Goal: Task Accomplishment & Management: Manage account settings

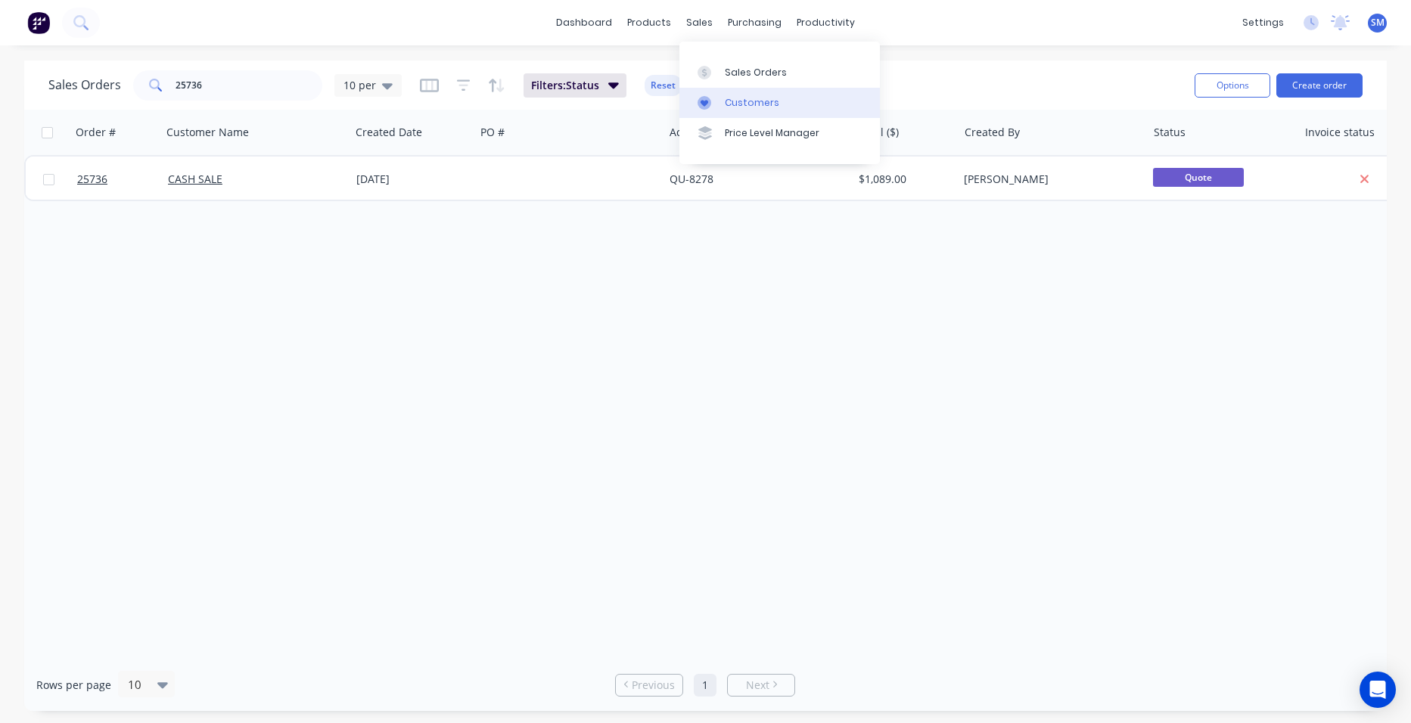
click at [740, 110] on link "Customers" at bounding box center [779, 103] width 200 height 30
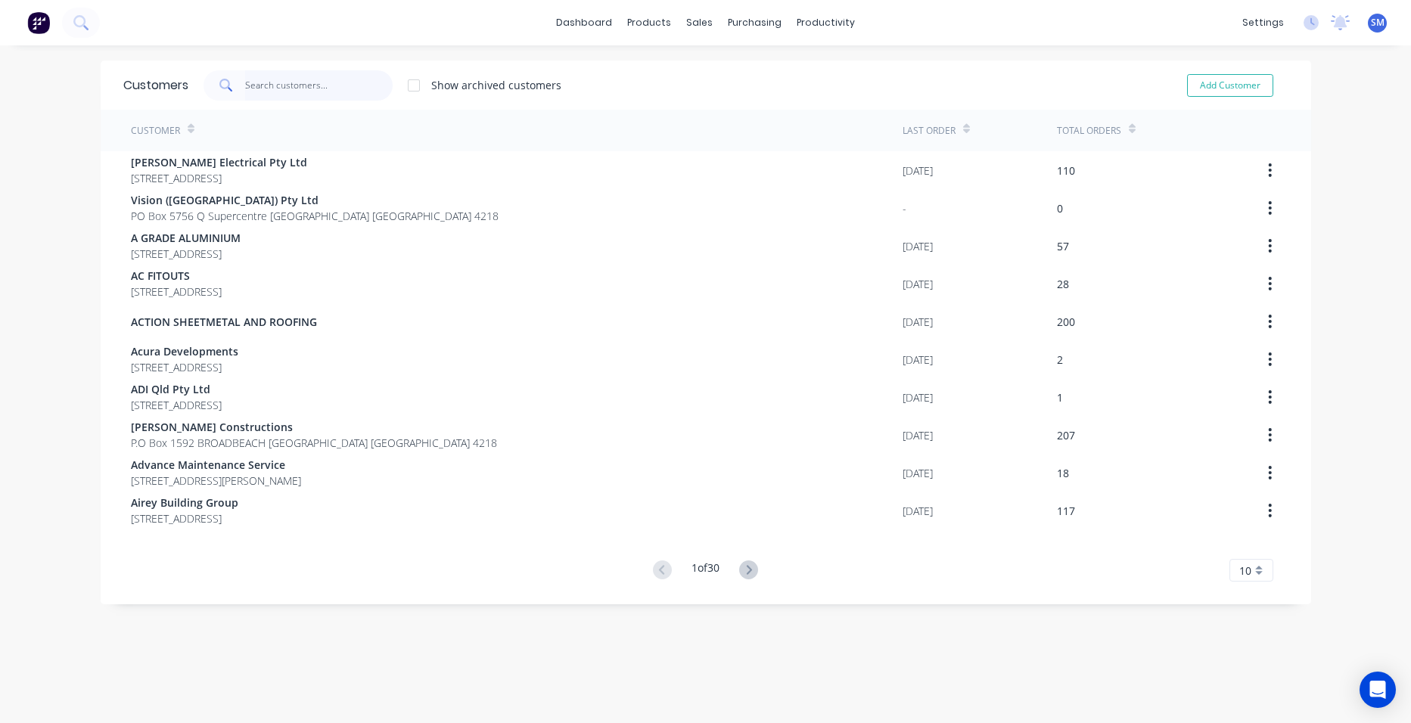
click at [255, 89] on input "text" at bounding box center [318, 85] width 147 height 30
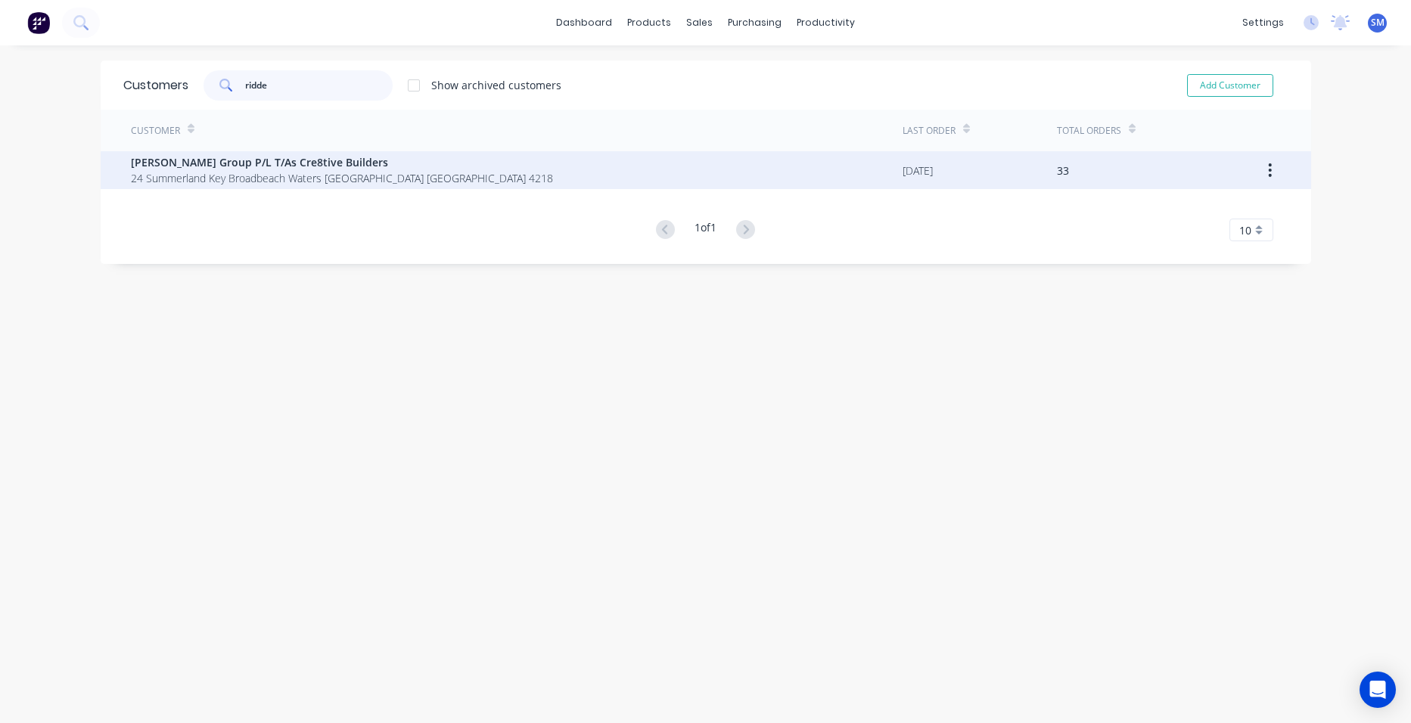
type input "ridde"
click at [210, 166] on span "[PERSON_NAME] Group P/L T/As Cre8tive Builders" at bounding box center [342, 162] width 422 height 16
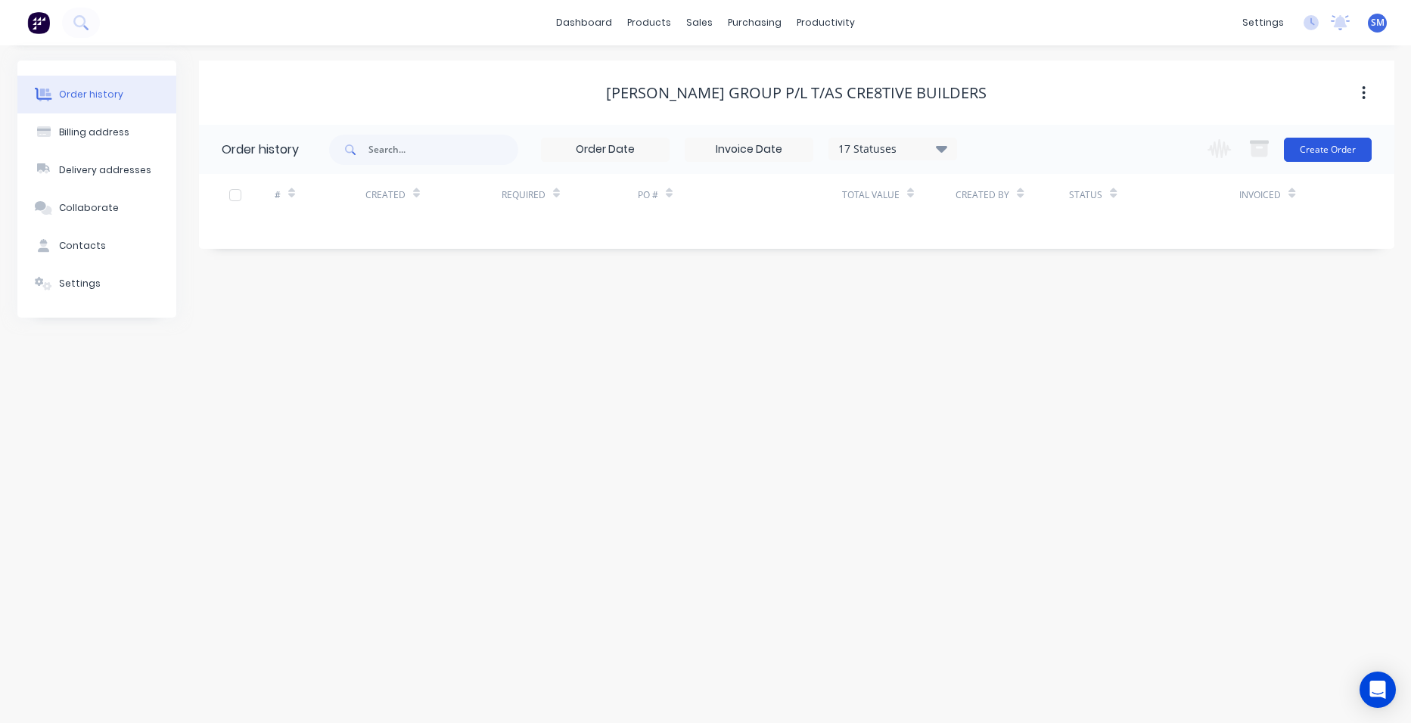
click at [1306, 149] on button "Create Order" at bounding box center [1328, 150] width 88 height 24
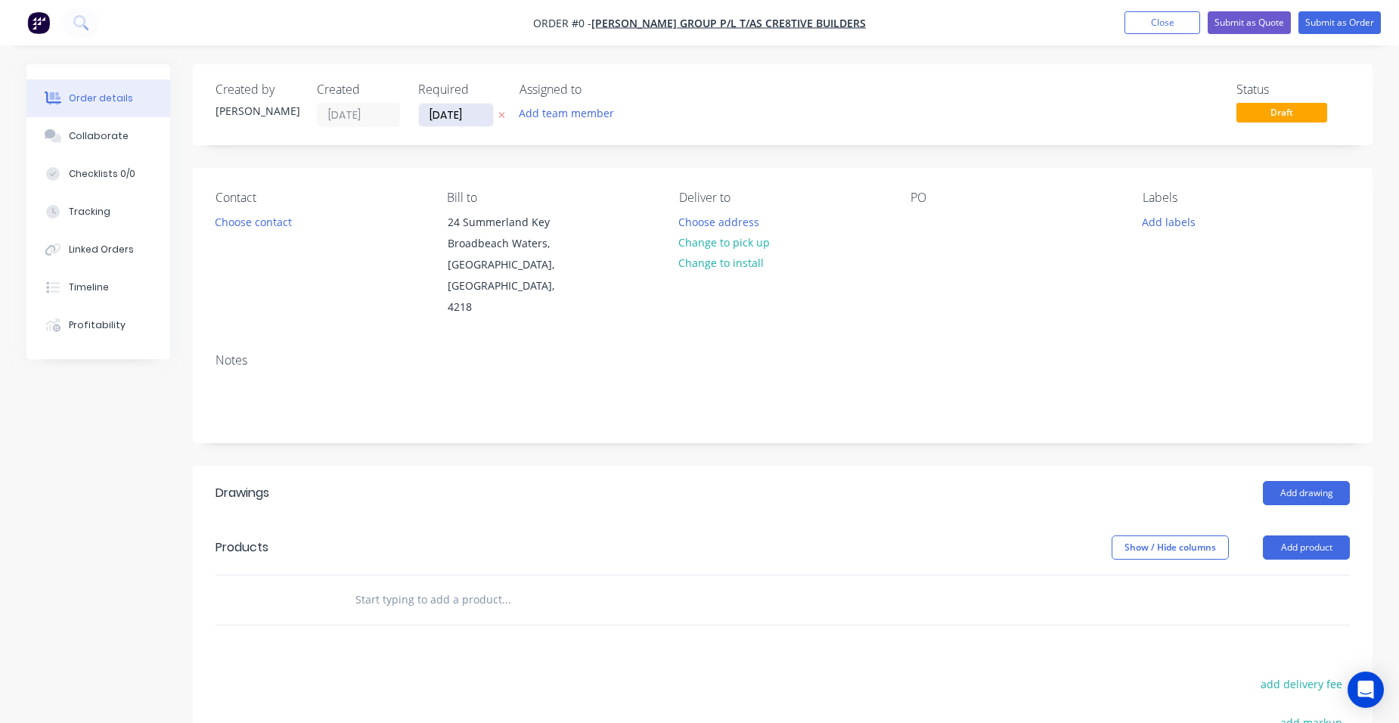
click at [455, 113] on input "[DATE]" at bounding box center [456, 115] width 74 height 23
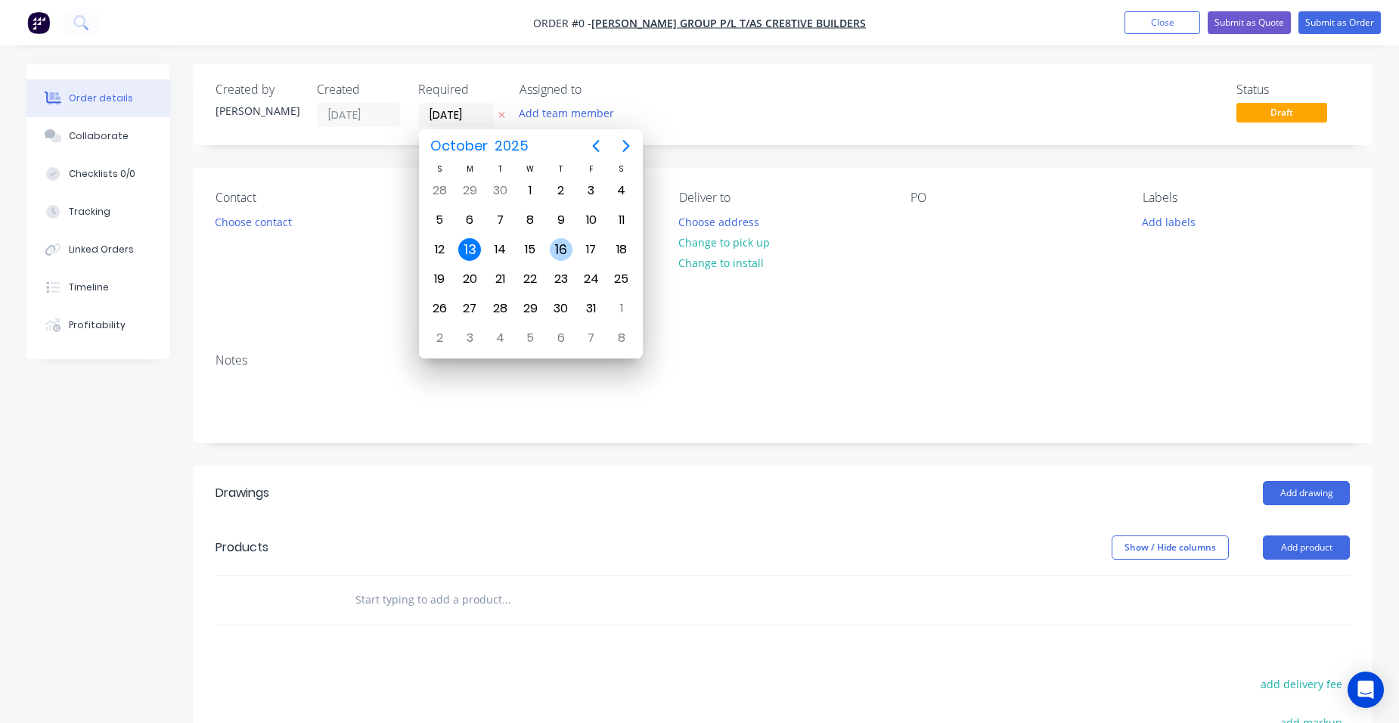
click at [555, 258] on div "16" at bounding box center [561, 249] width 23 height 23
type input "[DATE]"
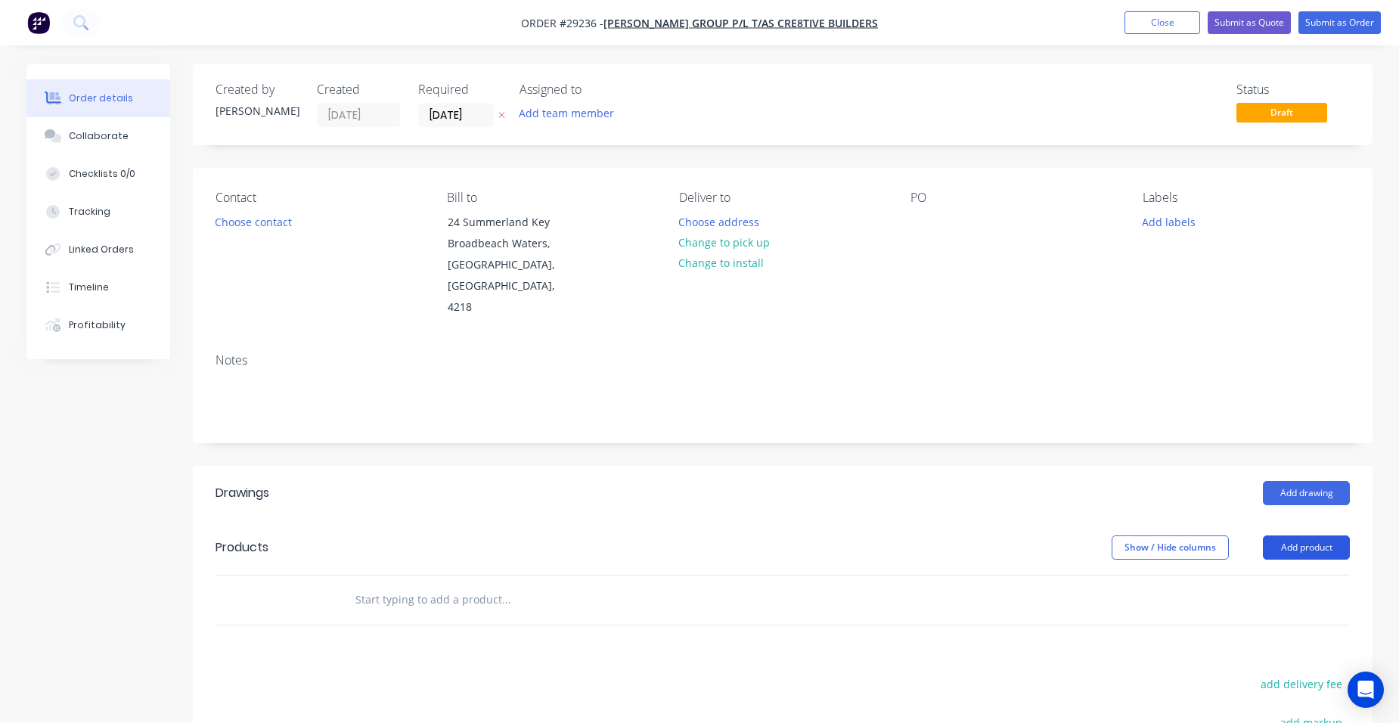
click at [1317, 536] on button "Add product" at bounding box center [1306, 548] width 87 height 24
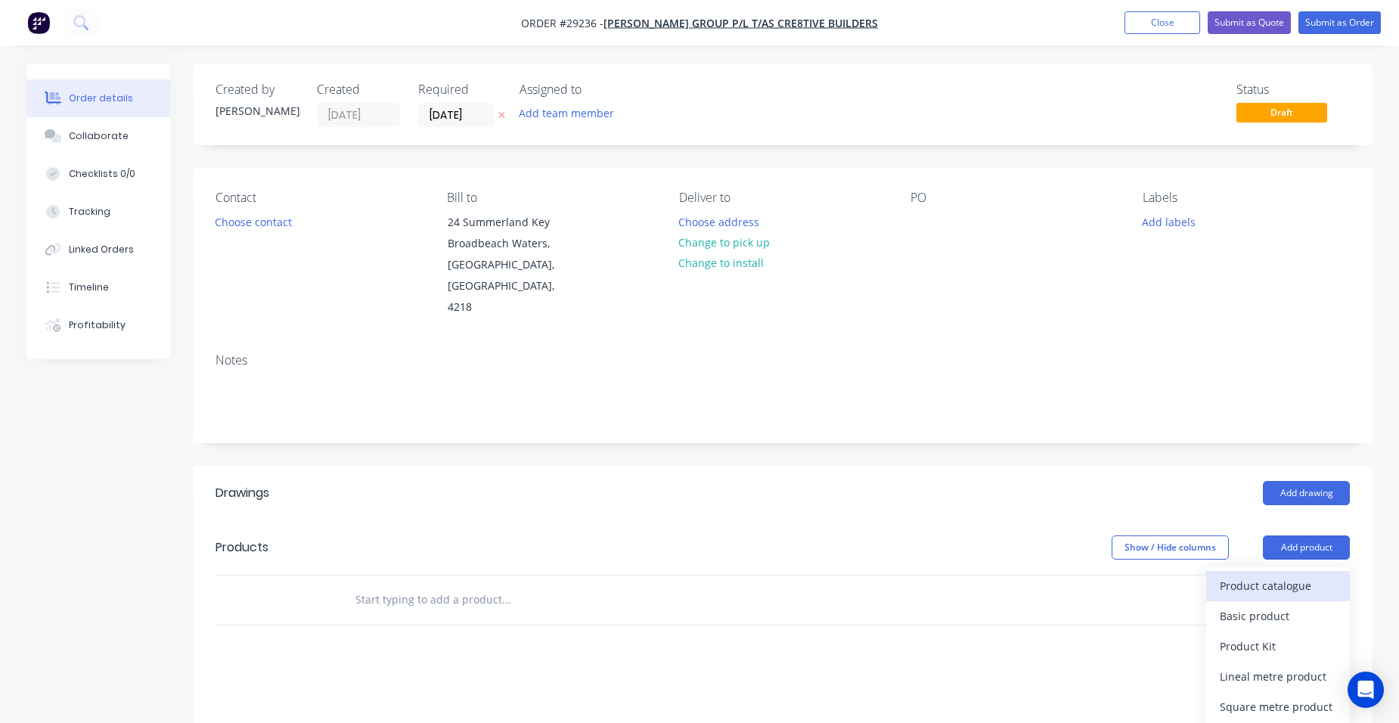
drag, startPoint x: 1317, startPoint y: 523, endPoint x: 1293, endPoint y: 566, distance: 49.1
click at [1293, 575] on div "Product catalogue" at bounding box center [1278, 586] width 116 height 22
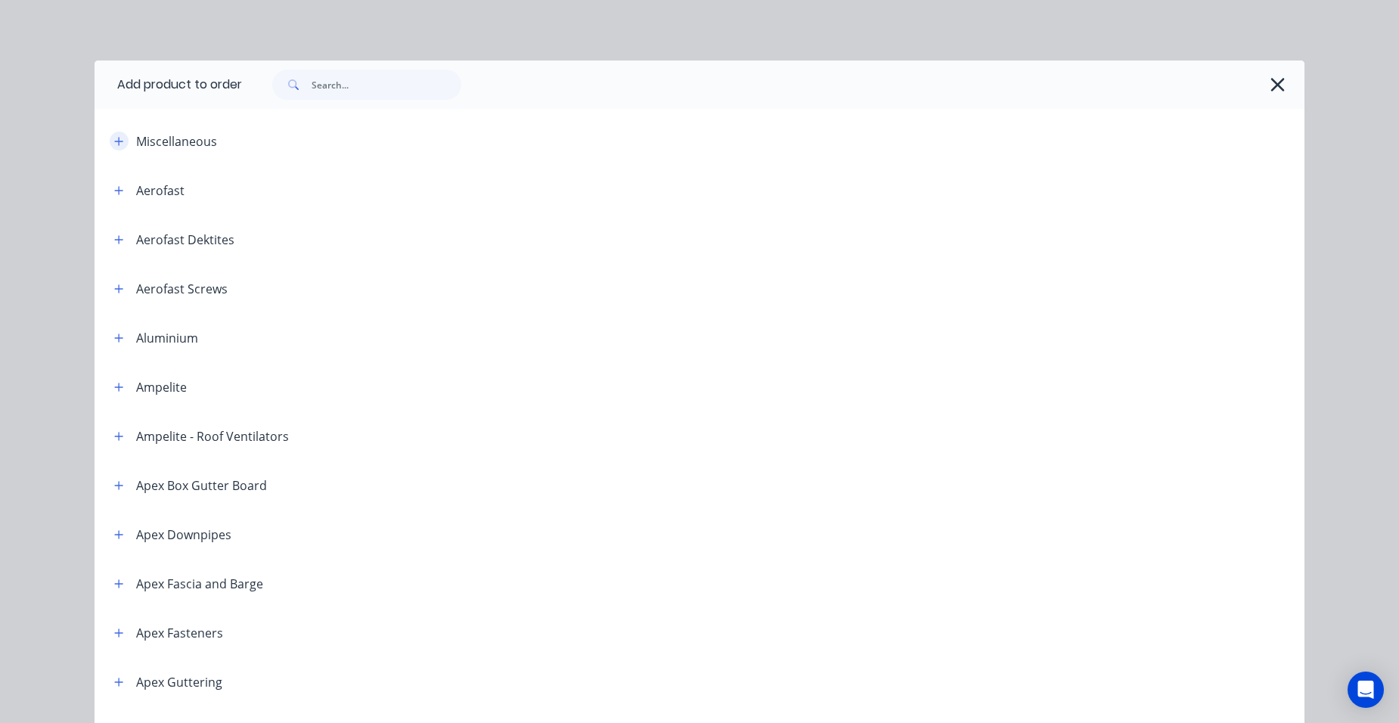
click at [114, 138] on icon "button" at bounding box center [118, 141] width 9 height 11
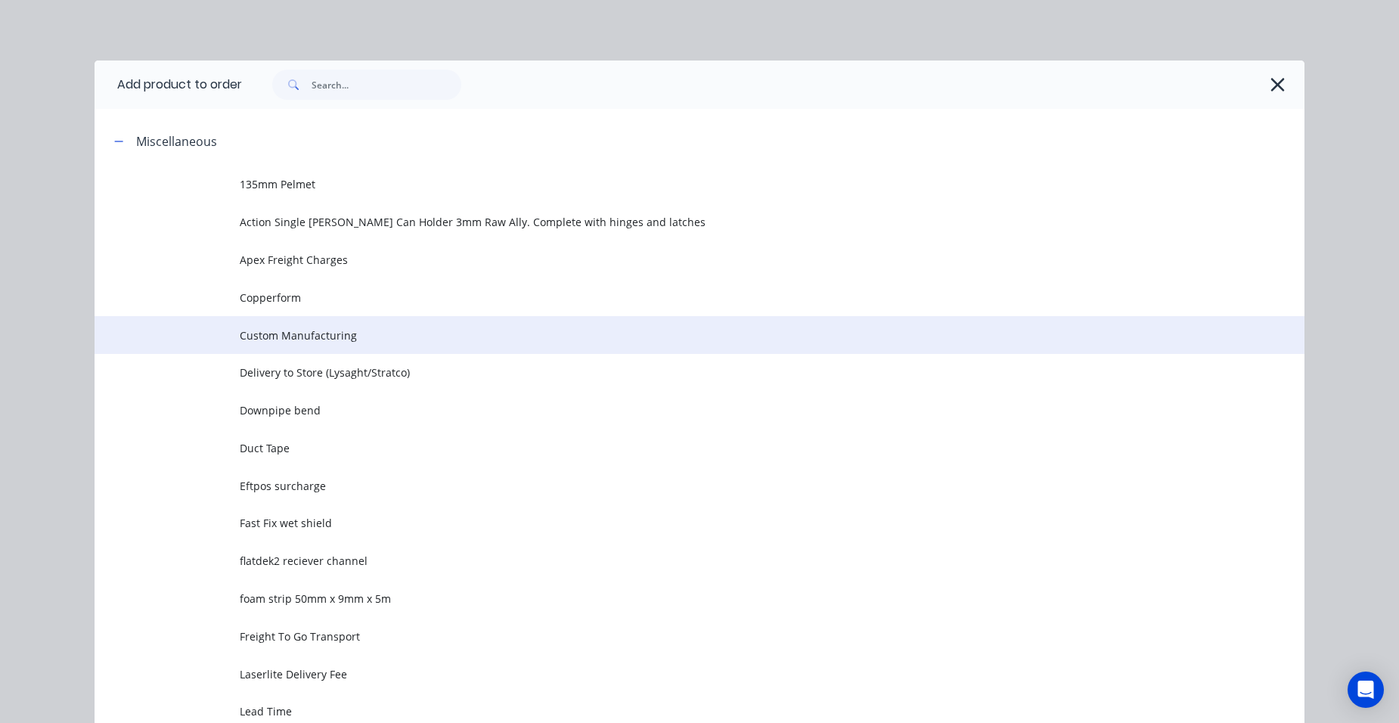
click at [328, 322] on td "Custom Manufacturing" at bounding box center [772, 335] width 1065 height 38
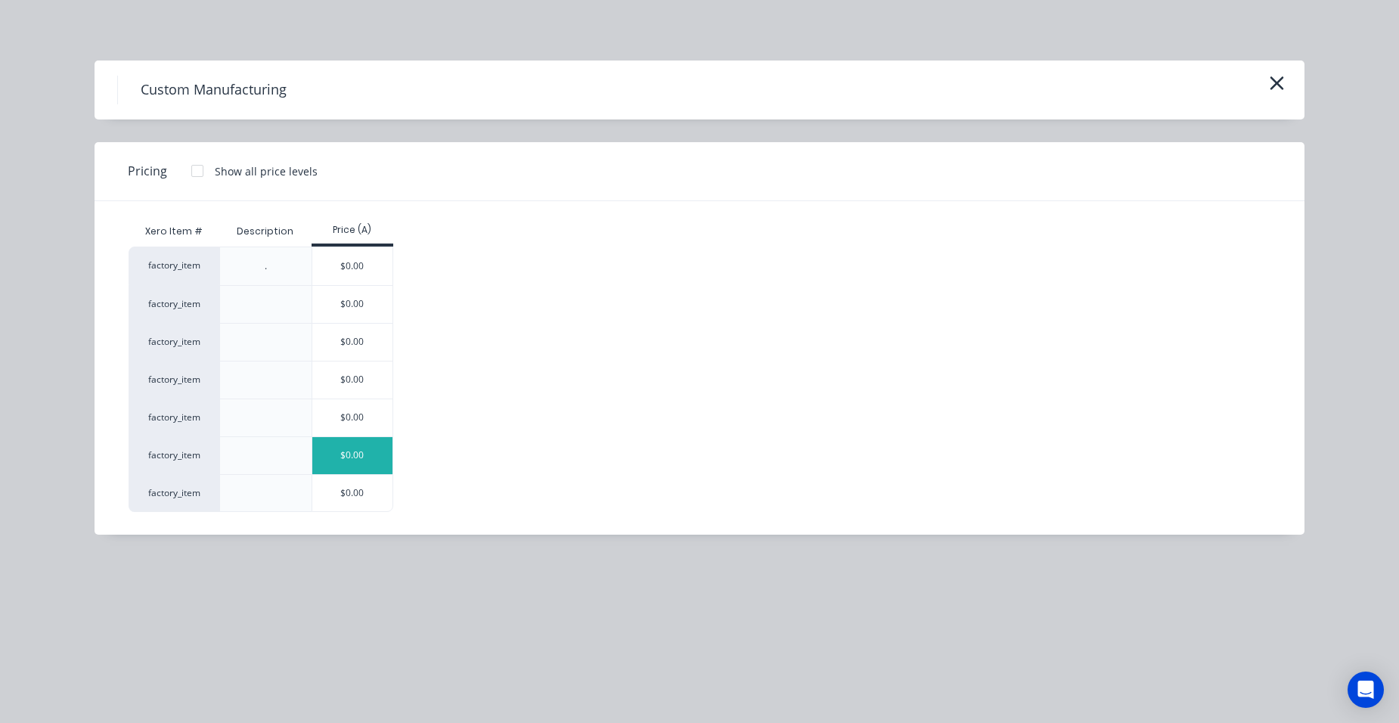
click at [364, 449] on div "$0.00" at bounding box center [352, 455] width 81 height 37
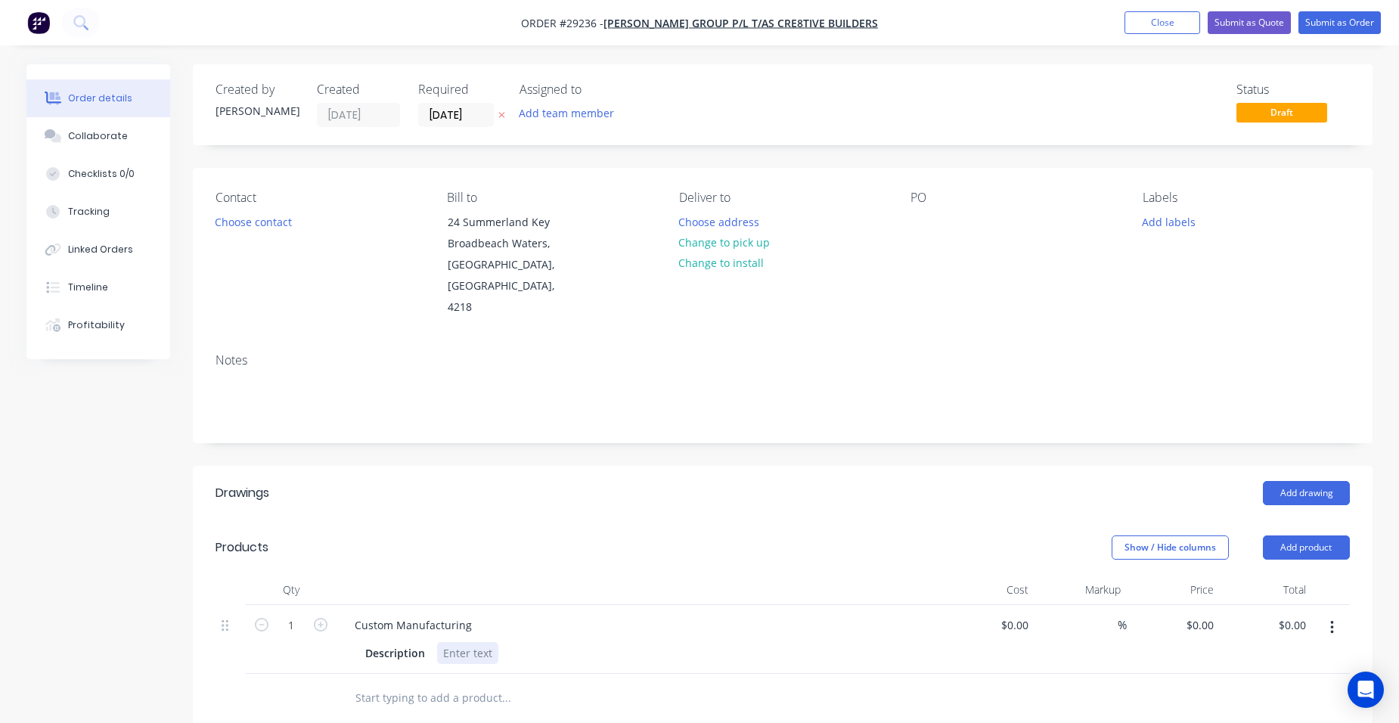
click at [456, 642] on div at bounding box center [467, 653] width 61 height 22
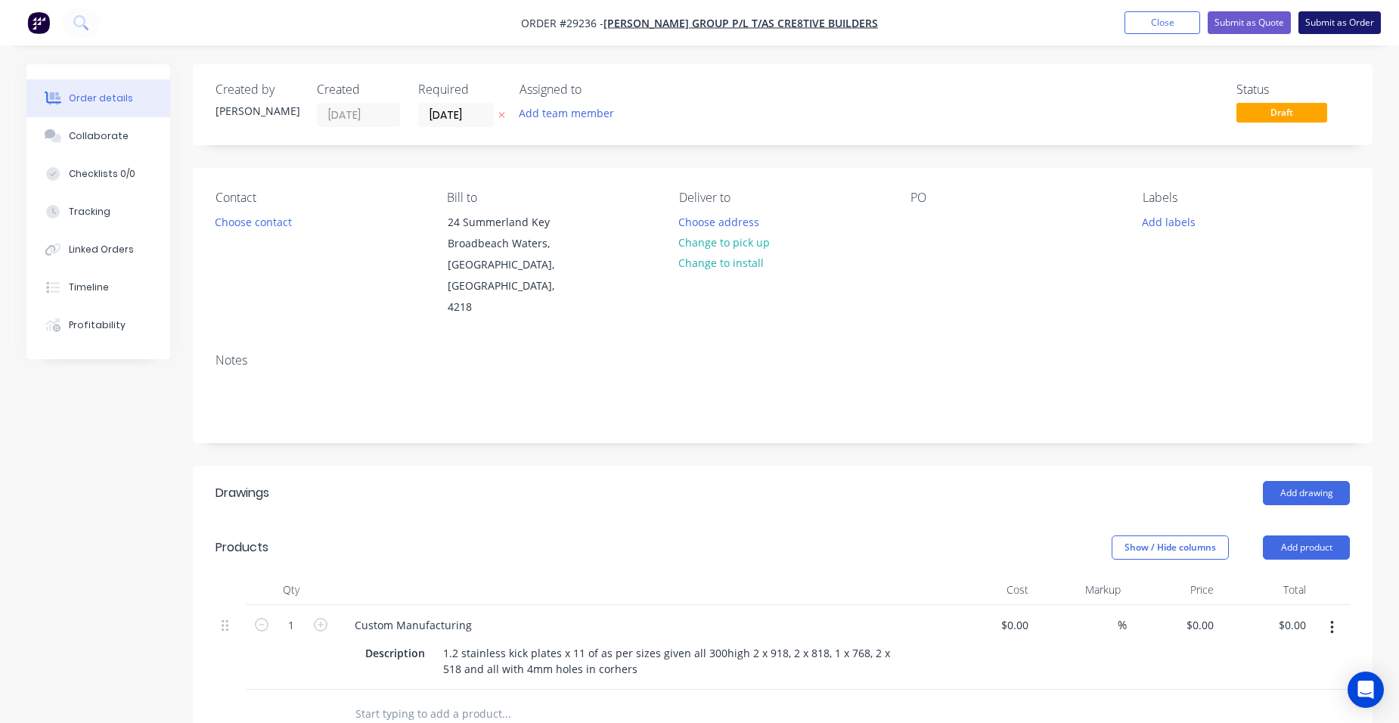
click at [1338, 26] on button "Submit as Order" at bounding box center [1340, 22] width 82 height 23
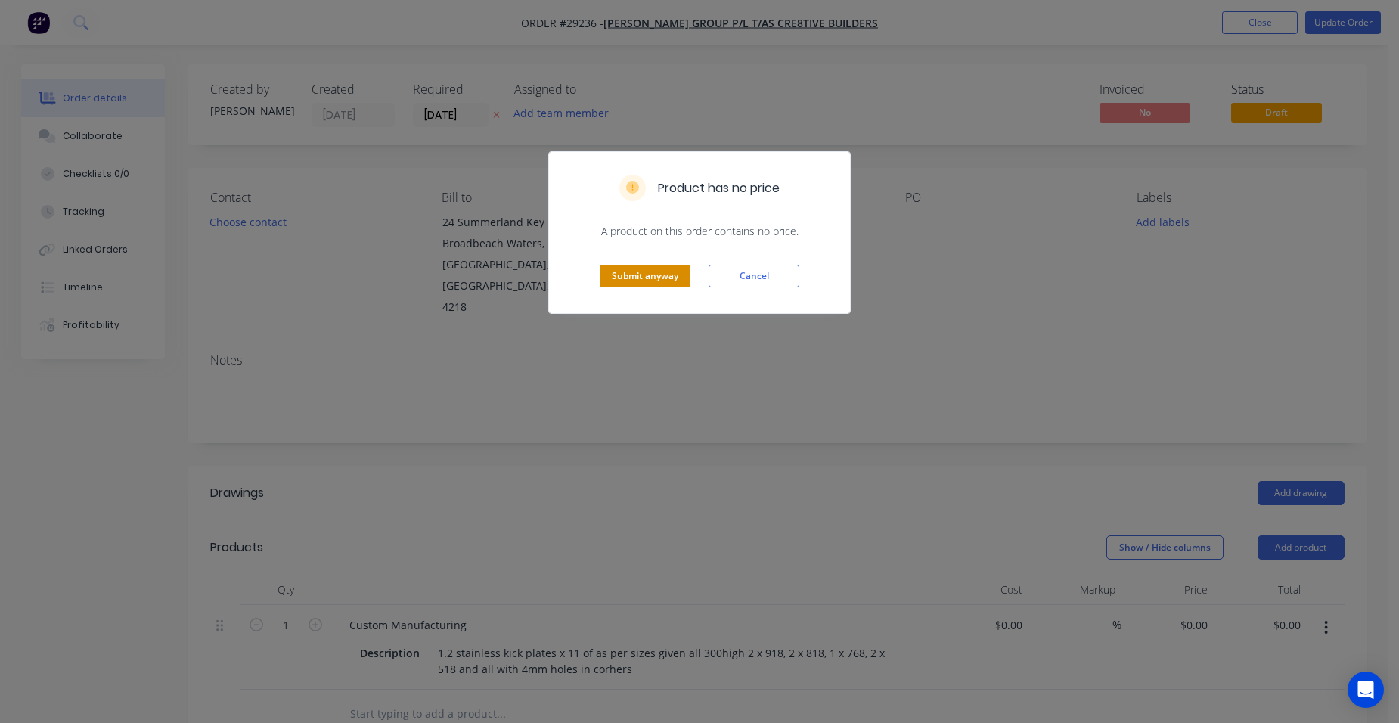
click at [665, 279] on button "Submit anyway" at bounding box center [645, 276] width 91 height 23
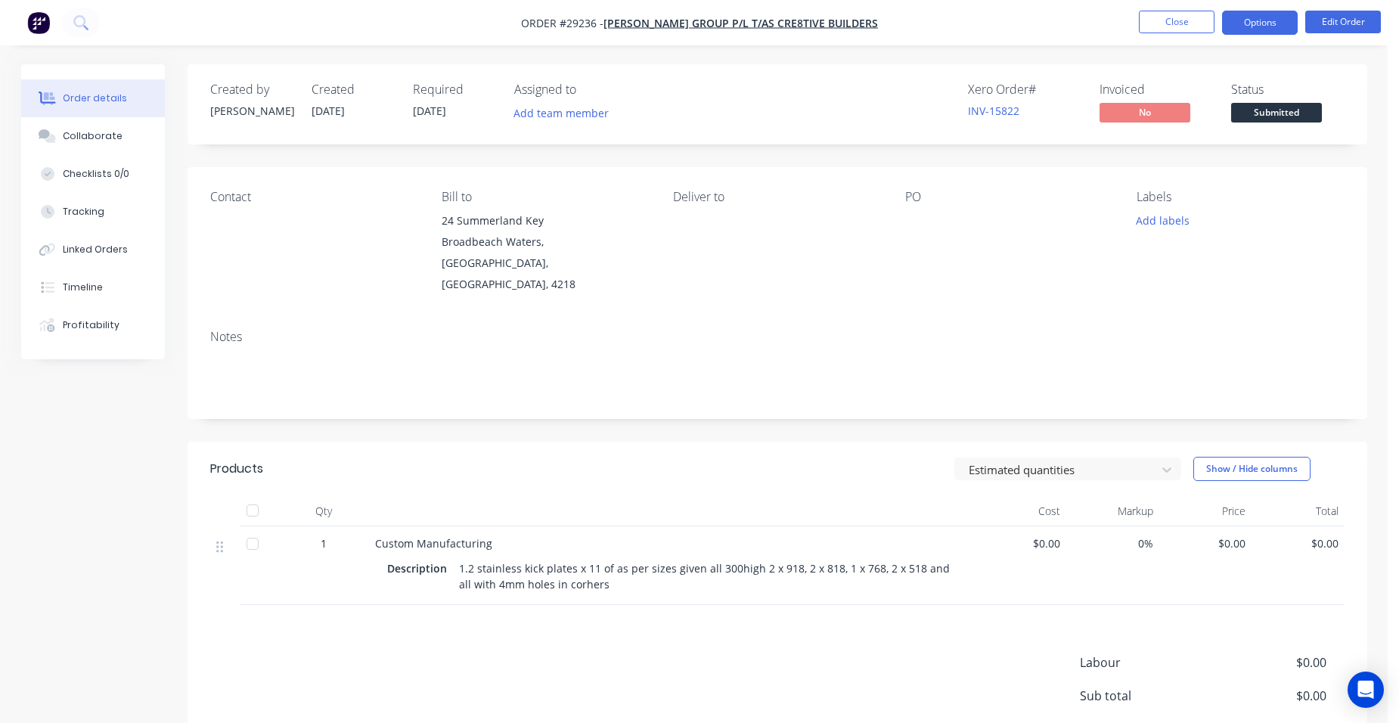
click at [1265, 28] on button "Options" at bounding box center [1260, 23] width 76 height 24
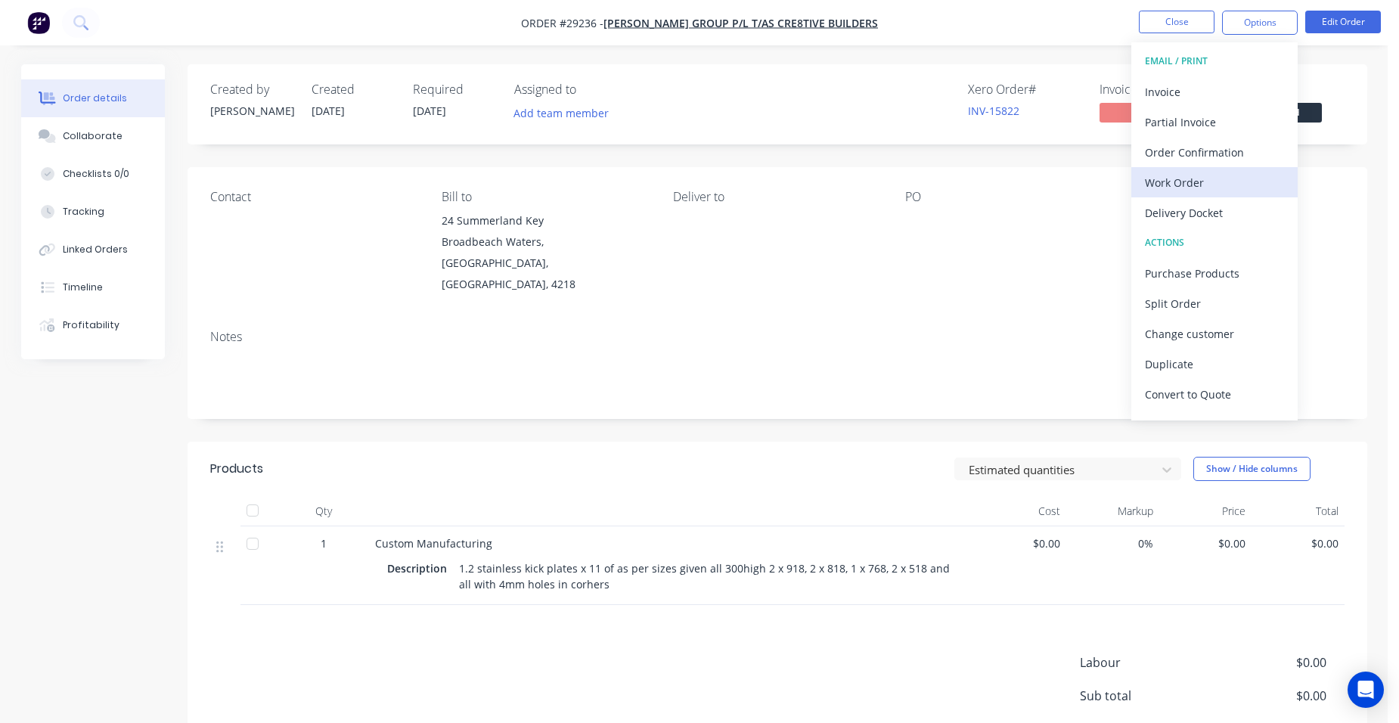
click at [1231, 175] on div "Work Order" at bounding box center [1214, 183] width 139 height 22
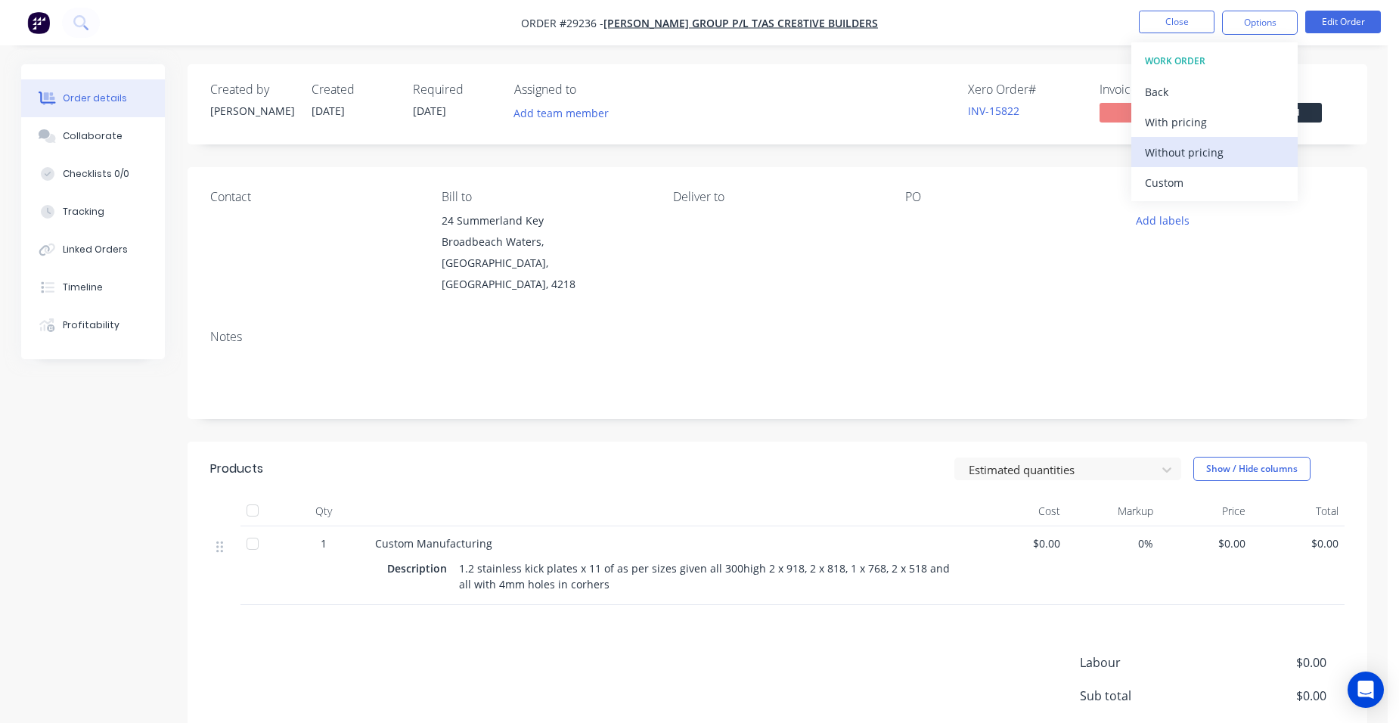
click at [1234, 160] on div "Without pricing" at bounding box center [1214, 152] width 139 height 22
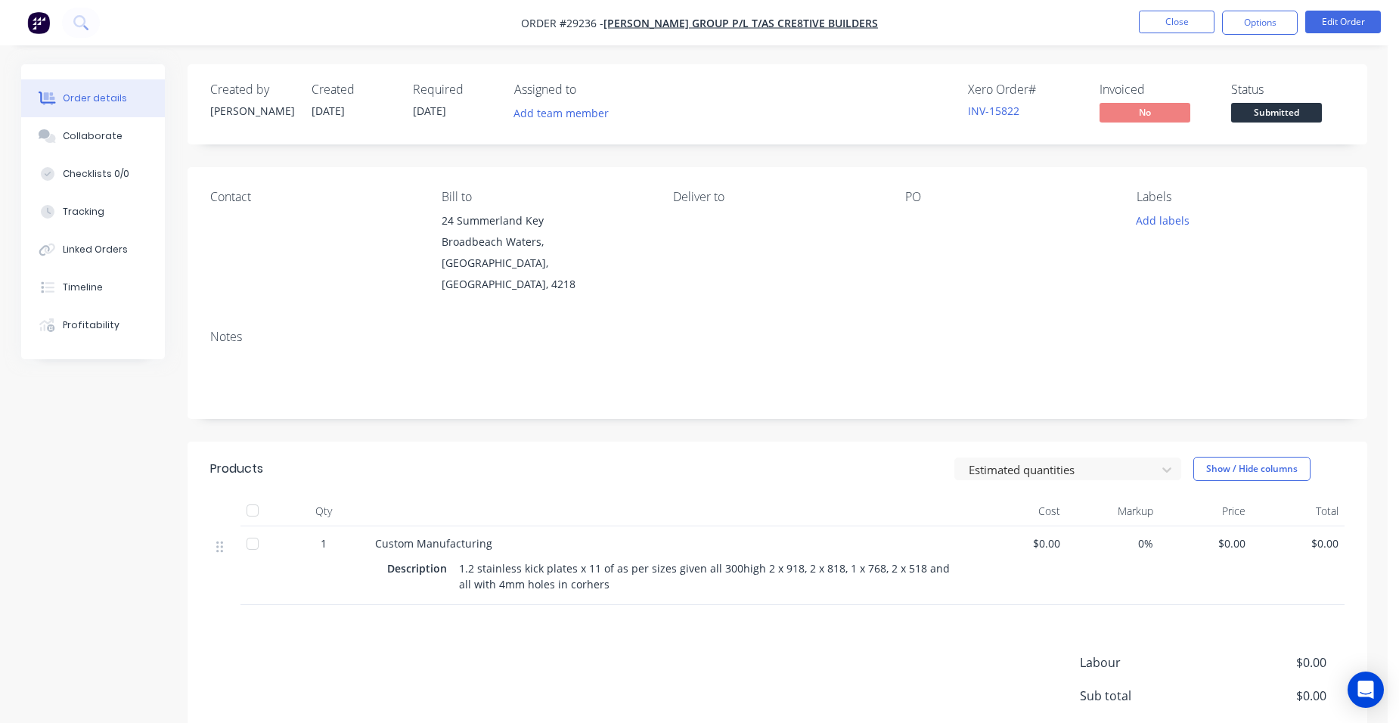
click at [1352, 34] on li "Edit Order" at bounding box center [1344, 23] width 76 height 24
click at [1333, 20] on button "Edit Order" at bounding box center [1344, 22] width 76 height 23
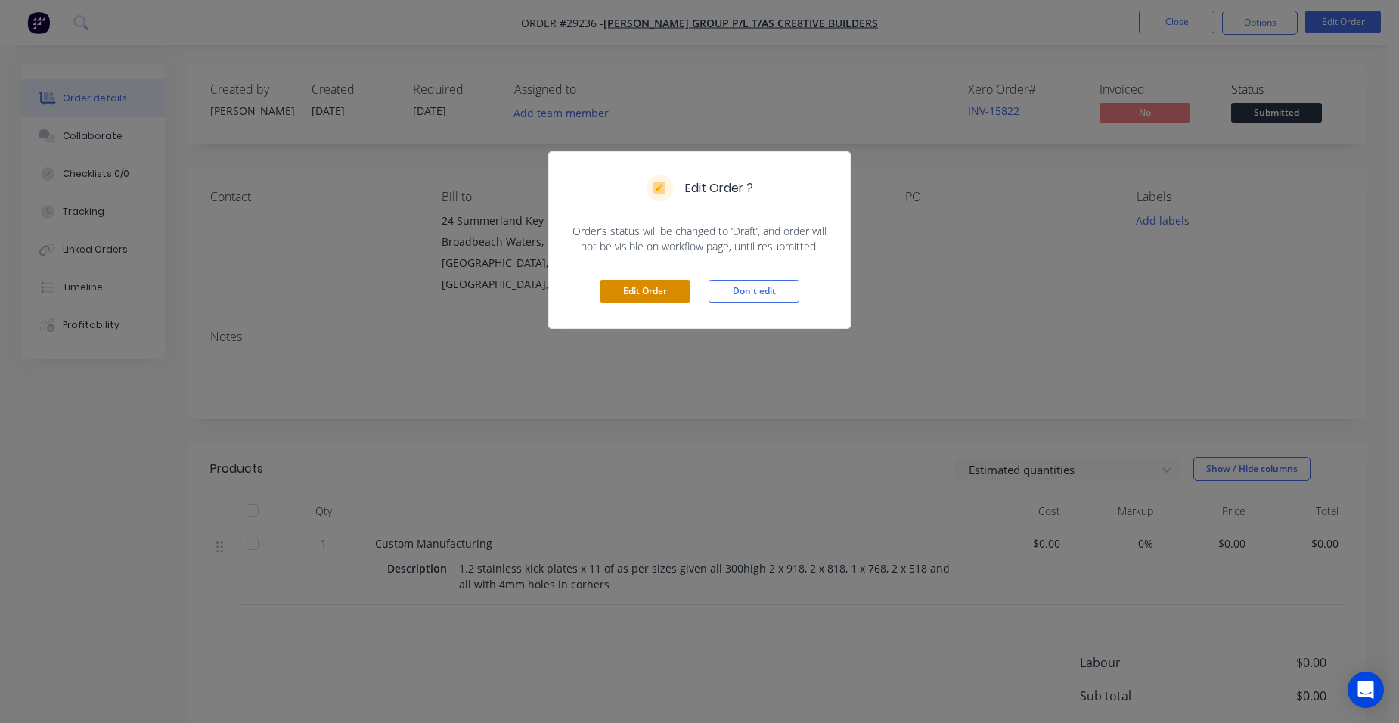
click at [626, 292] on button "Edit Order" at bounding box center [645, 291] width 91 height 23
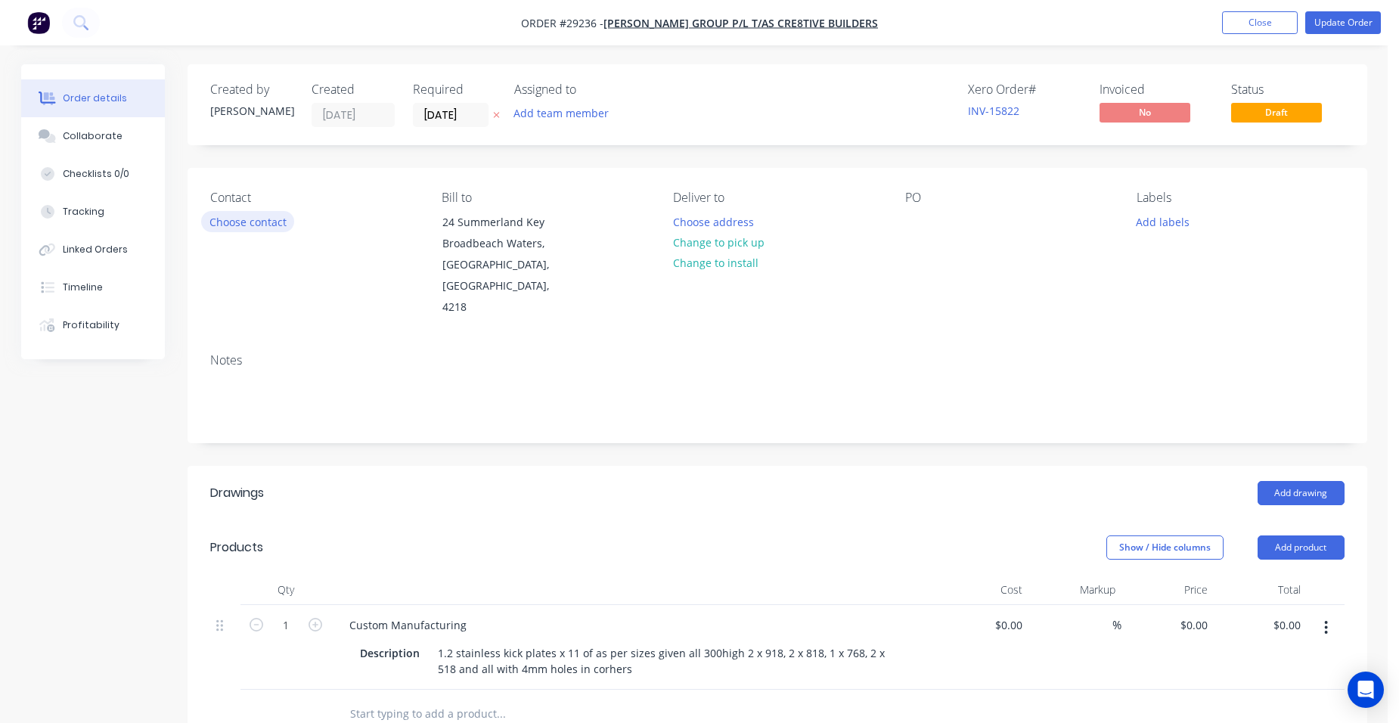
click at [256, 226] on button "Choose contact" at bounding box center [247, 221] width 93 height 20
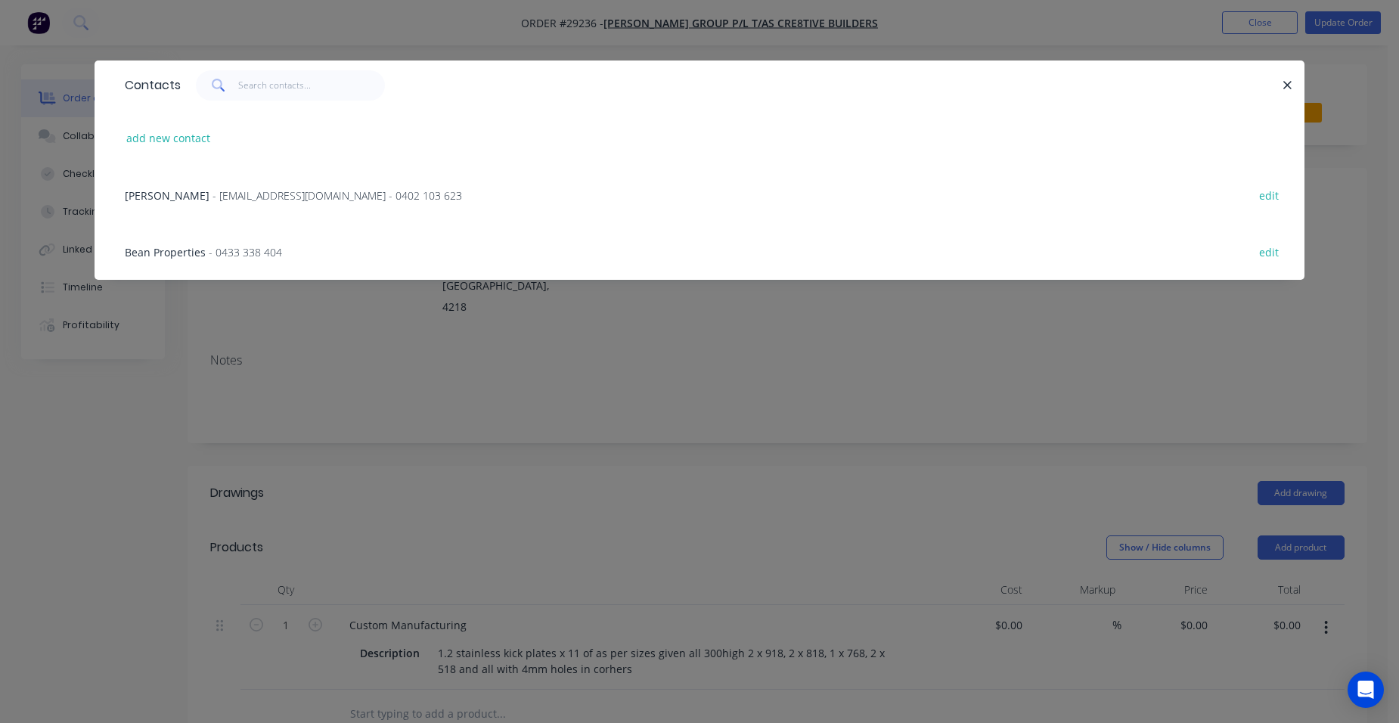
click at [260, 195] on span "- [EMAIL_ADDRESS][DOMAIN_NAME] - 0402 103 623" at bounding box center [338, 195] width 250 height 14
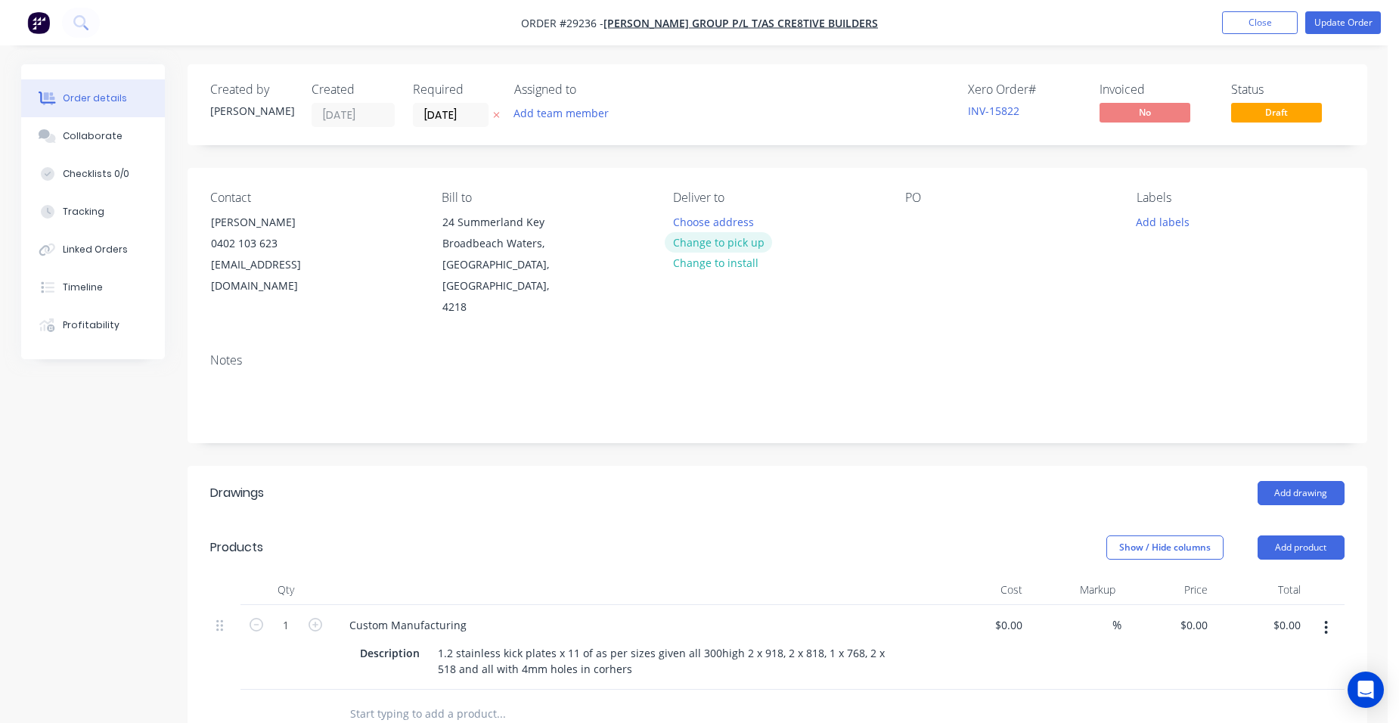
click at [694, 237] on button "Change to pick up" at bounding box center [718, 242] width 107 height 20
click at [1247, 26] on button "Close" at bounding box center [1260, 22] width 76 height 23
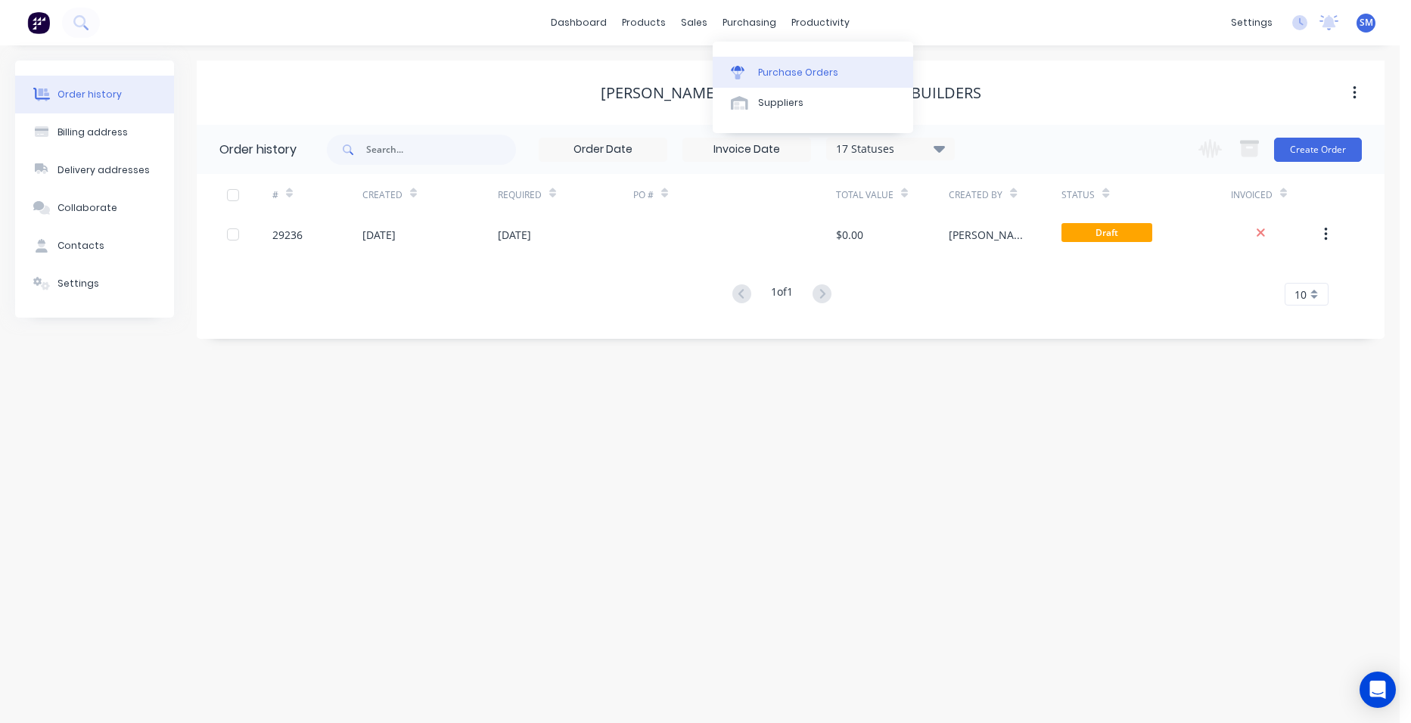
click at [755, 80] on link "Purchase Orders" at bounding box center [813, 72] width 200 height 30
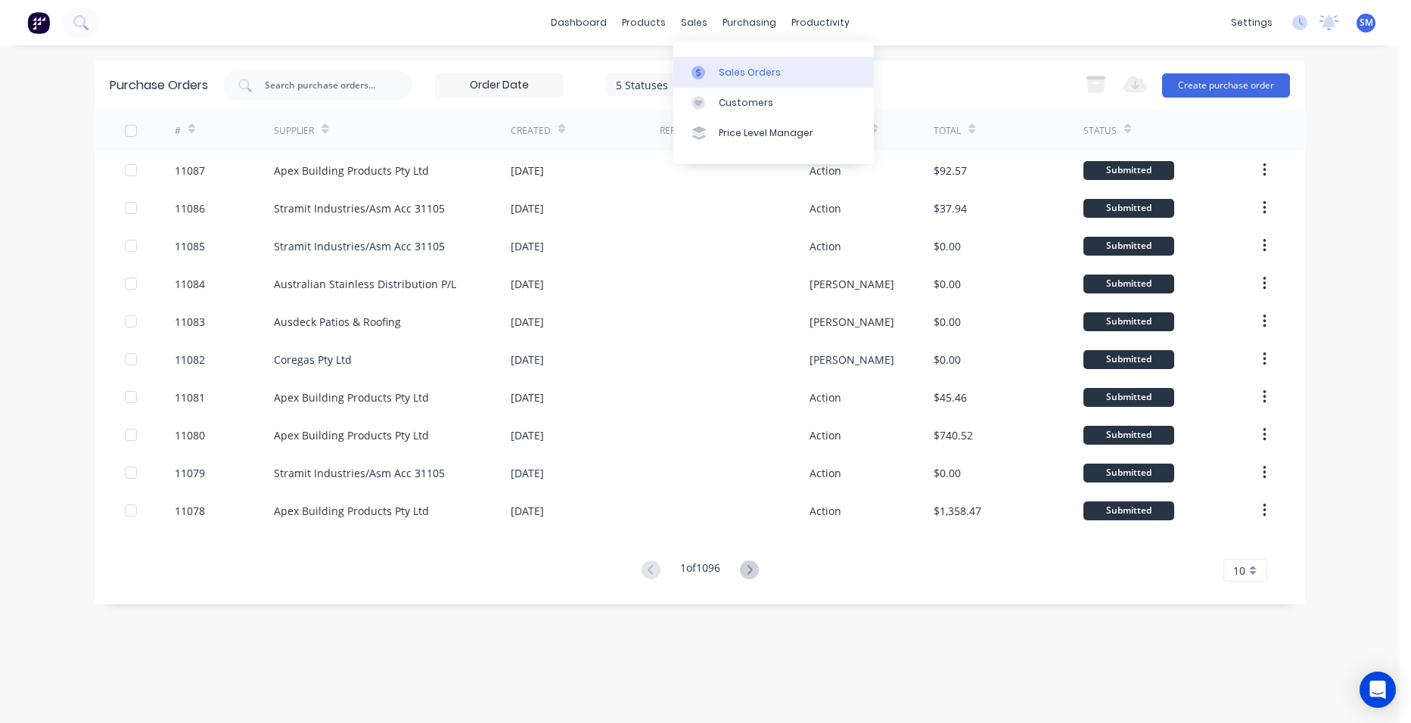
click at [735, 85] on link "Sales Orders" at bounding box center [773, 72] width 200 height 30
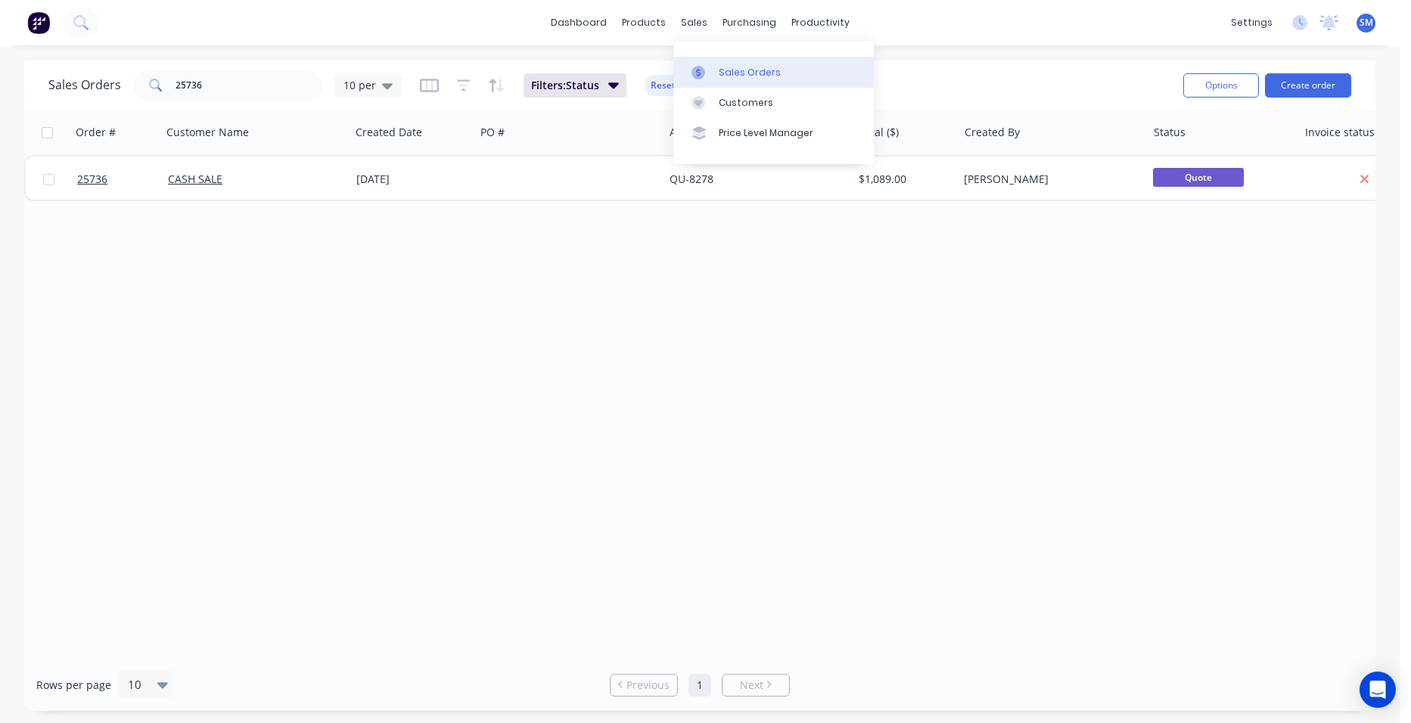
click at [743, 62] on link "Sales Orders" at bounding box center [773, 72] width 200 height 30
drag, startPoint x: 238, startPoint y: 88, endPoint x: 147, endPoint y: 72, distance: 92.3
click at [147, 72] on div "25736" at bounding box center [227, 85] width 189 height 30
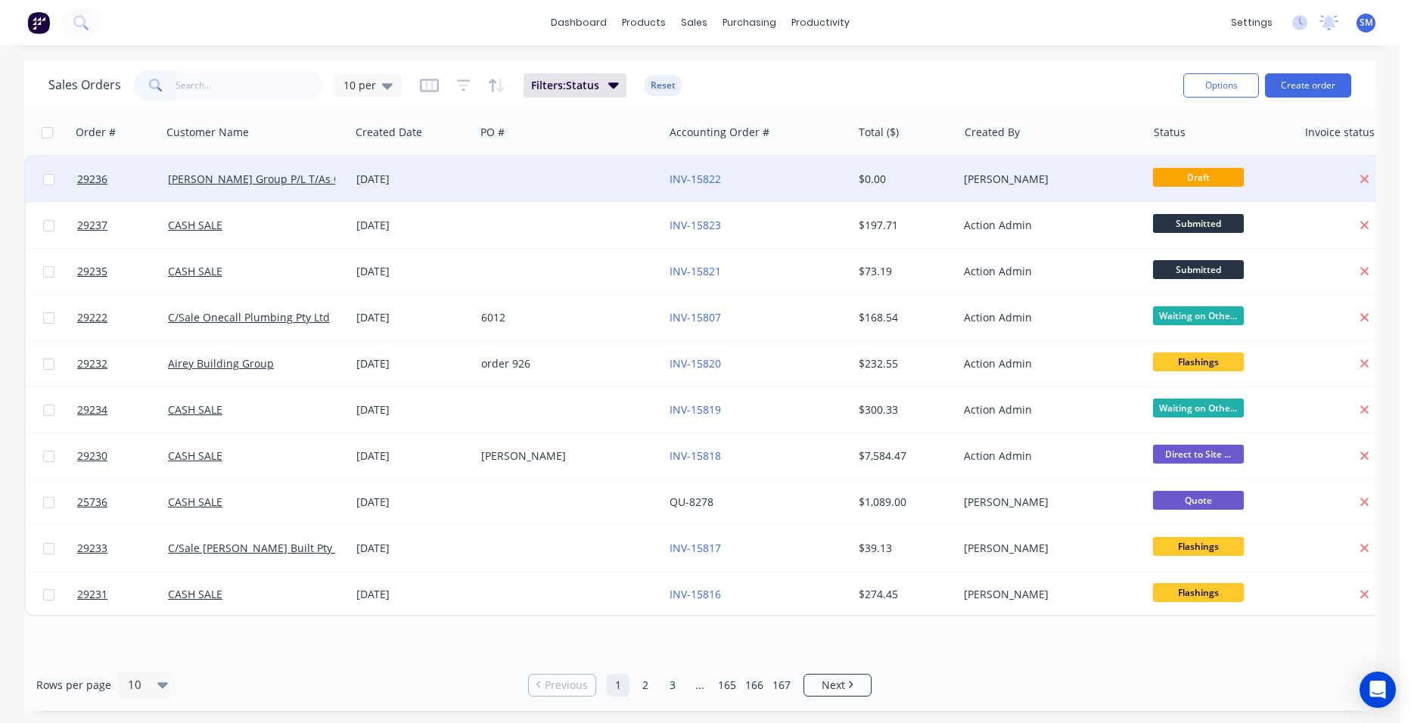
click at [604, 165] on div at bounding box center [569, 179] width 188 height 45
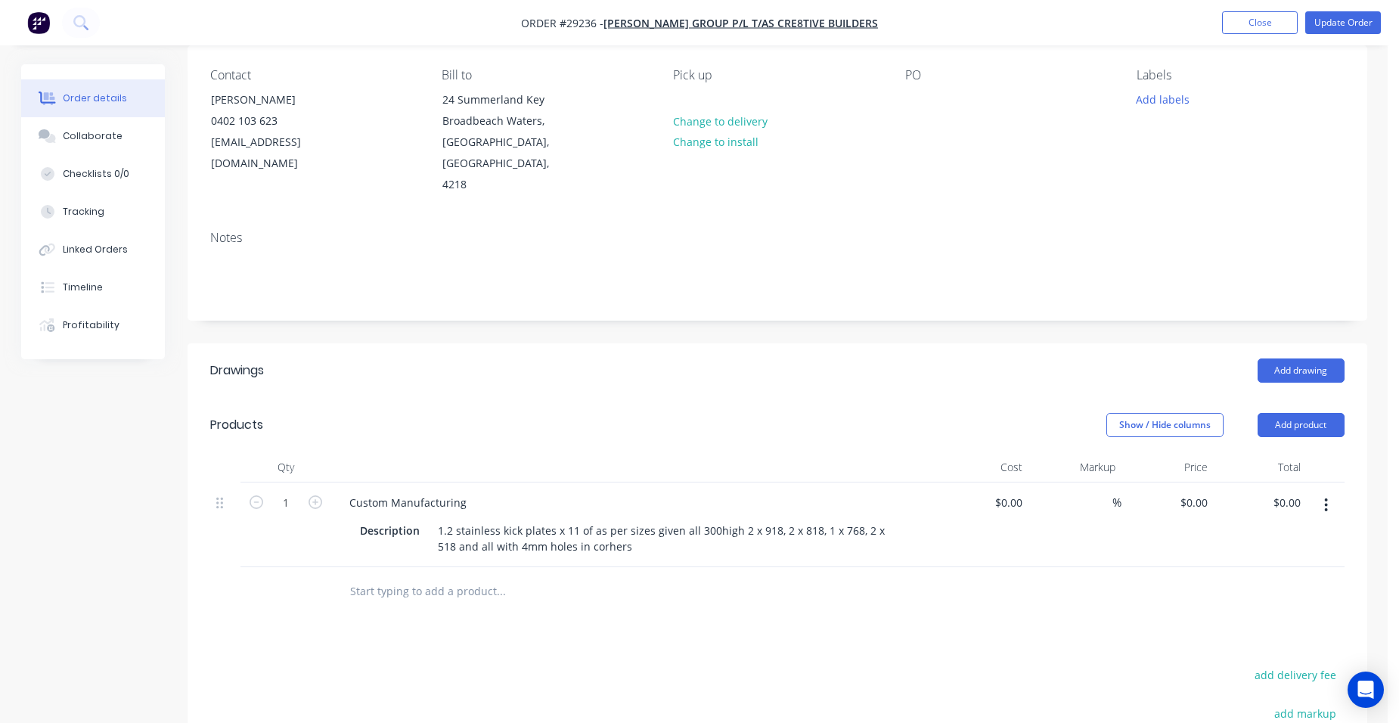
scroll to position [151, 0]
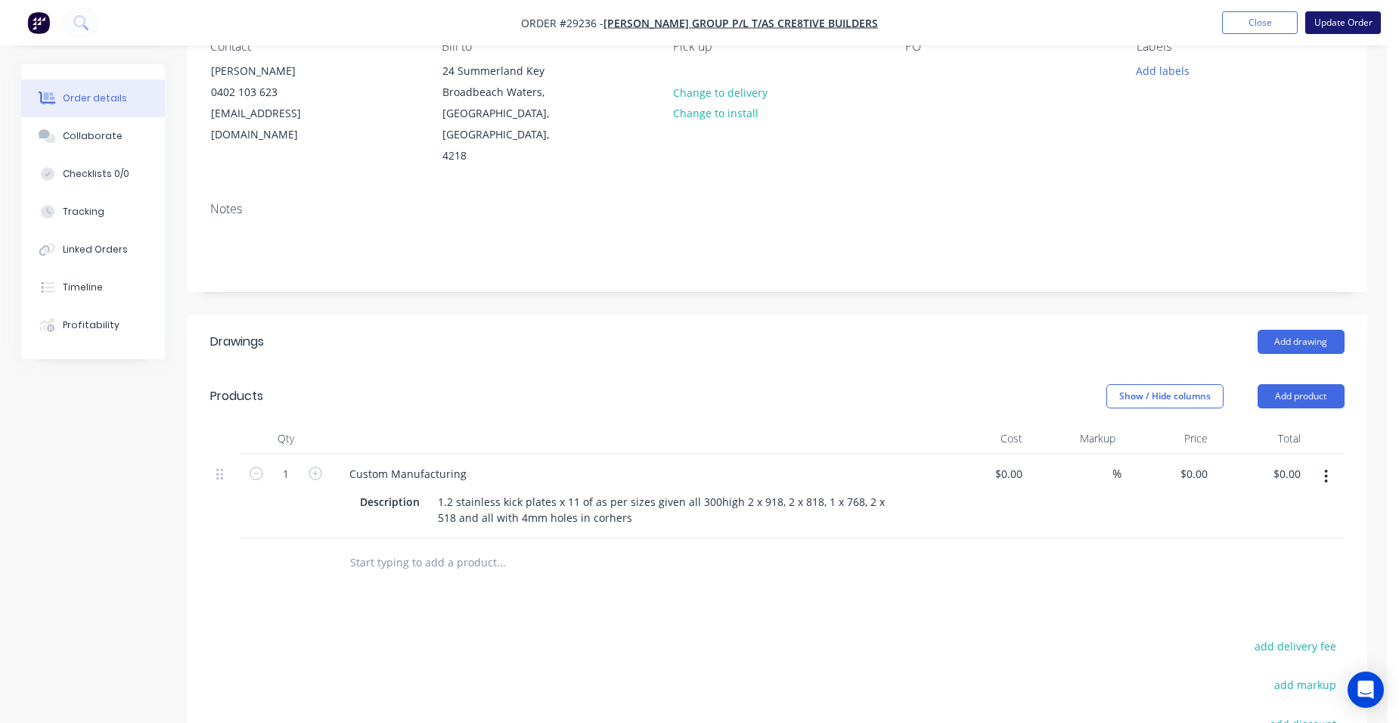
click at [1346, 22] on button "Update Order" at bounding box center [1344, 22] width 76 height 23
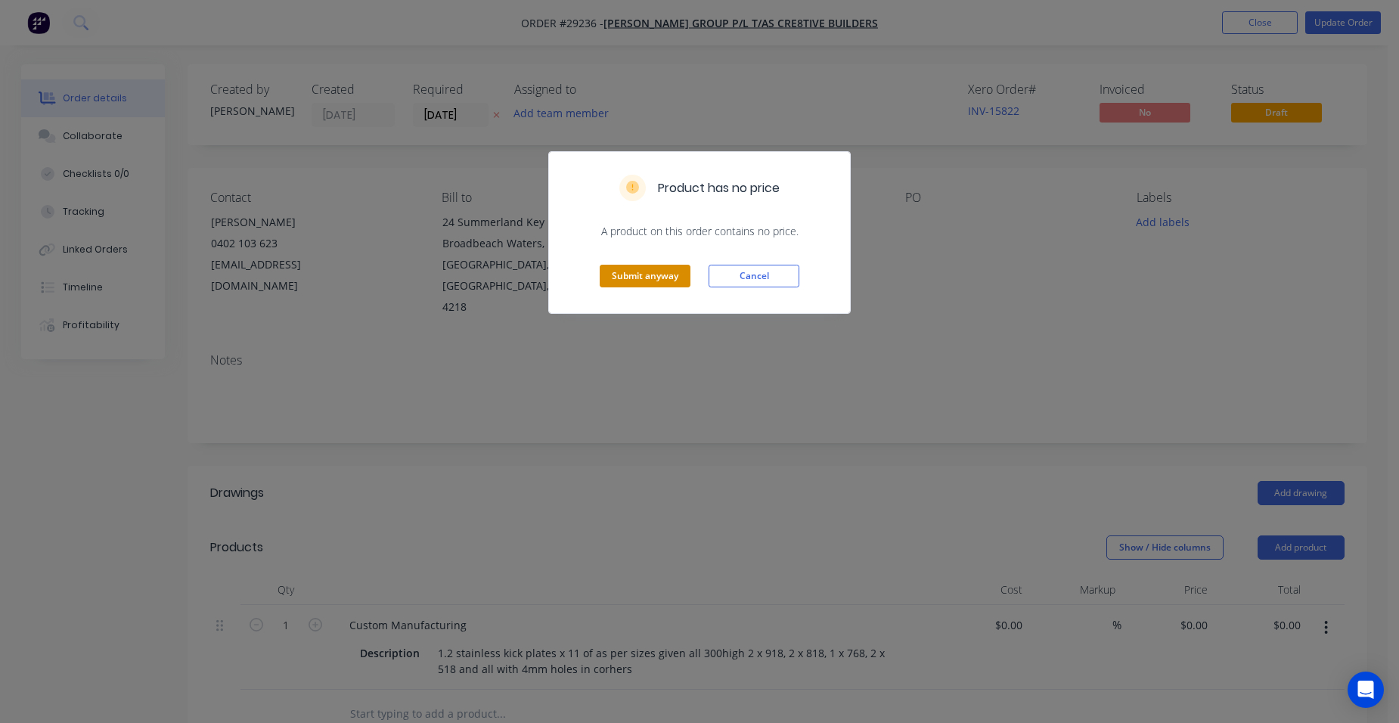
click at [630, 269] on button "Submit anyway" at bounding box center [645, 276] width 91 height 23
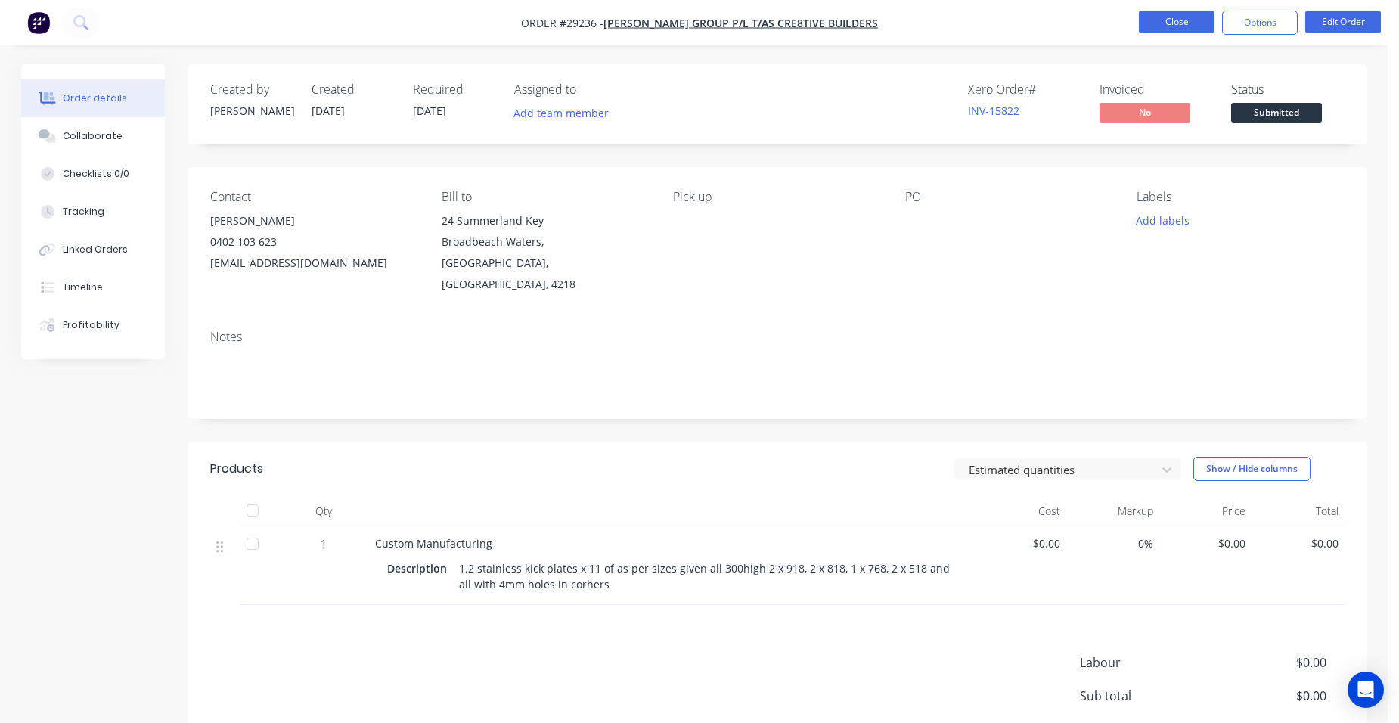
click at [1198, 14] on button "Close" at bounding box center [1177, 22] width 76 height 23
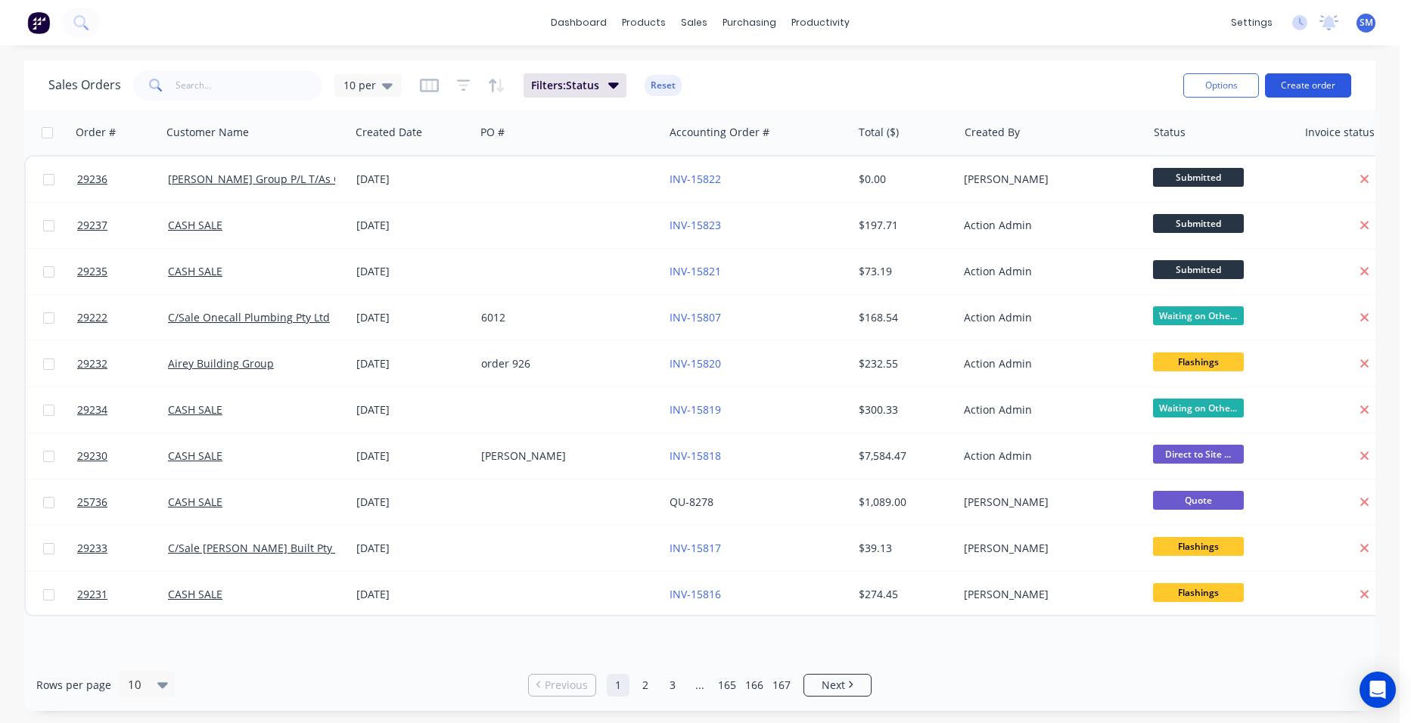
click at [1331, 75] on button "Create order" at bounding box center [1308, 85] width 86 height 24
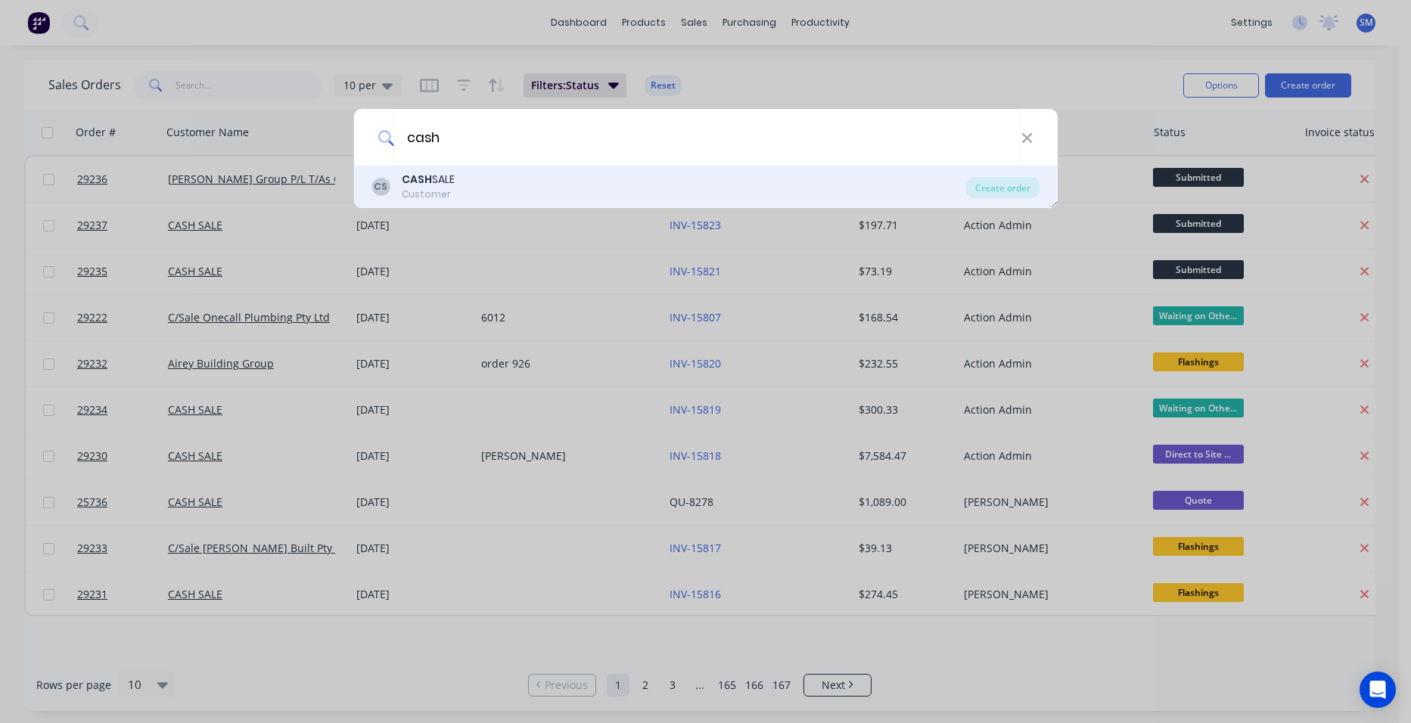
type input "cash"
click at [408, 199] on div "Customer" at bounding box center [428, 195] width 53 height 14
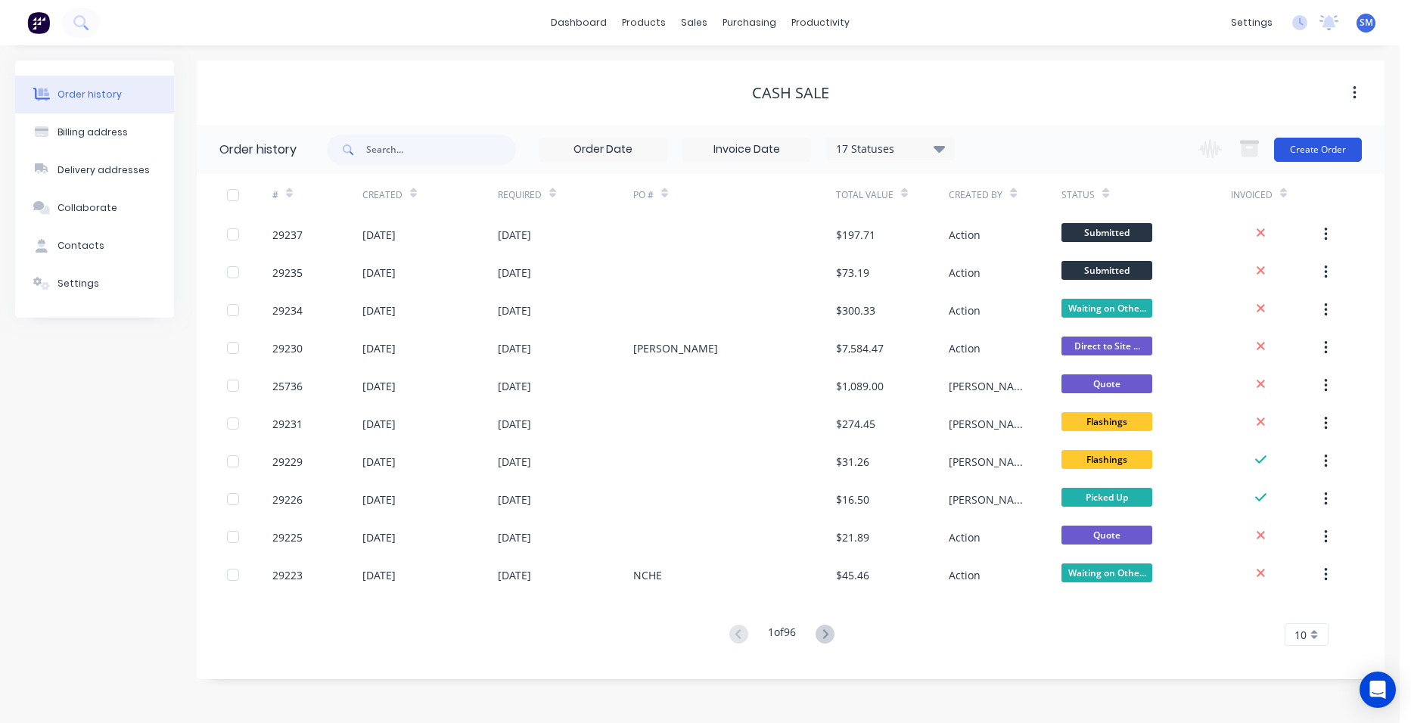
click at [1332, 147] on button "Create Order" at bounding box center [1318, 150] width 88 height 24
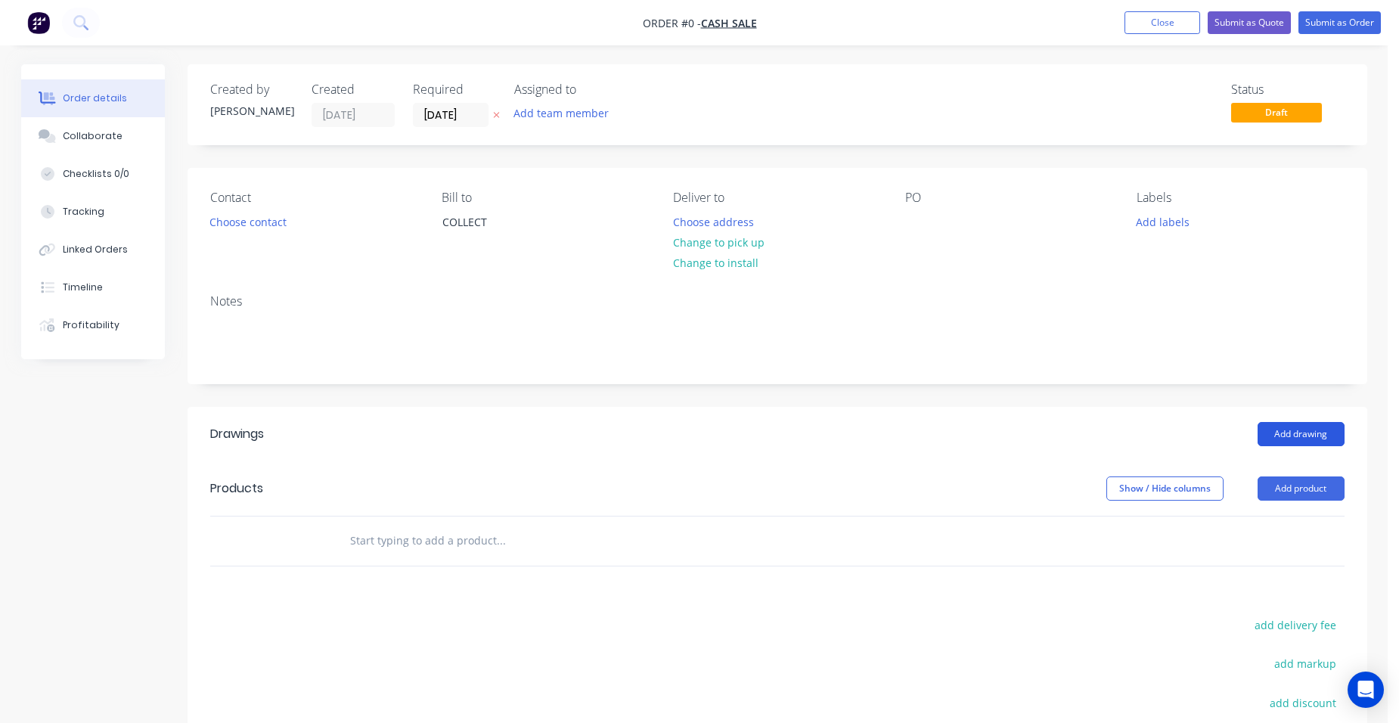
click at [1320, 433] on button "Add drawing" at bounding box center [1301, 434] width 87 height 24
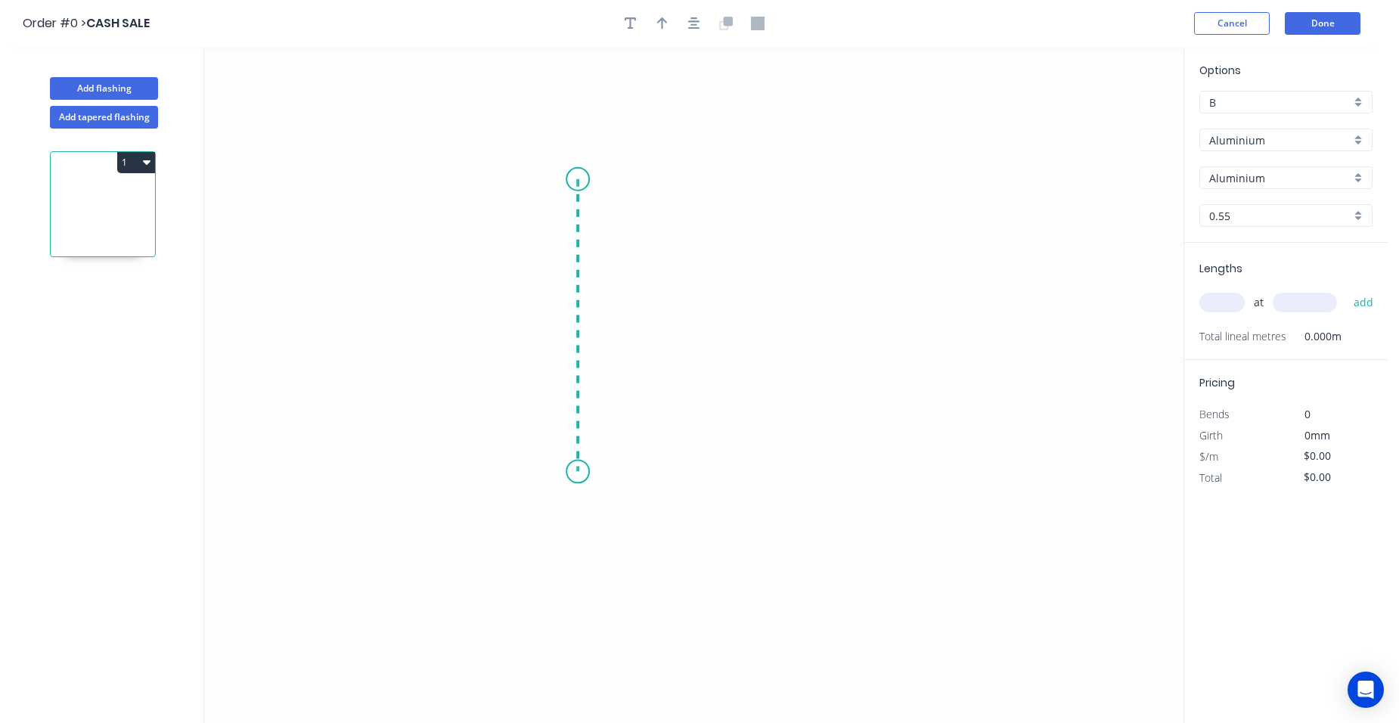
drag, startPoint x: 578, startPoint y: 179, endPoint x: 593, endPoint y: 472, distance: 293.1
click at [593, 472] on icon "0" at bounding box center [694, 385] width 980 height 676
click at [705, 471] on icon at bounding box center [641, 471] width 127 height 0
click at [709, 425] on icon at bounding box center [708, 443] width 4 height 38
click at [709, 425] on circle at bounding box center [709, 424] width 23 height 23
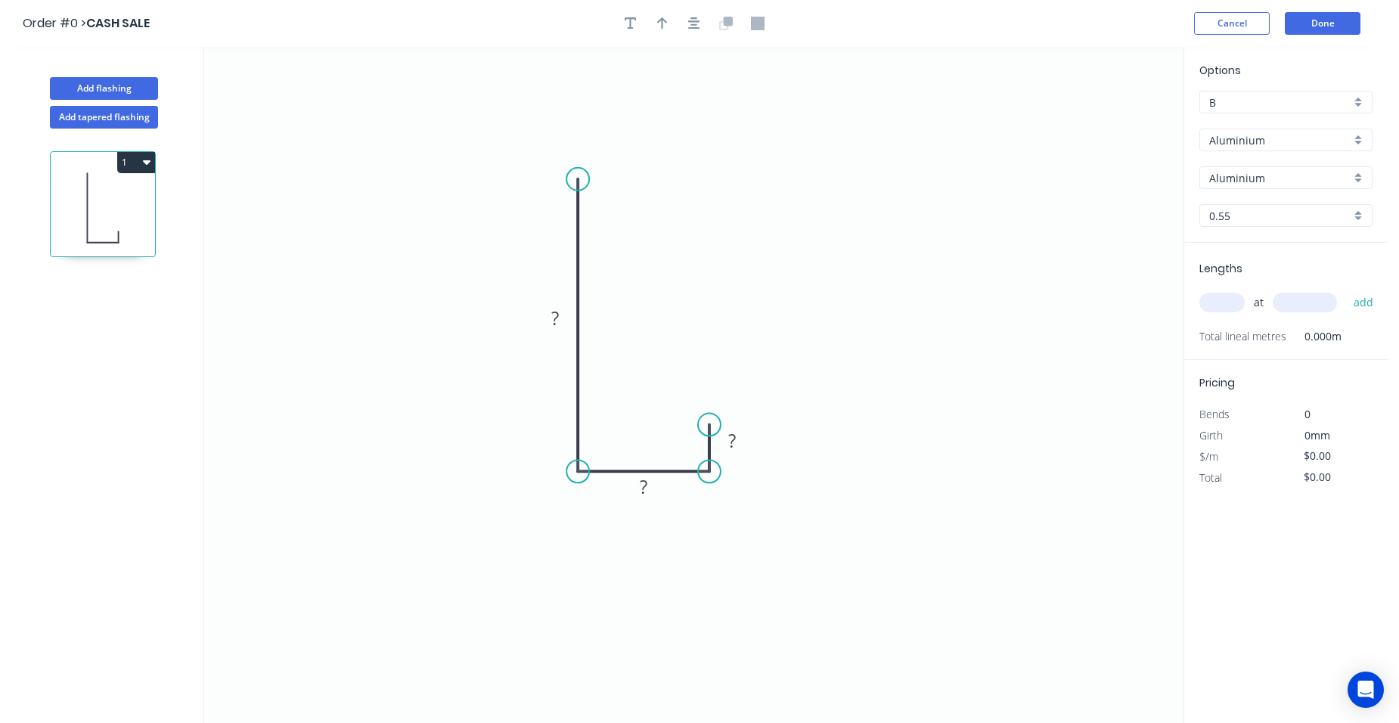
click at [706, 466] on circle at bounding box center [709, 471] width 23 height 23
drag, startPoint x: 737, startPoint y: 441, endPoint x: 752, endPoint y: 319, distance: 122.7
click at [737, 403] on icon "0 ? ? ?" at bounding box center [694, 385] width 980 height 676
drag, startPoint x: 737, startPoint y: 446, endPoint x: 747, endPoint y: 454, distance: 12.4
click at [733, 449] on g "?" at bounding box center [732, 440] width 30 height 25
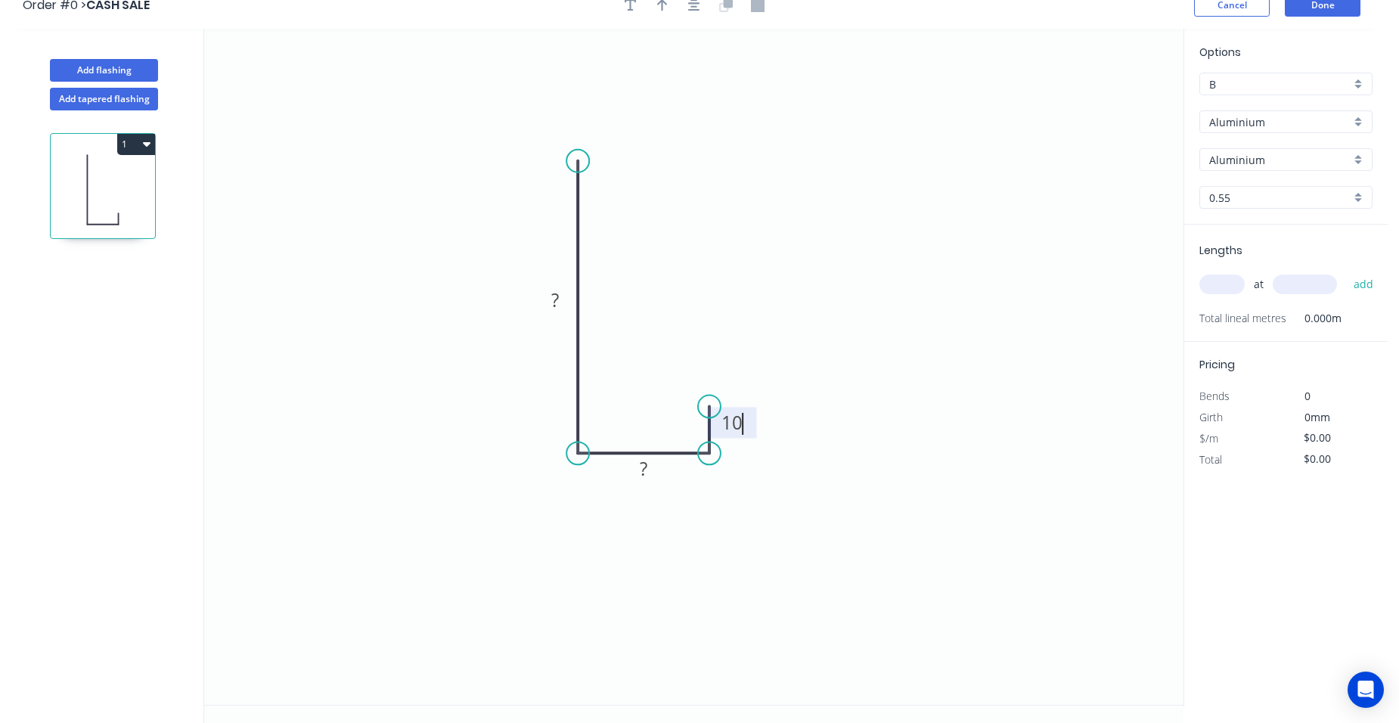
scroll to position [28, 0]
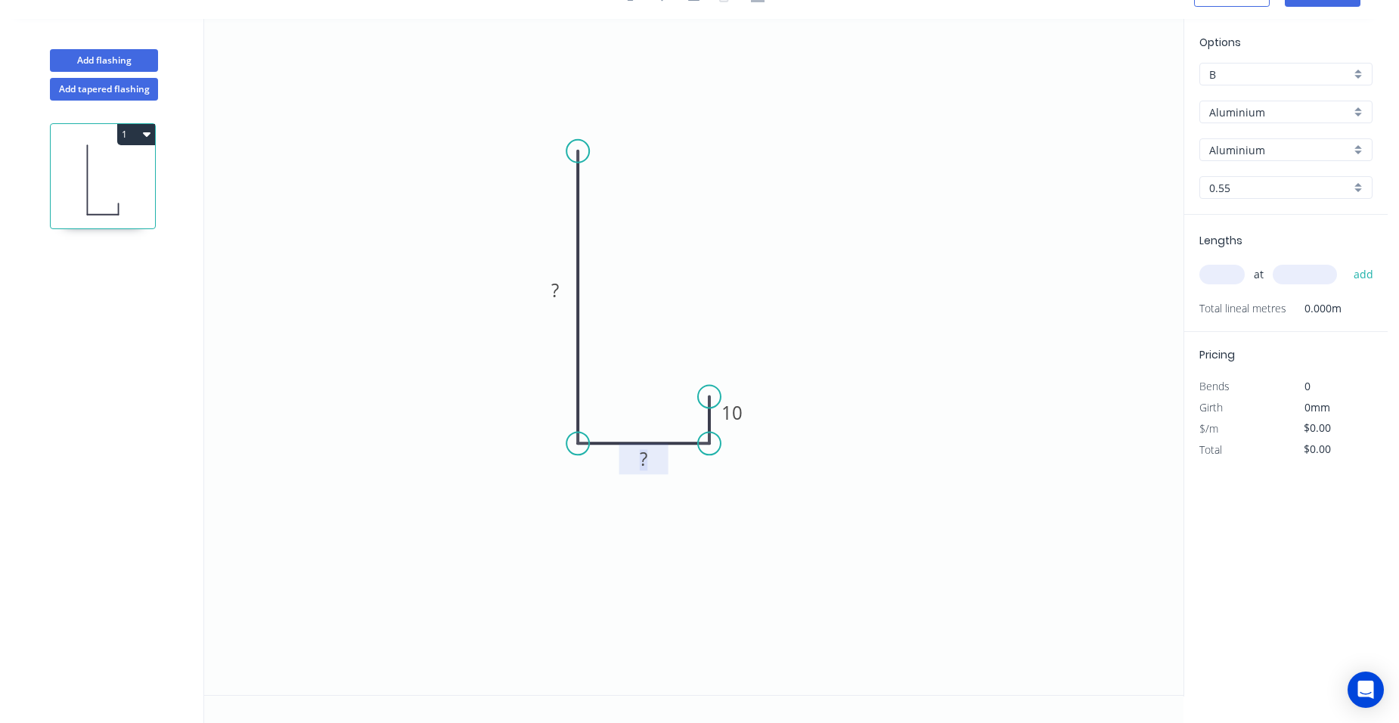
click at [659, 460] on rect at bounding box center [644, 459] width 30 height 21
click at [559, 288] on tspan "?" at bounding box center [555, 290] width 8 height 25
click at [1366, 114] on div "Aluminium" at bounding box center [1286, 112] width 173 height 23
type input "$1.00"
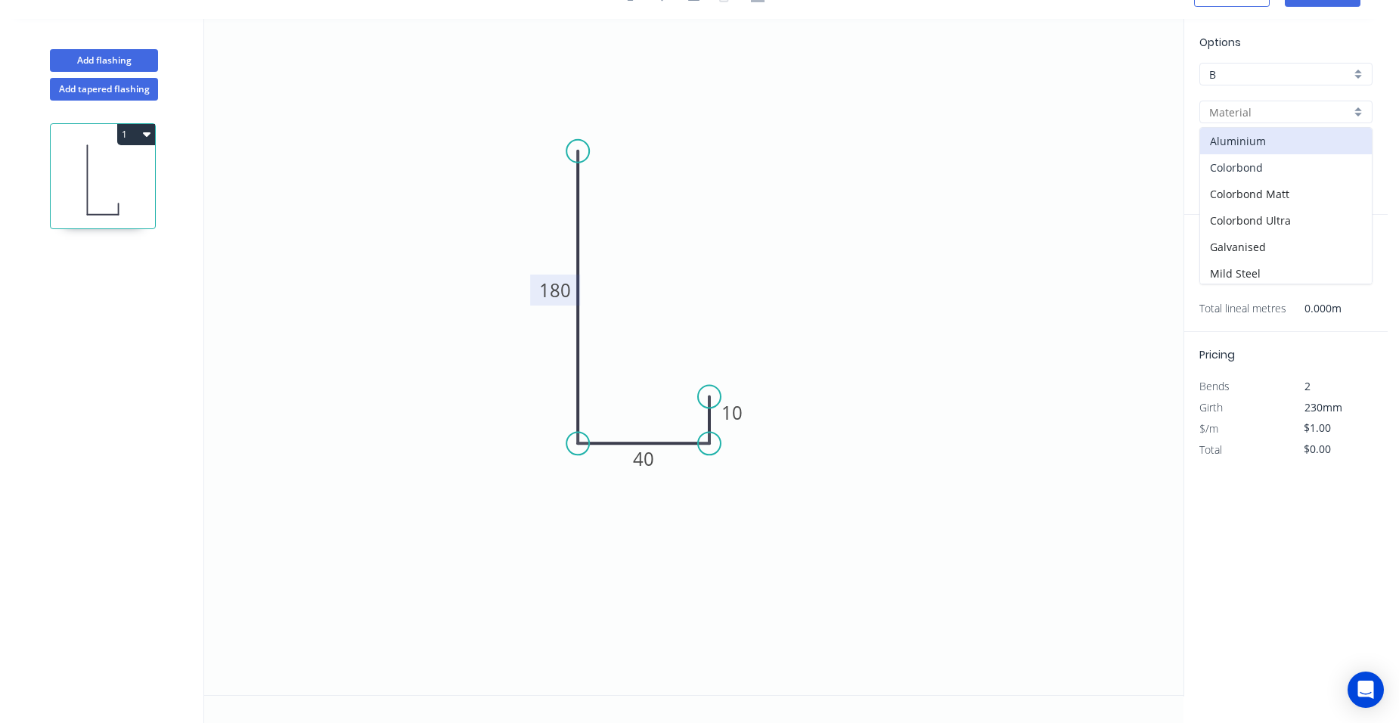
click at [1325, 161] on div "Colorbond" at bounding box center [1286, 167] width 172 height 26
type input "Colorbond"
type input "Basalt"
type input "$12.91"
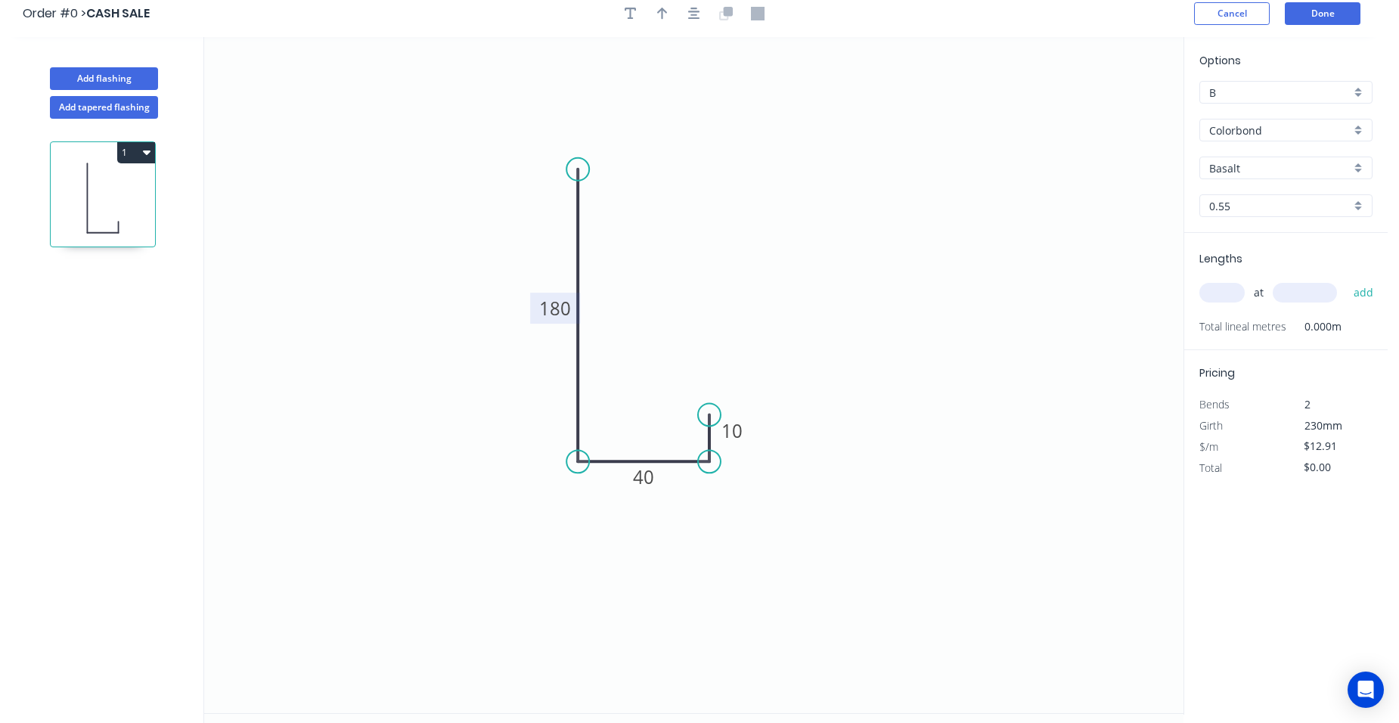
scroll to position [0, 0]
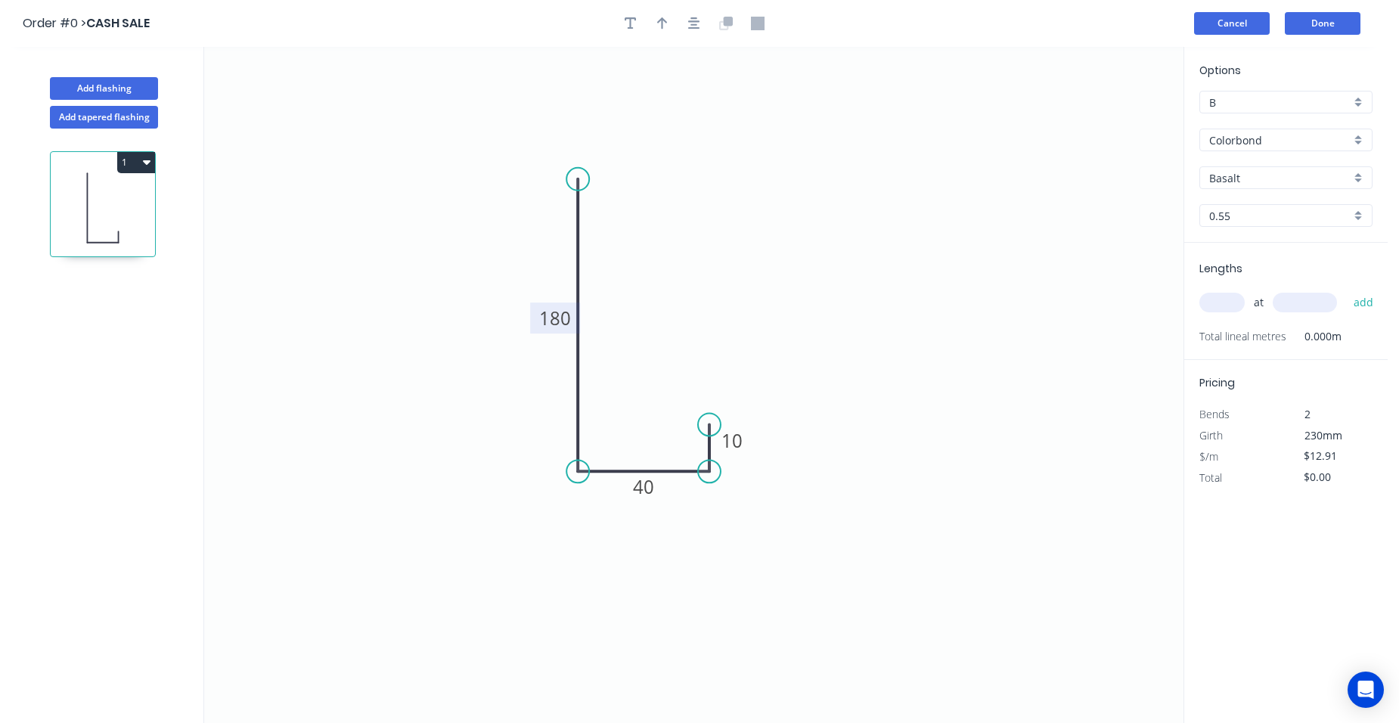
click at [1257, 29] on button "Cancel" at bounding box center [1232, 23] width 76 height 23
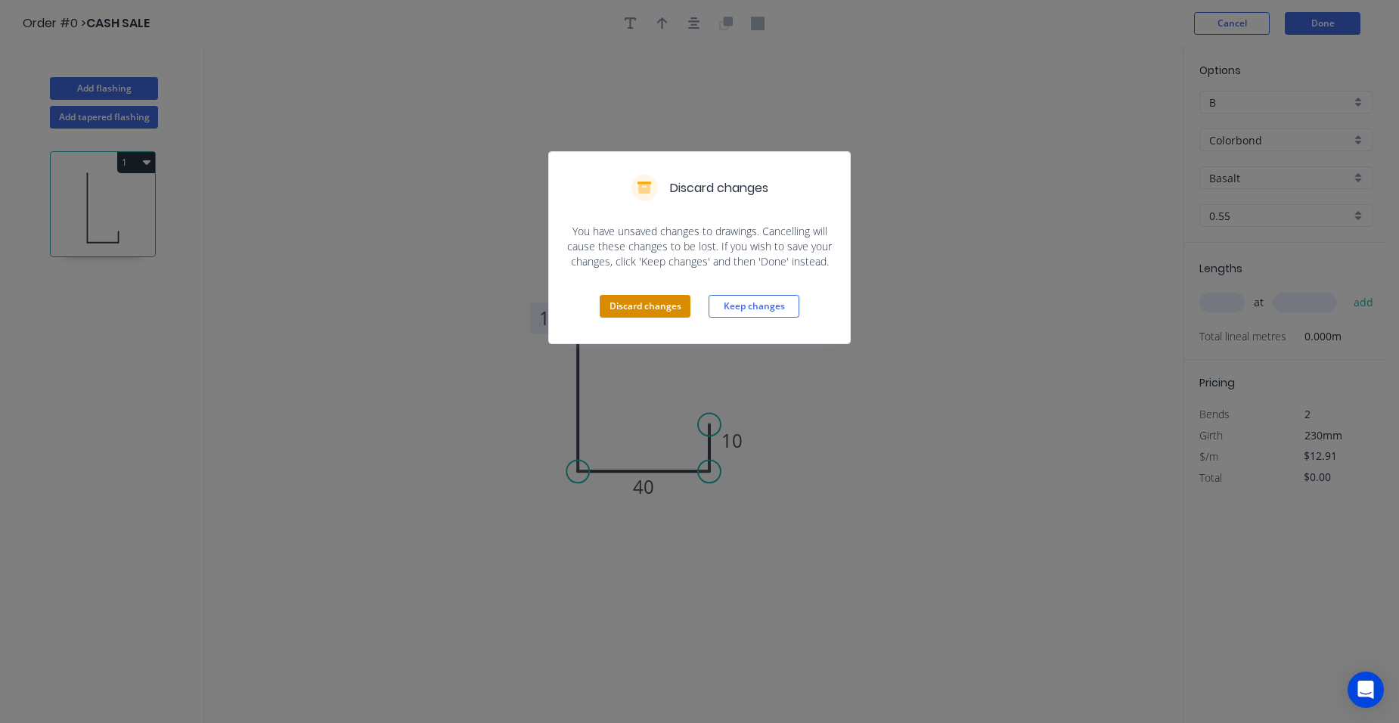
click at [632, 312] on button "Discard changes" at bounding box center [645, 306] width 91 height 23
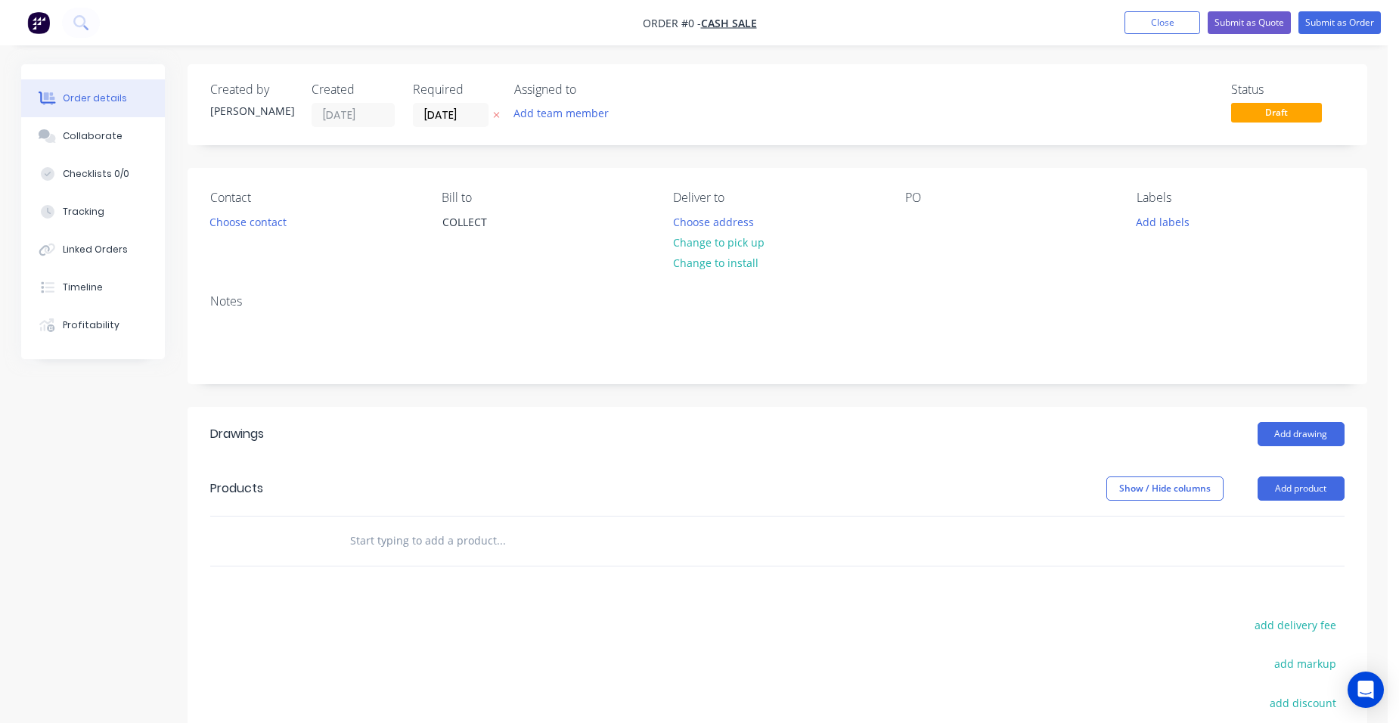
scroll to position [229, 0]
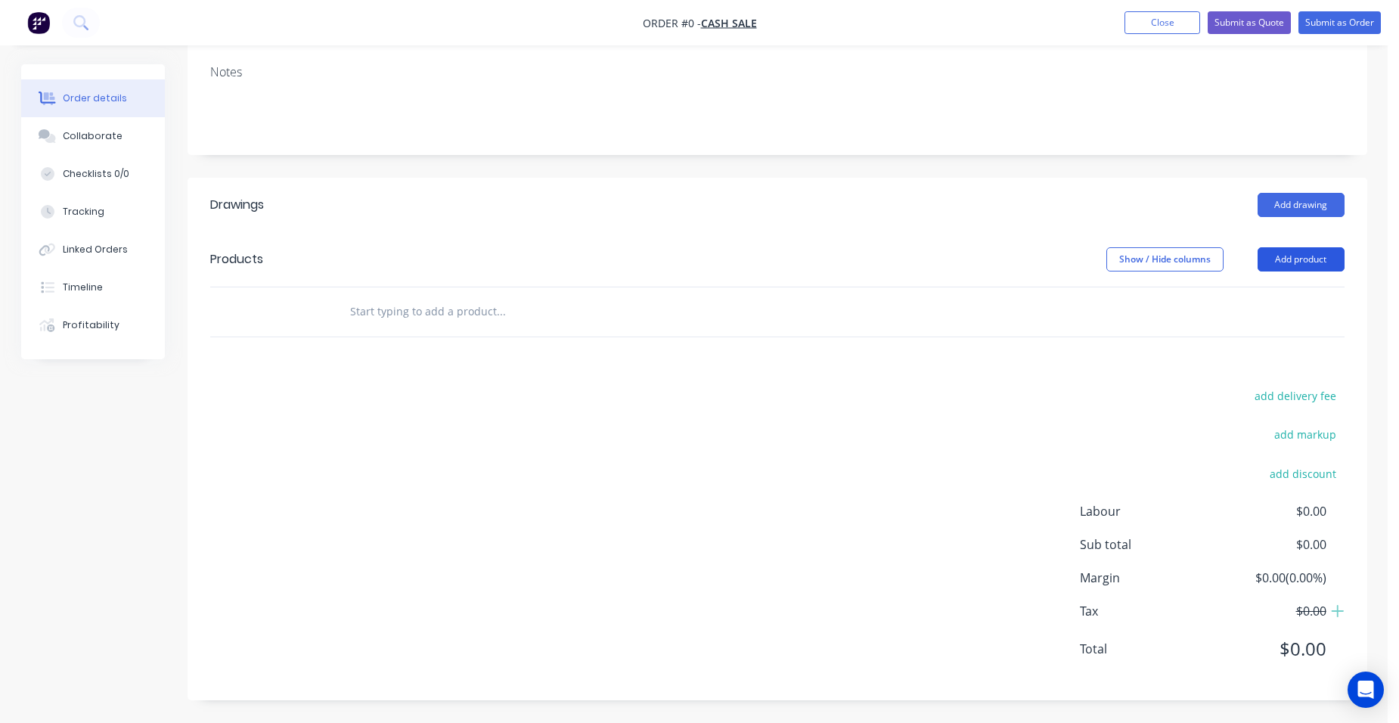
click at [1313, 261] on button "Add product" at bounding box center [1301, 259] width 87 height 24
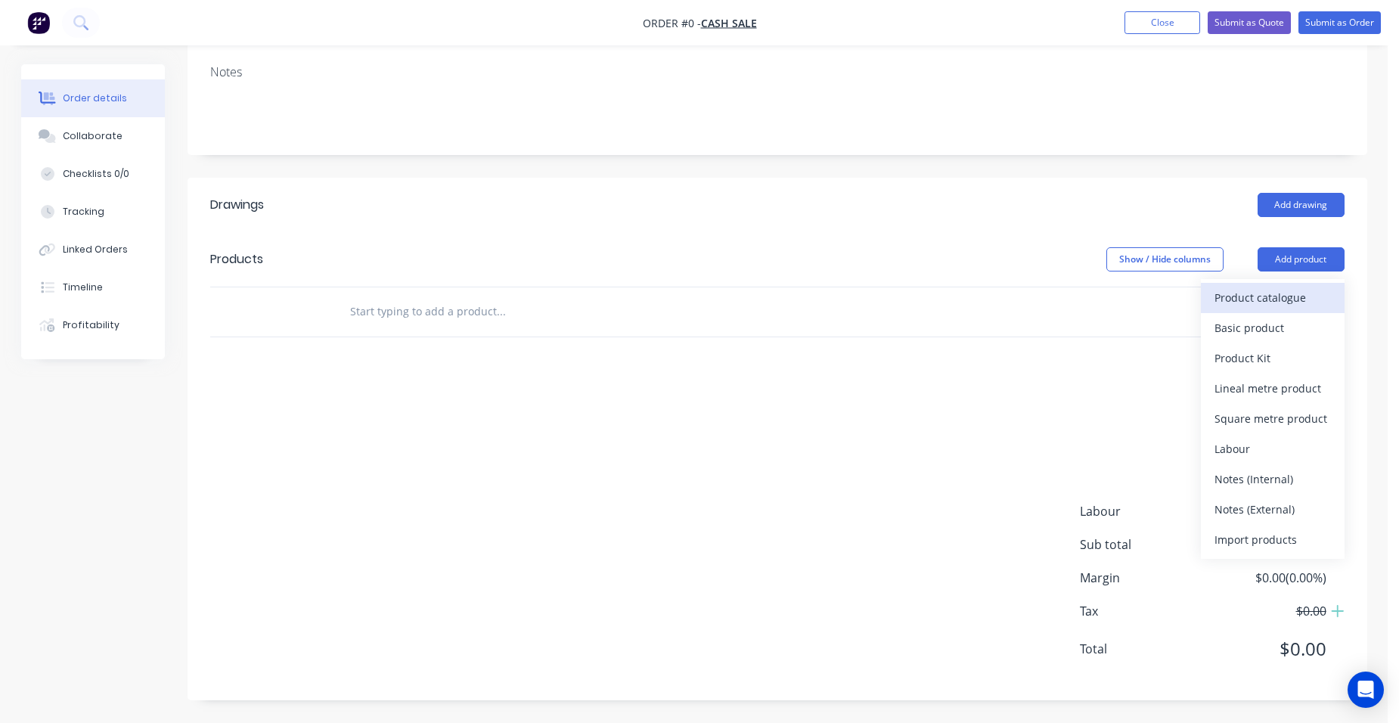
click at [1285, 301] on div "Product catalogue" at bounding box center [1273, 298] width 116 height 22
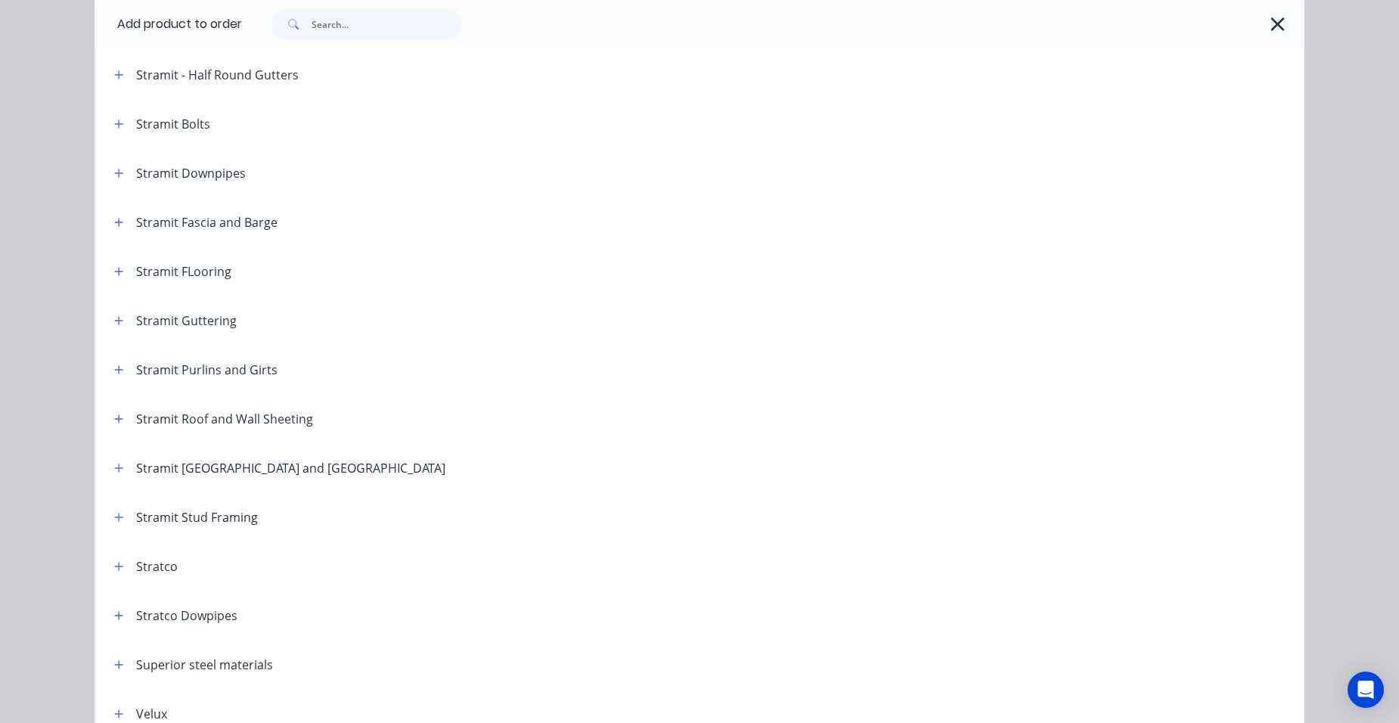
scroll to position [2508, 0]
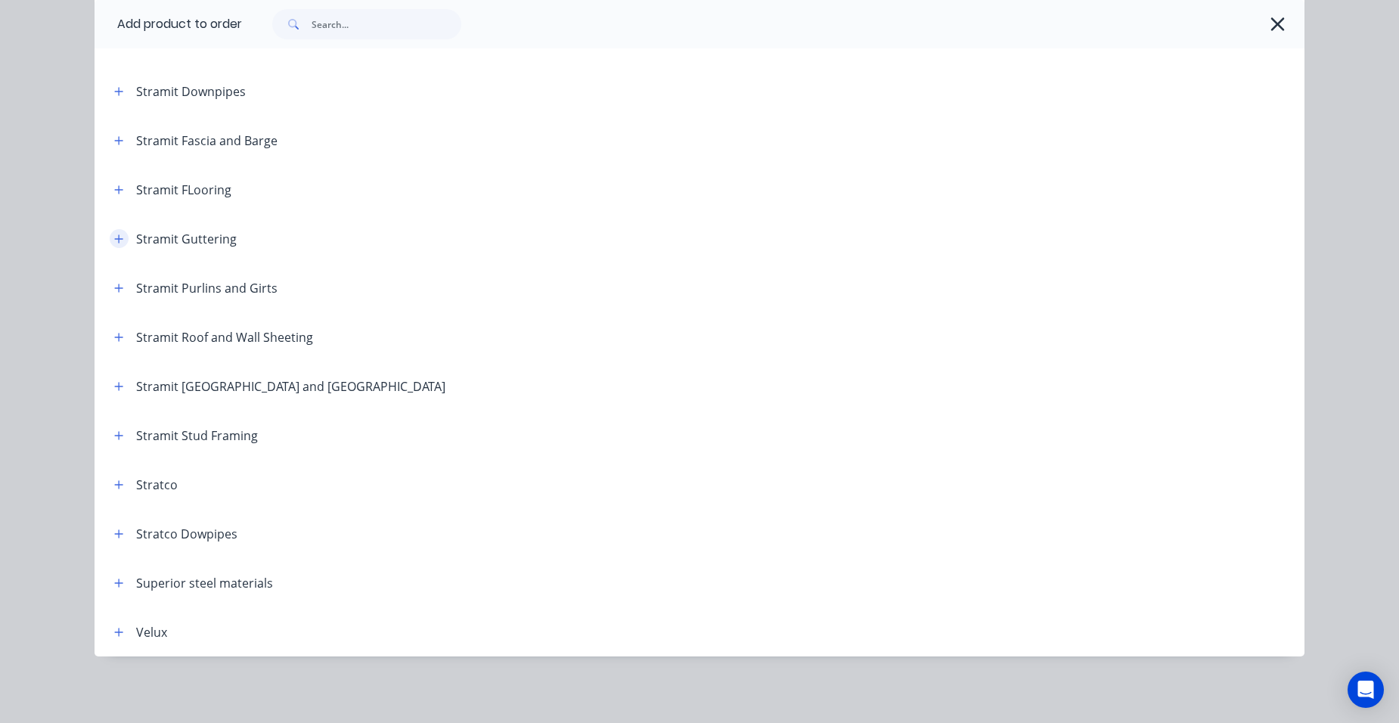
click at [110, 238] on button "button" at bounding box center [119, 238] width 19 height 19
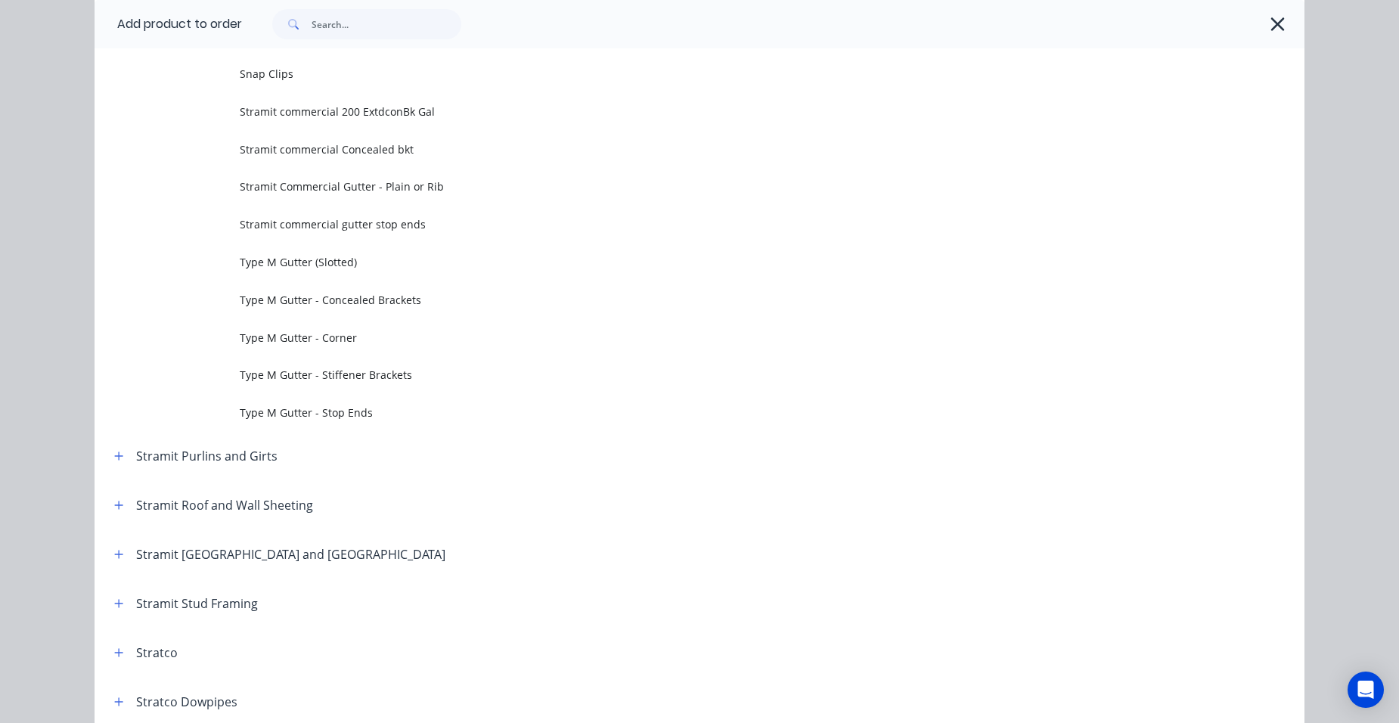
scroll to position [4853, 0]
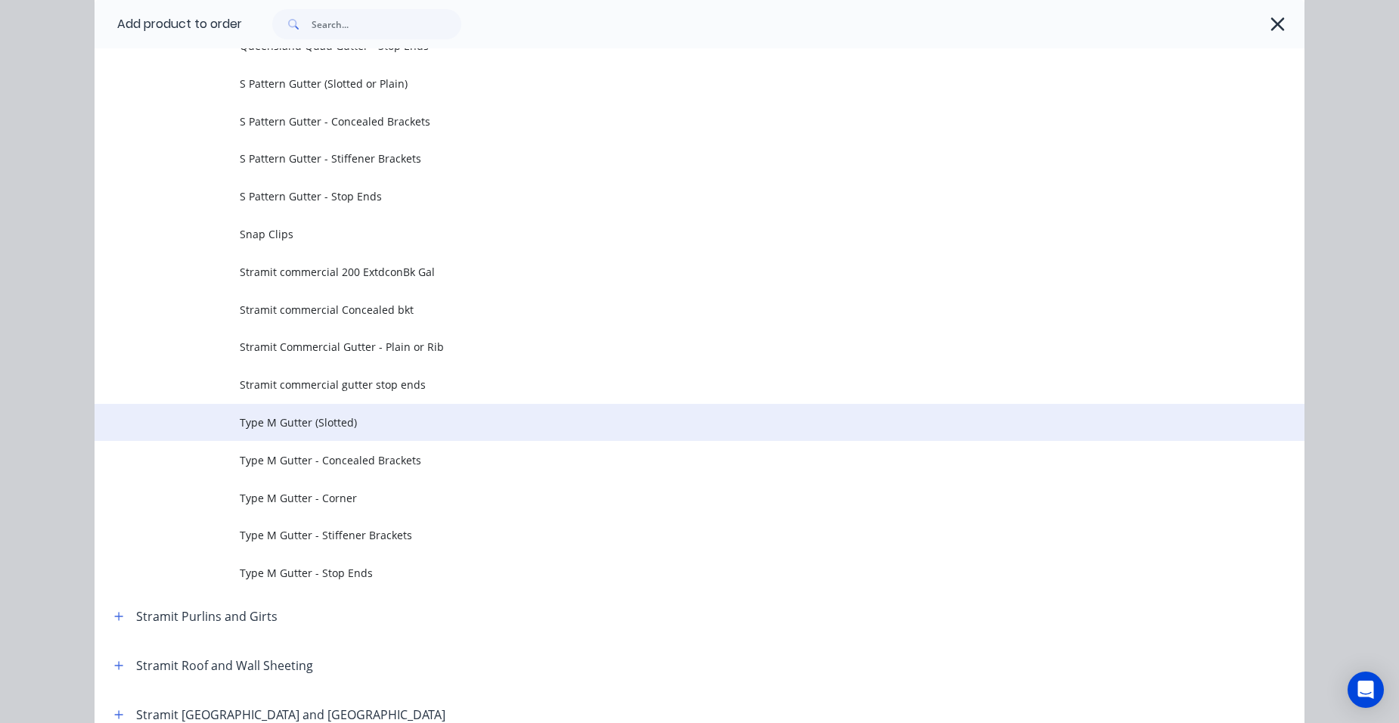
click at [321, 424] on span "Type M Gutter (Slotted)" at bounding box center [666, 422] width 852 height 16
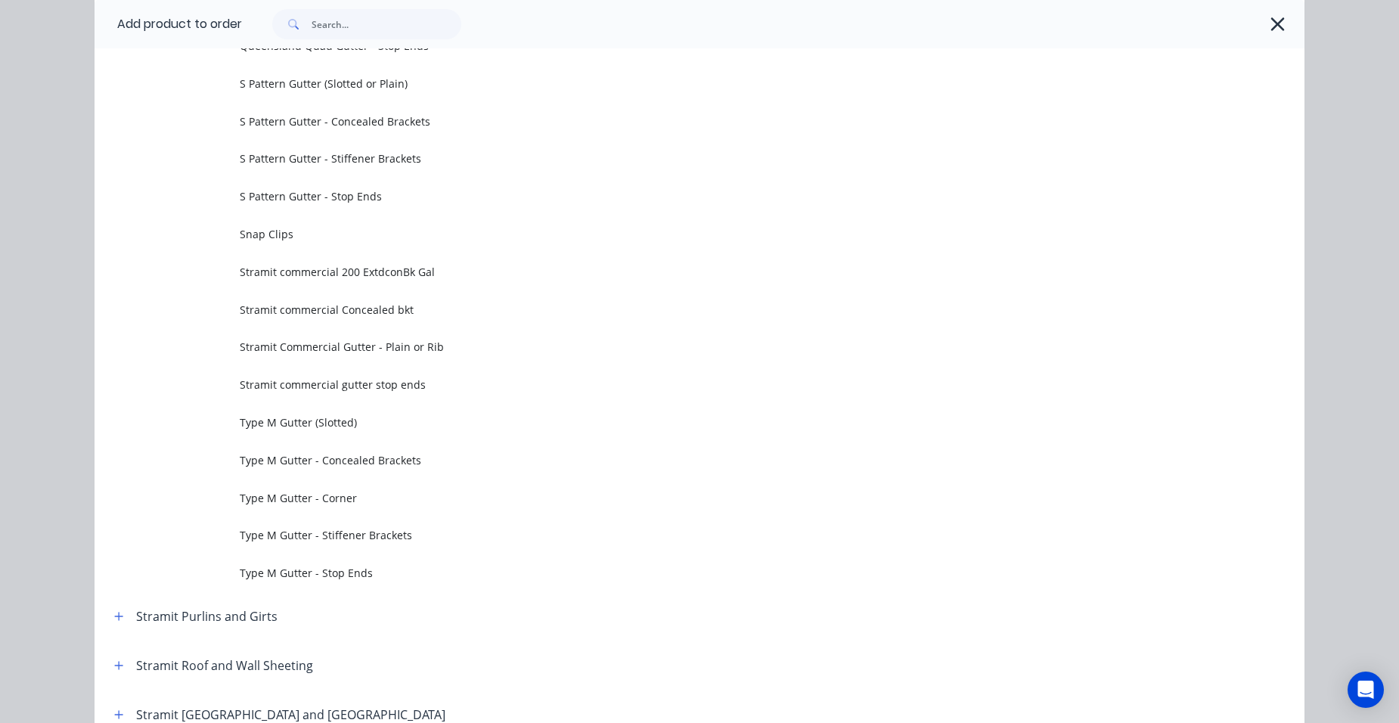
scroll to position [0, 0]
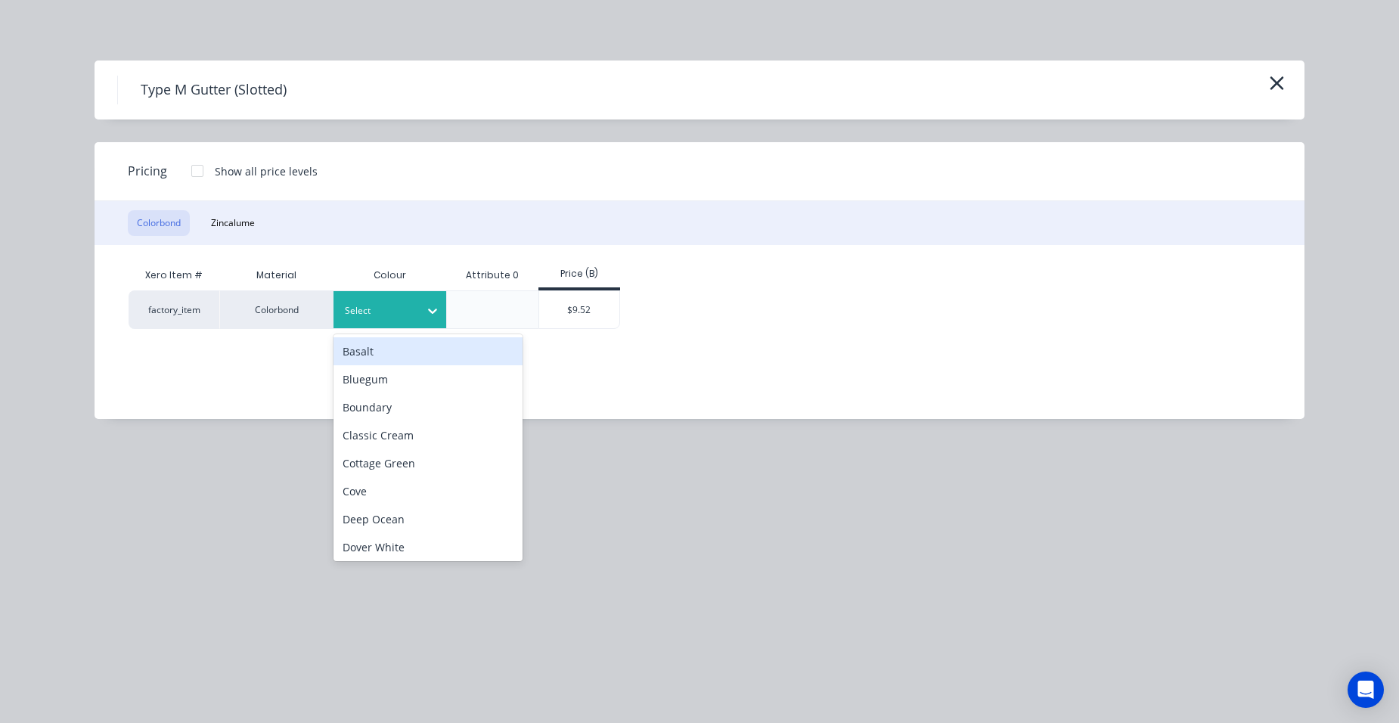
click at [381, 309] on div at bounding box center [379, 311] width 68 height 17
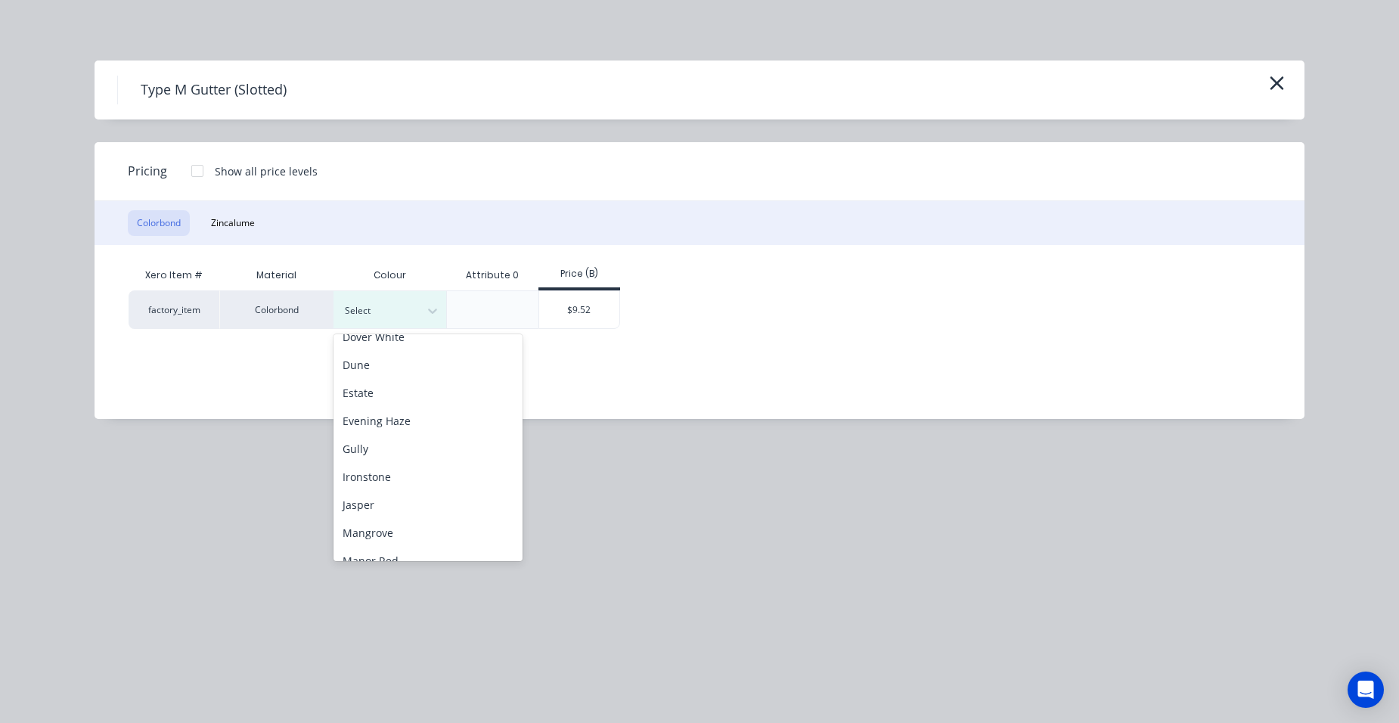
scroll to position [454, 0]
click at [411, 343] on div "Monument" at bounding box center [428, 345] width 189 height 28
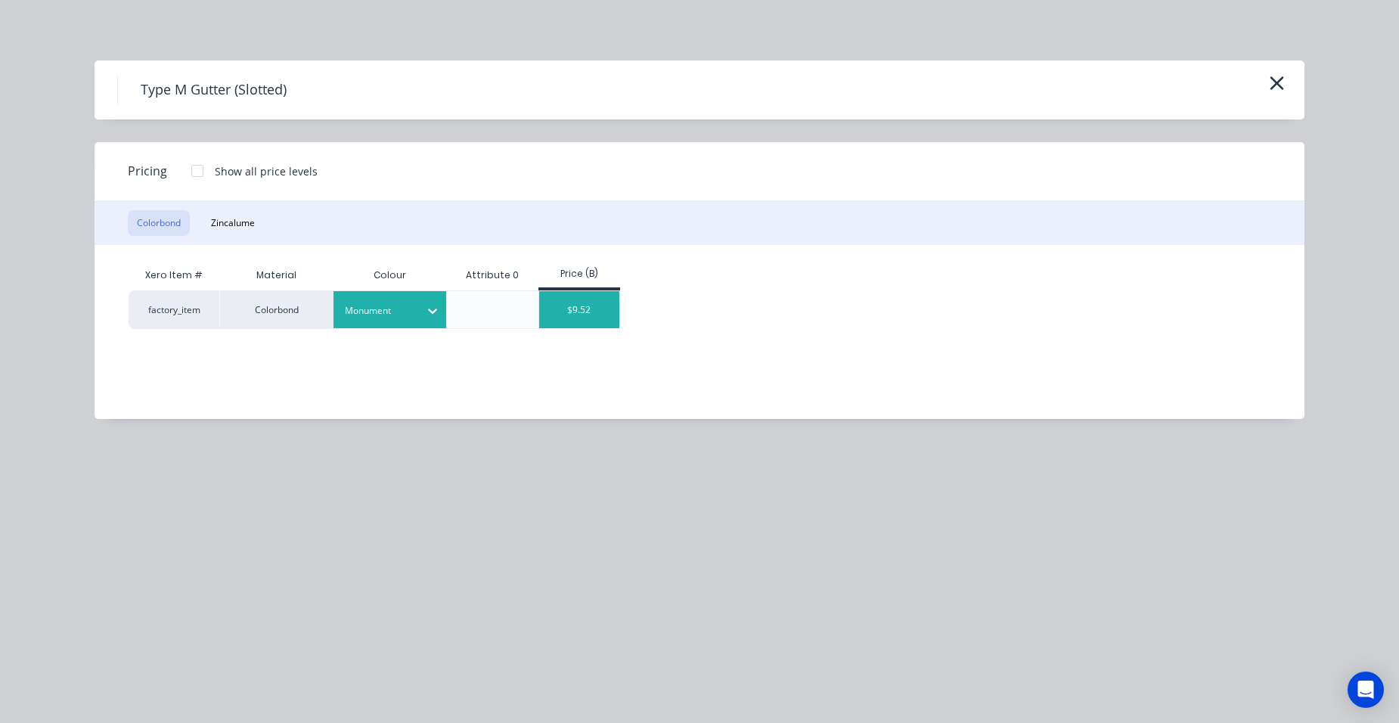
click at [585, 310] on div "$9.52" at bounding box center [579, 309] width 81 height 37
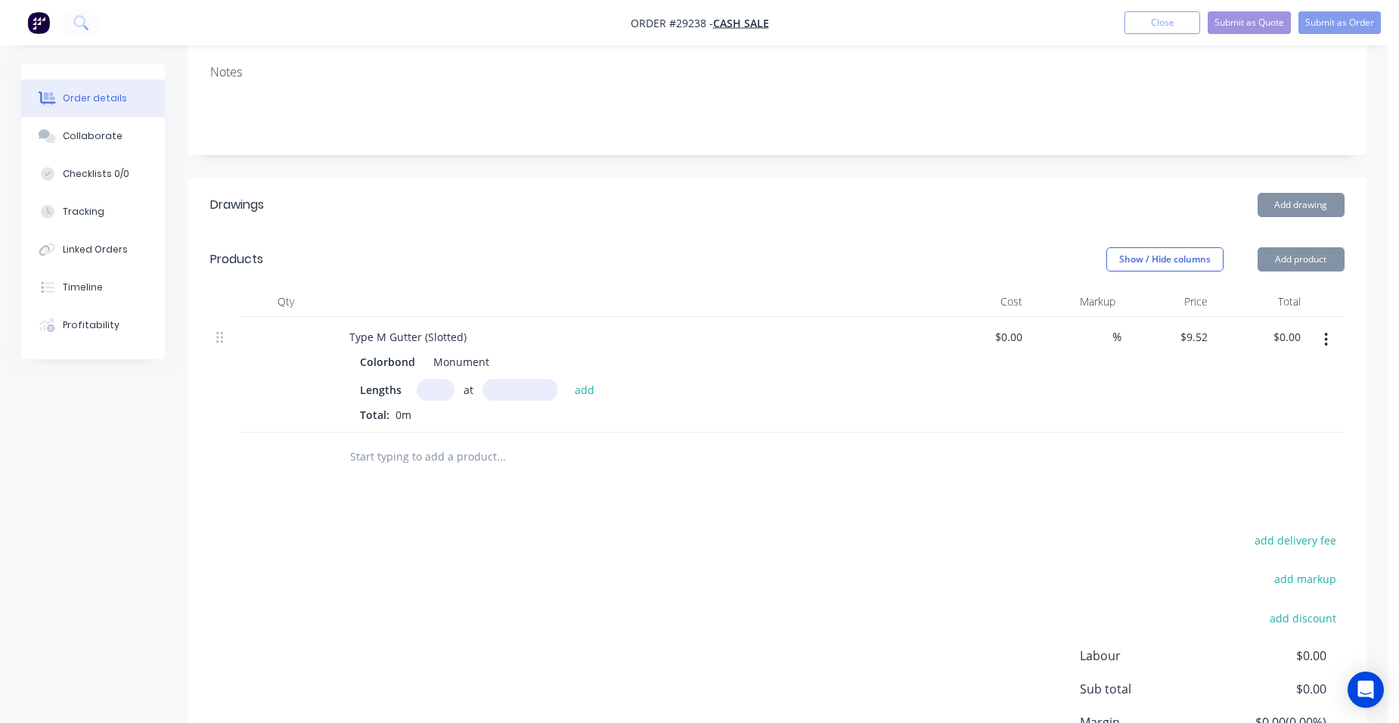
scroll to position [374, 0]
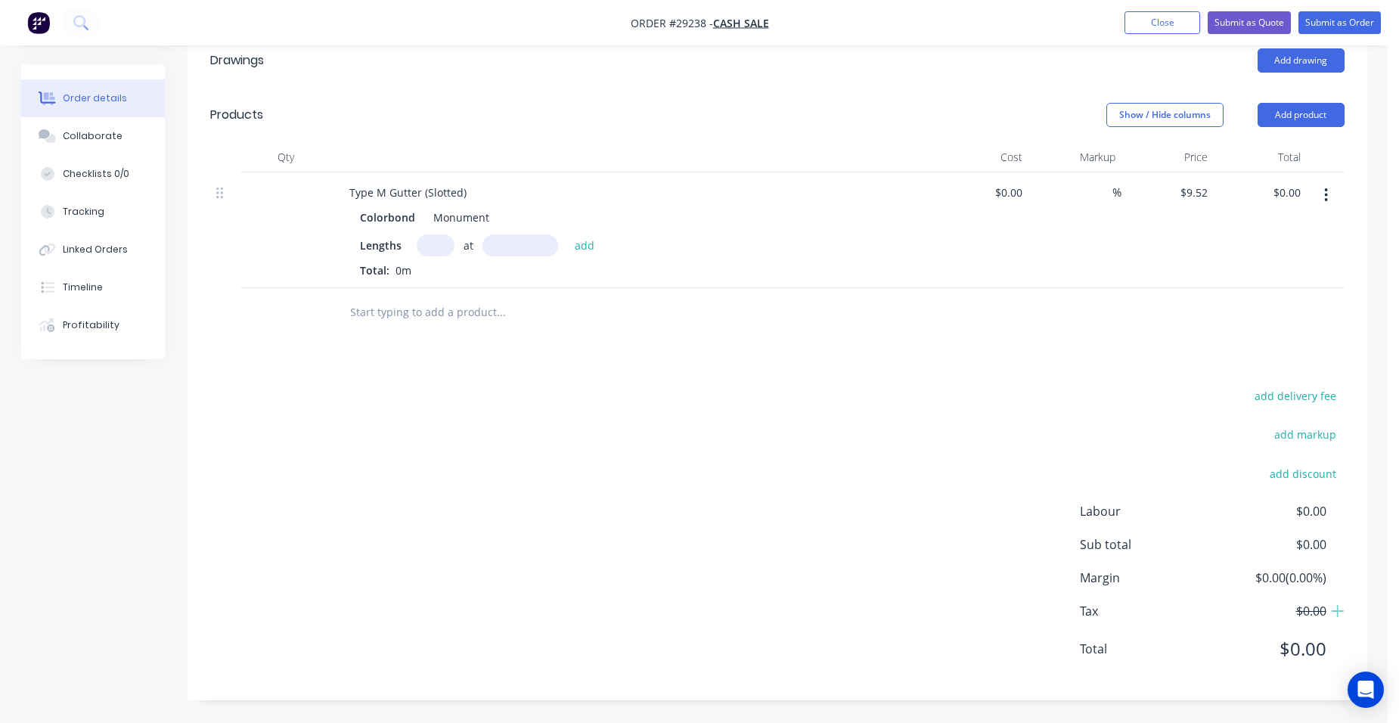
drag, startPoint x: 443, startPoint y: 246, endPoint x: 461, endPoint y: 242, distance: 18.5
click at [443, 245] on input "text" at bounding box center [436, 245] width 38 height 22
type input "10"
type input "6000"
click at [567, 234] on button "add" at bounding box center [585, 244] width 36 height 20
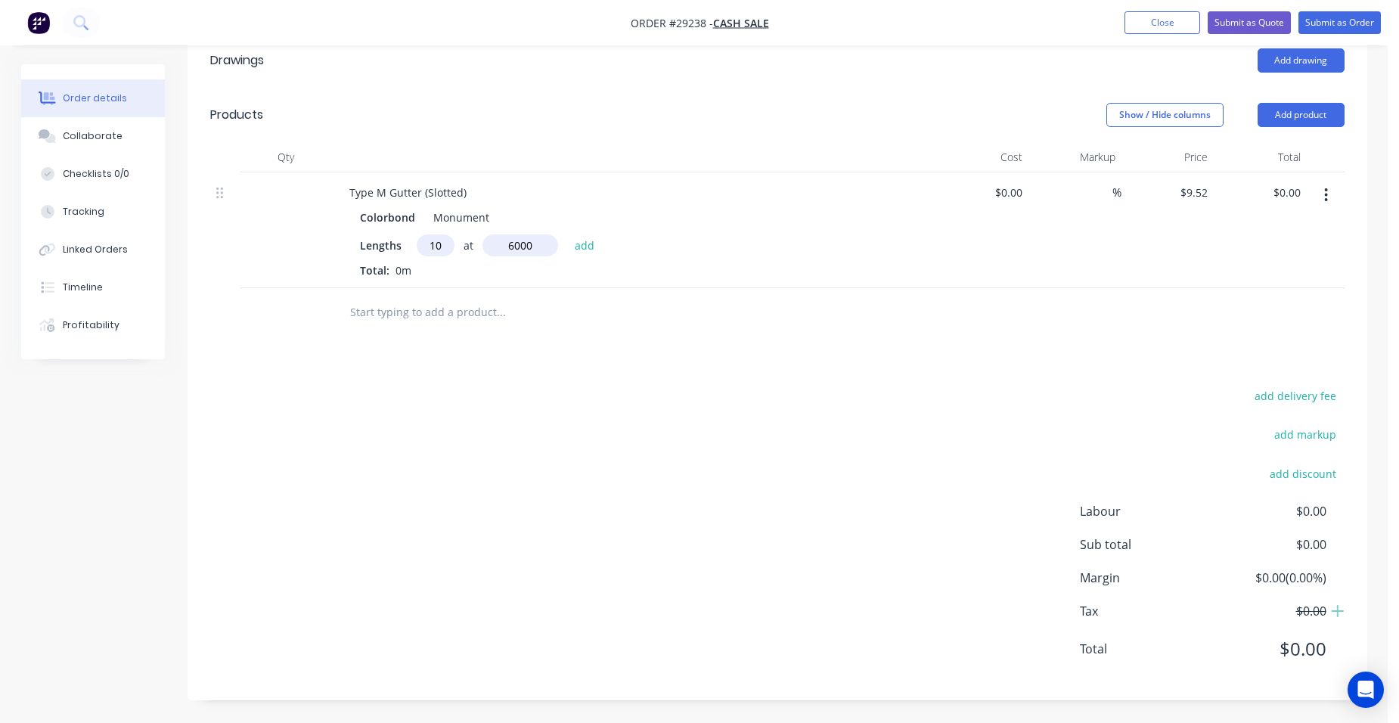
type input "$571.20"
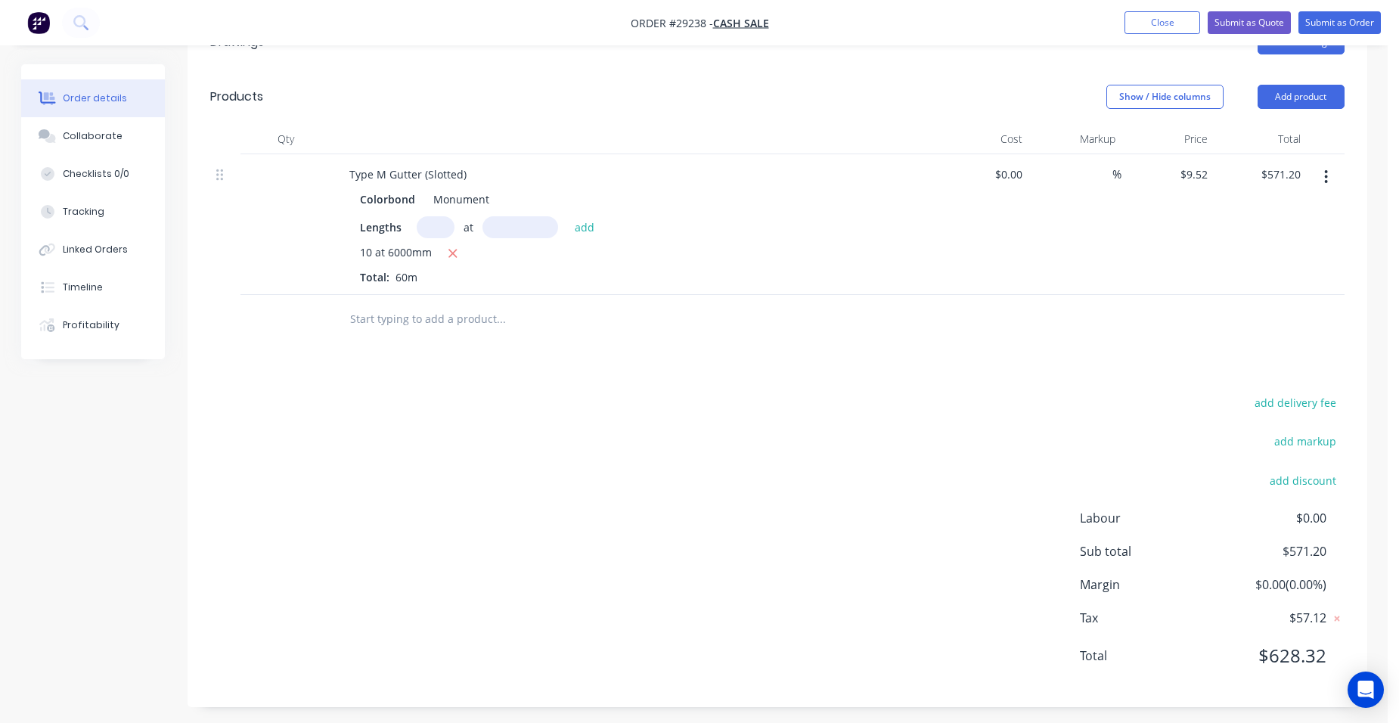
scroll to position [399, 0]
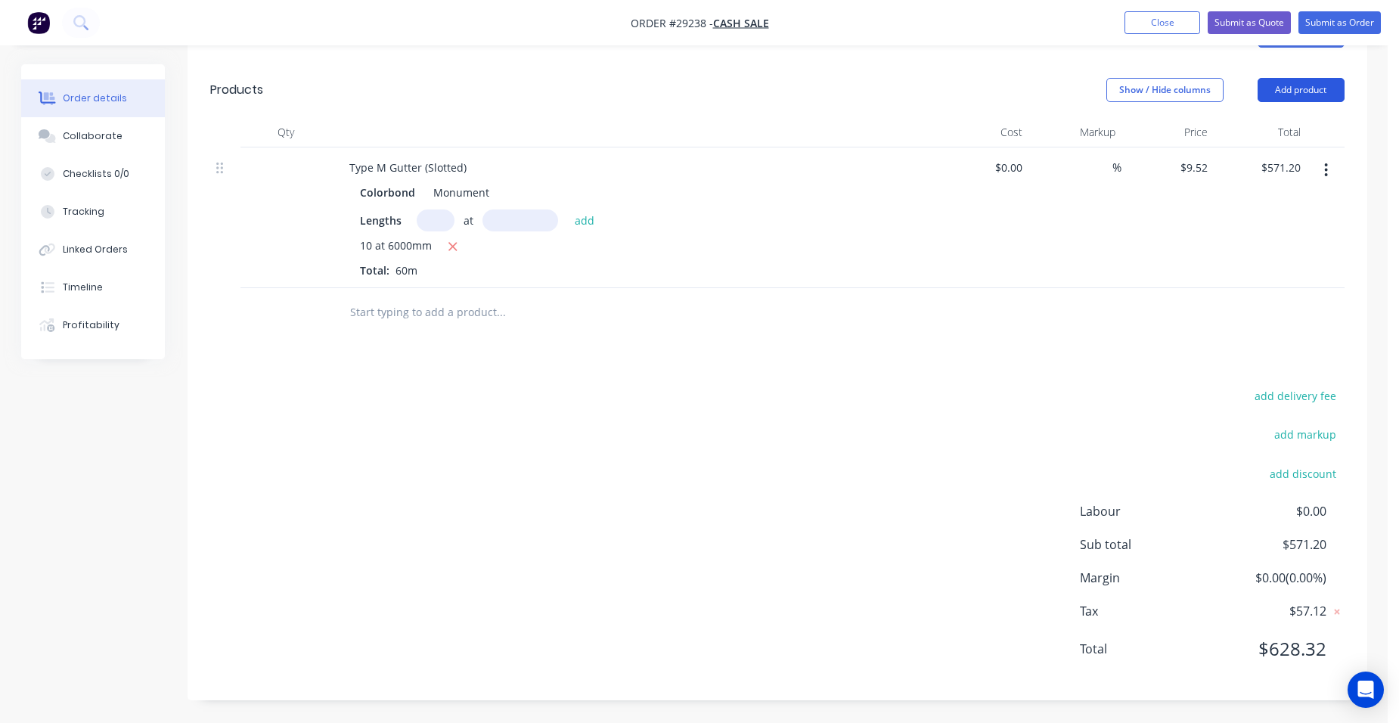
click at [1287, 86] on button "Add product" at bounding box center [1301, 90] width 87 height 24
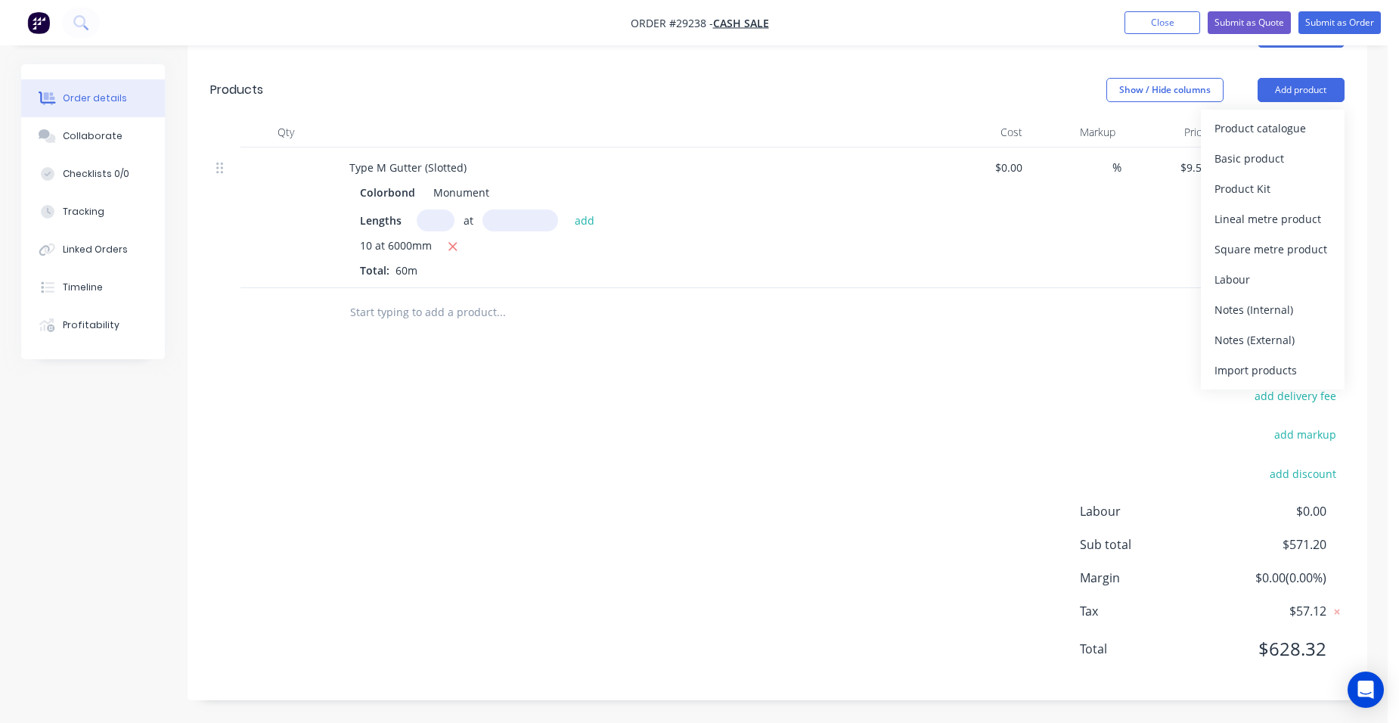
click at [1253, 132] on div "Product catalogue" at bounding box center [1273, 128] width 116 height 22
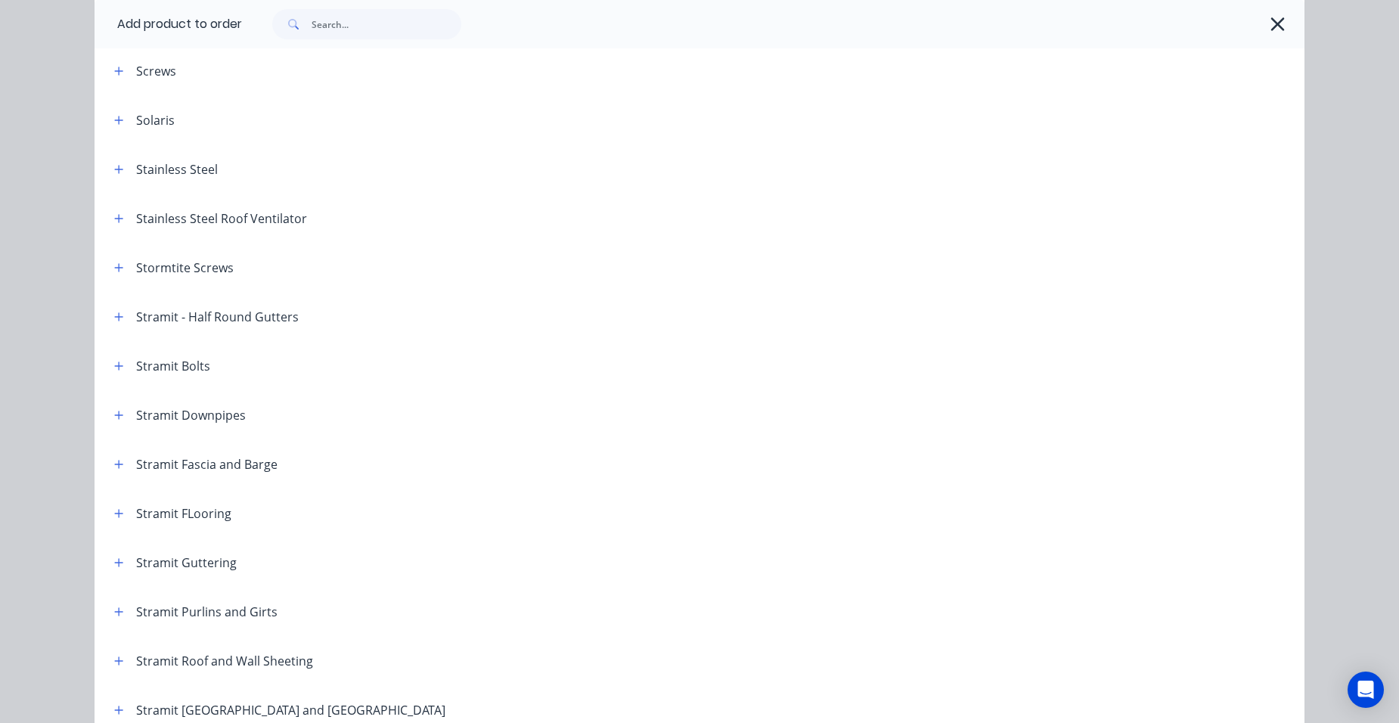
scroll to position [2193, 0]
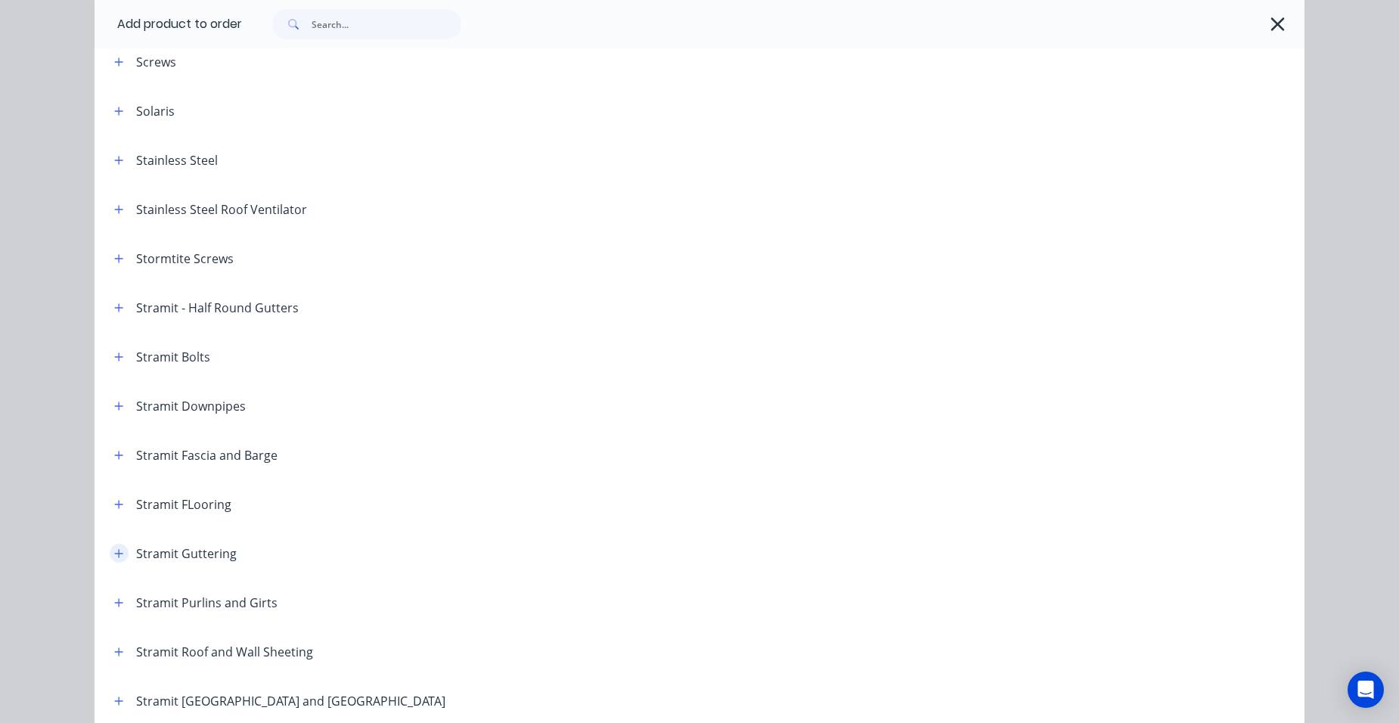
click at [114, 548] on icon "button" at bounding box center [118, 553] width 9 height 11
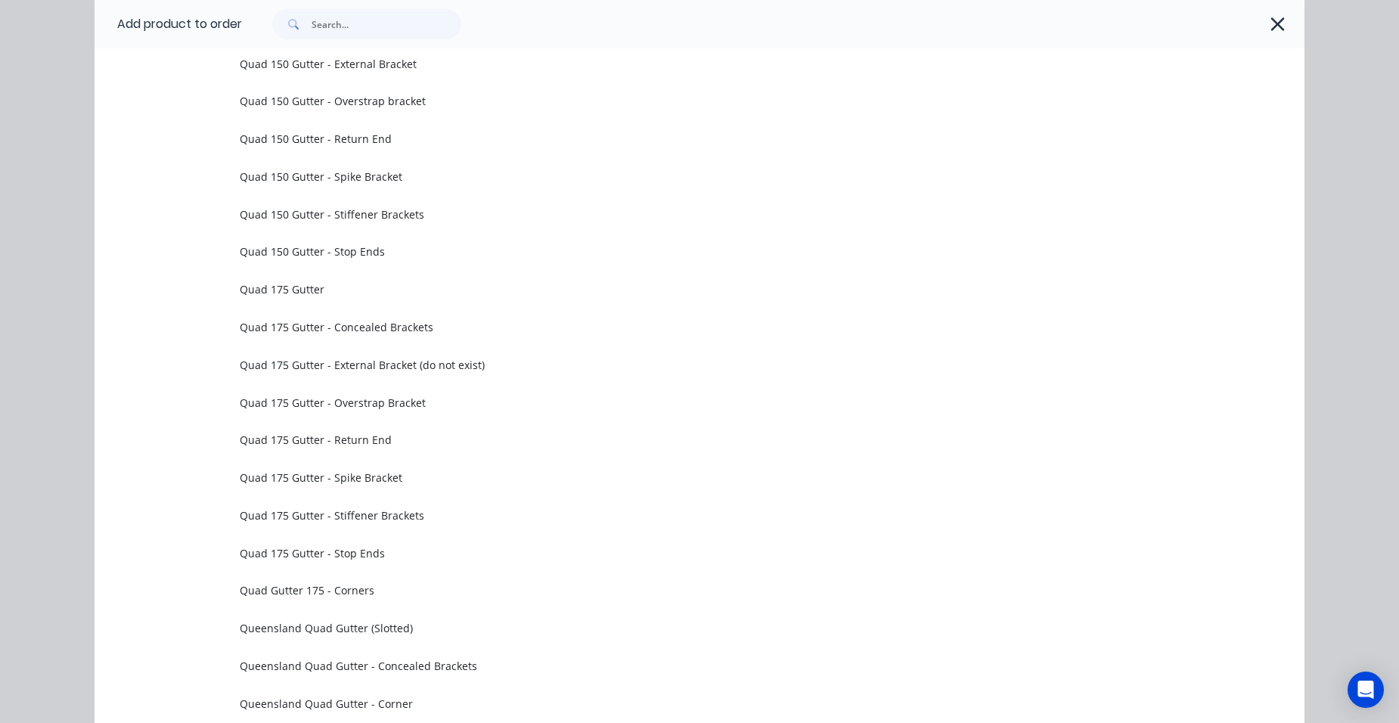
scroll to position [4236, 0]
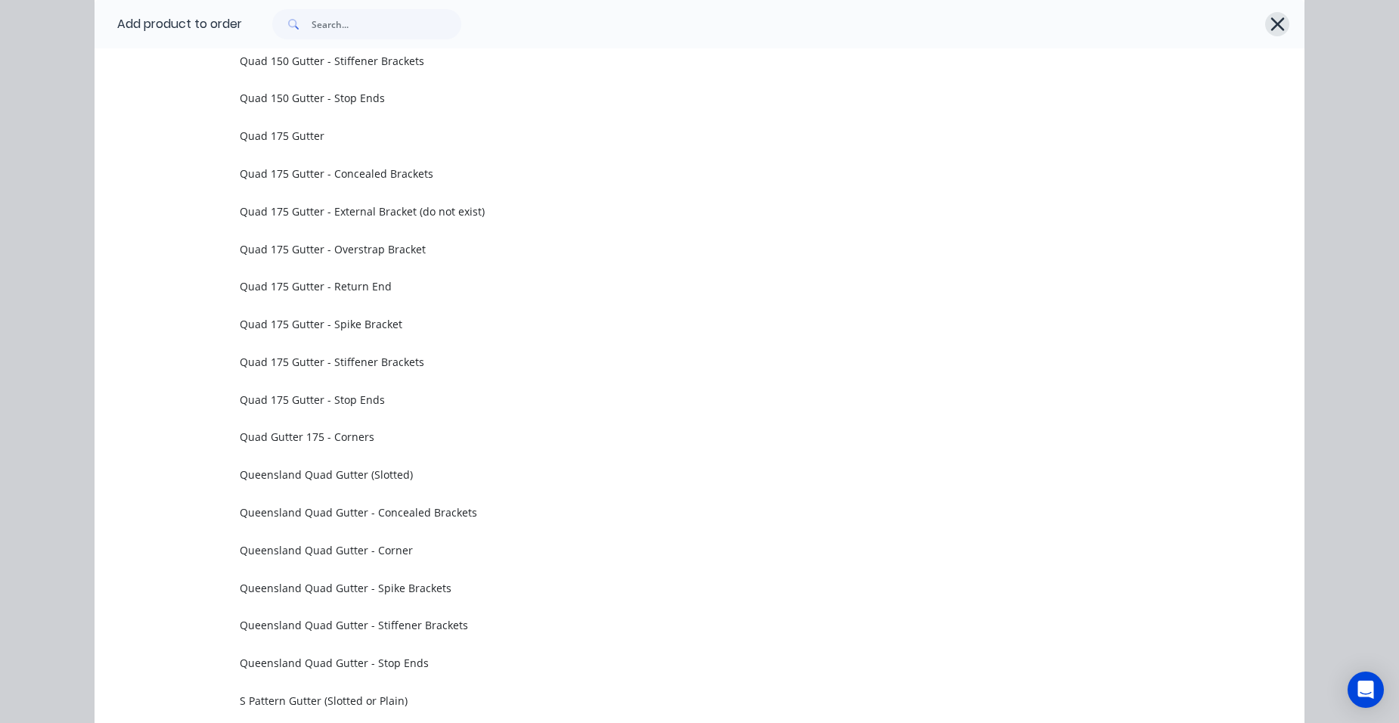
click at [1278, 29] on icon "button" at bounding box center [1278, 24] width 14 height 14
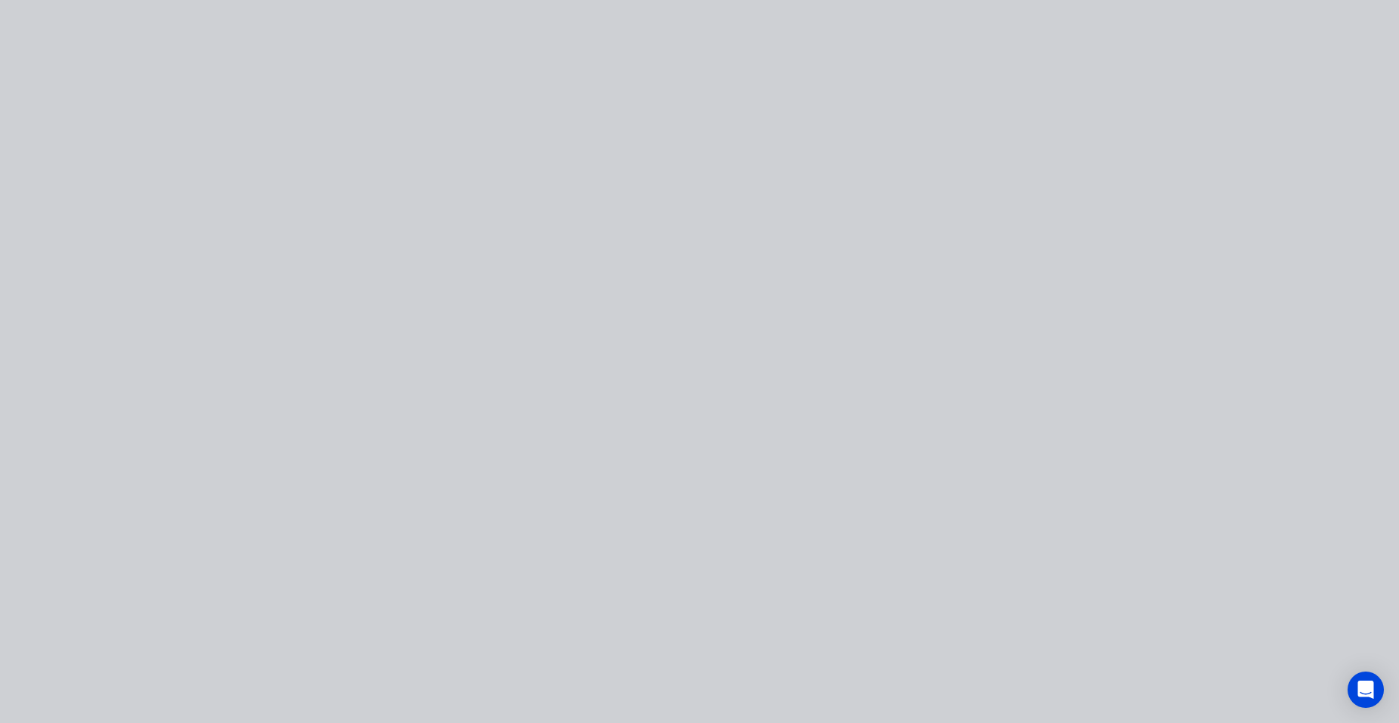
scroll to position [0, 0]
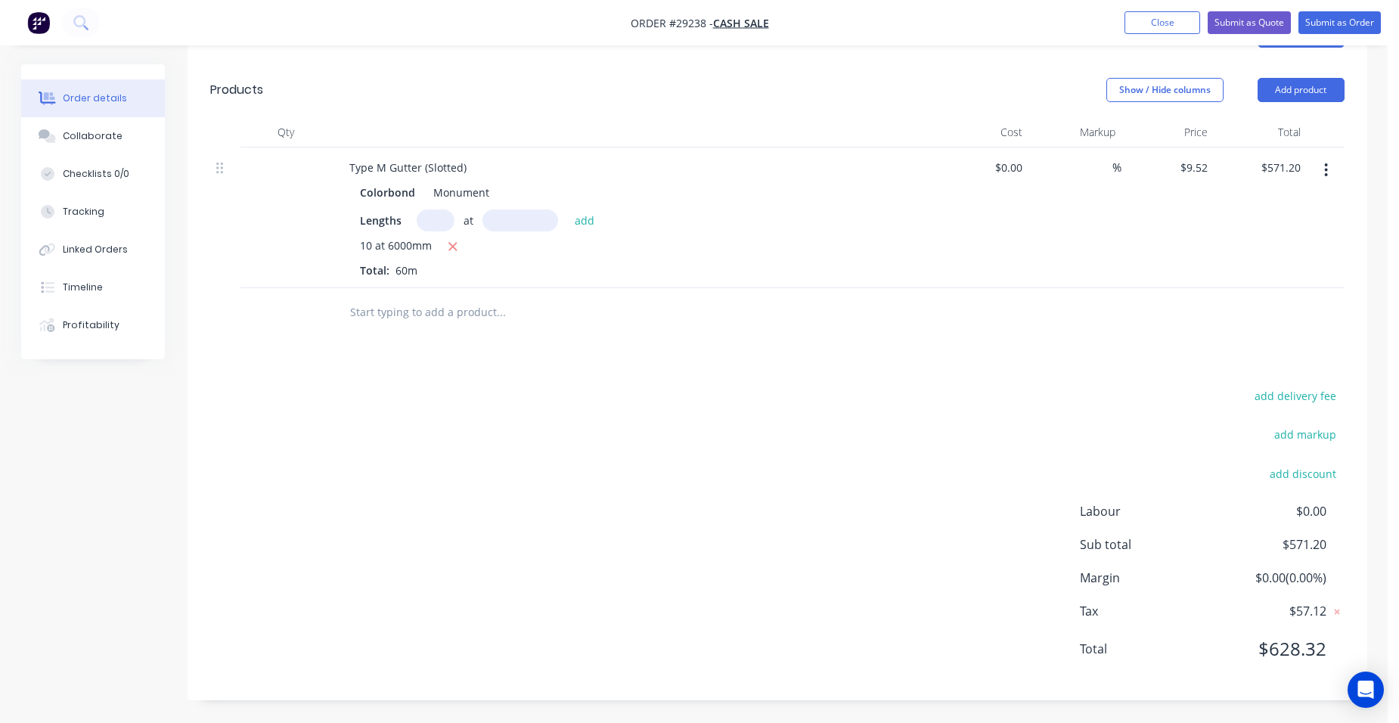
click at [1324, 169] on icon "button" at bounding box center [1326, 170] width 4 height 17
click at [1272, 290] on div "Delete" at bounding box center [1273, 301] width 116 height 22
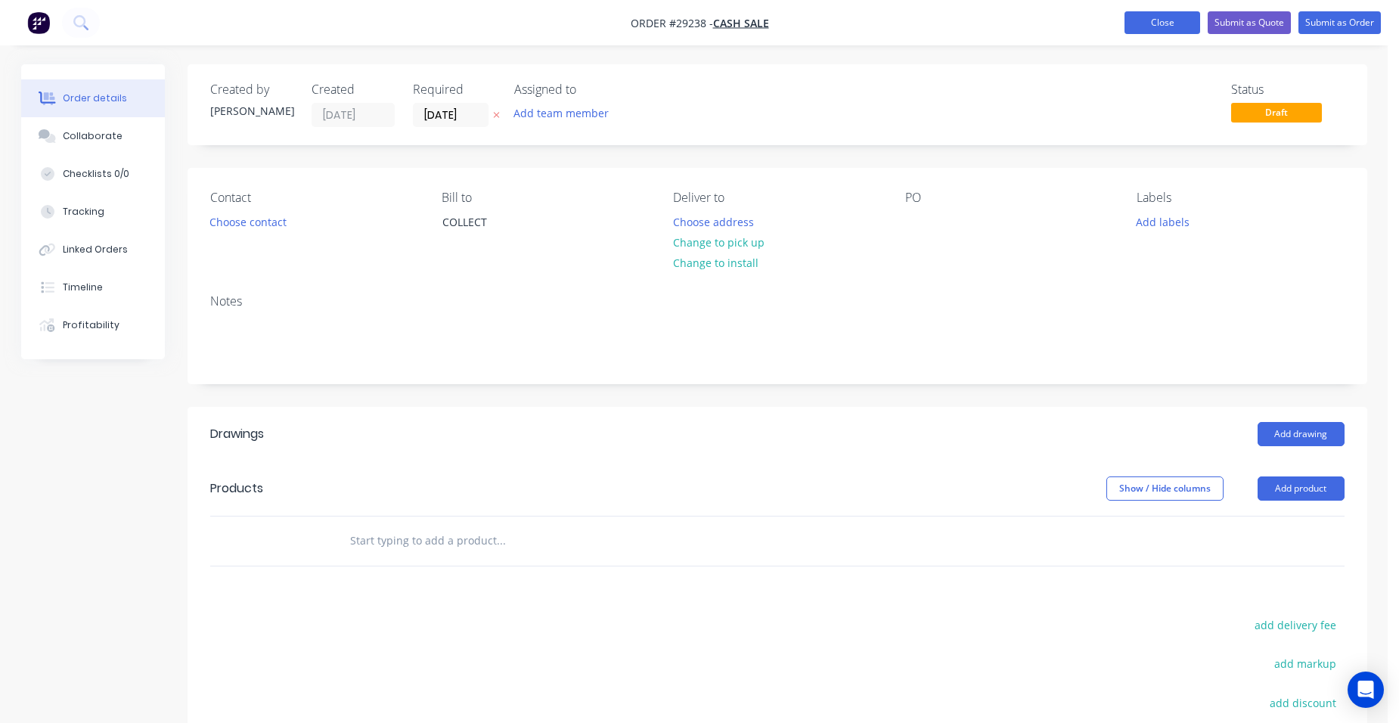
click at [1152, 24] on button "Close" at bounding box center [1163, 22] width 76 height 23
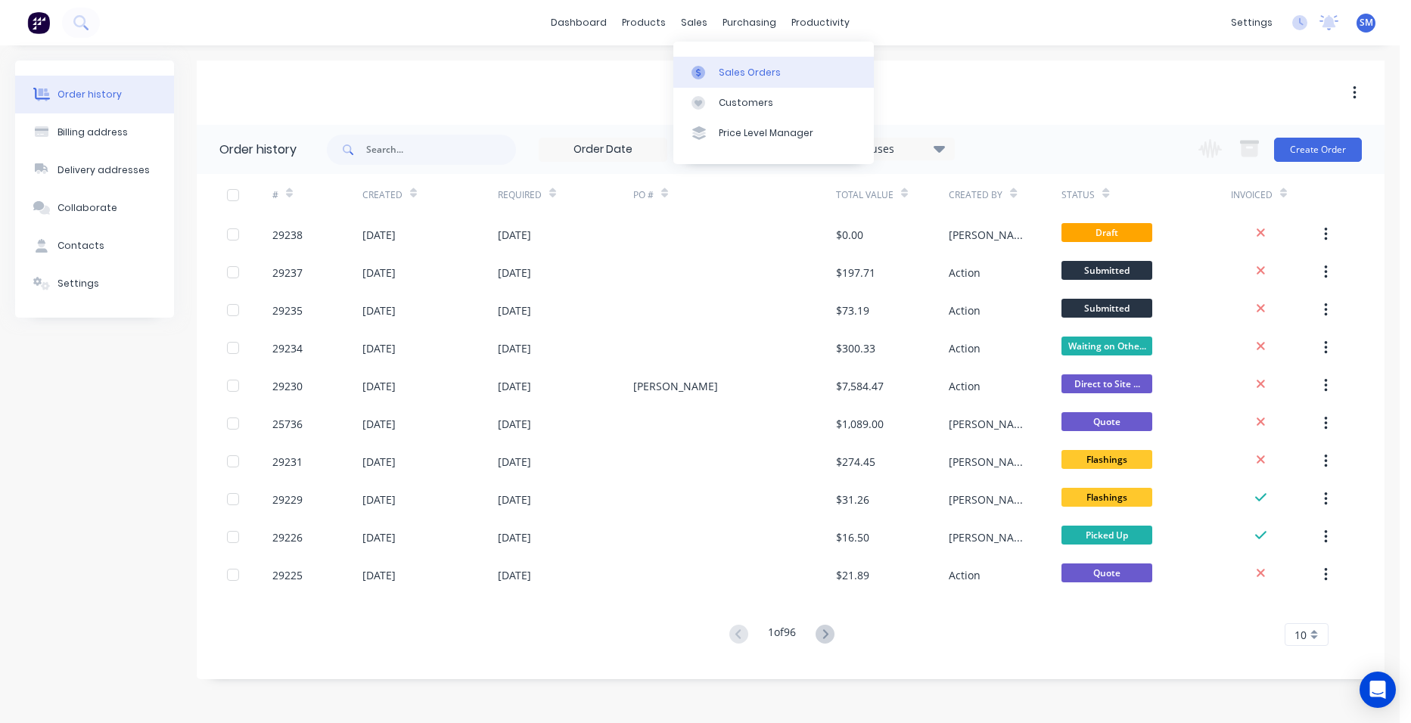
click at [725, 76] on div "Sales Orders" at bounding box center [750, 73] width 62 height 14
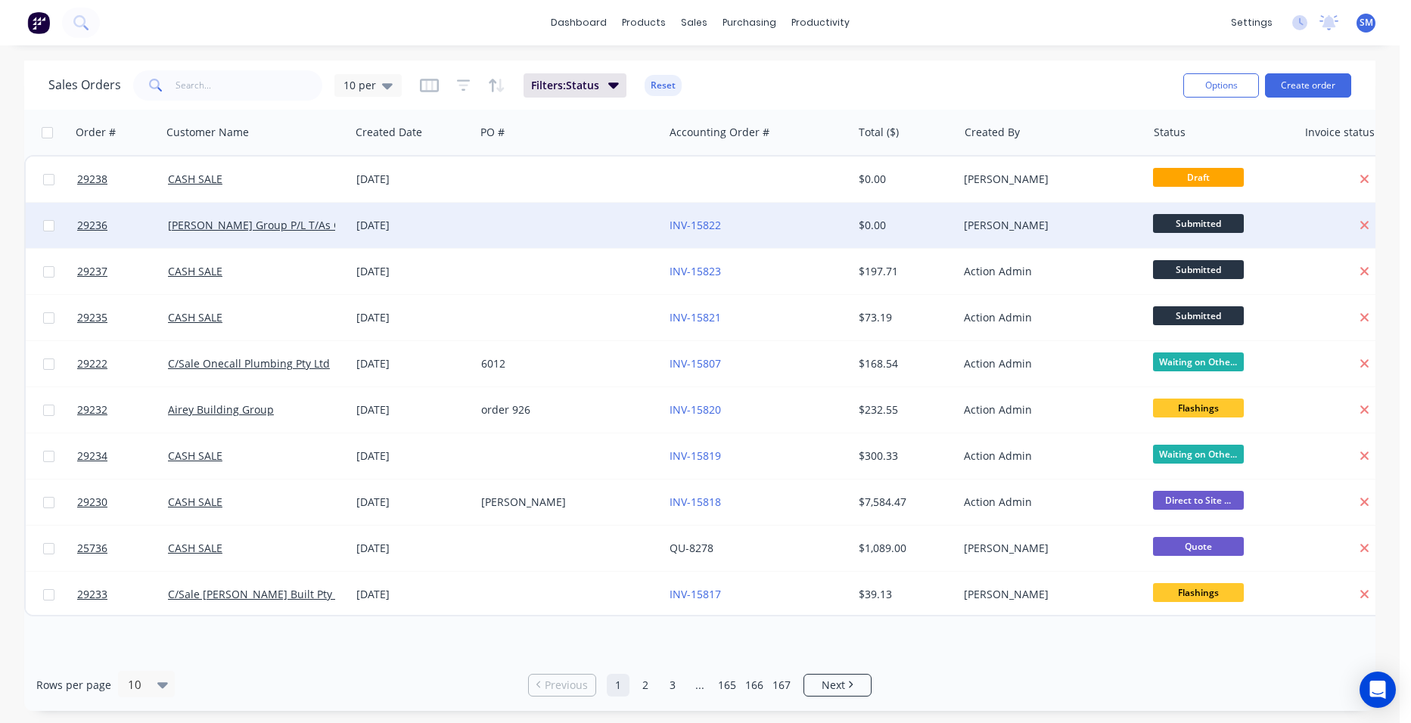
click at [622, 213] on div at bounding box center [569, 225] width 188 height 45
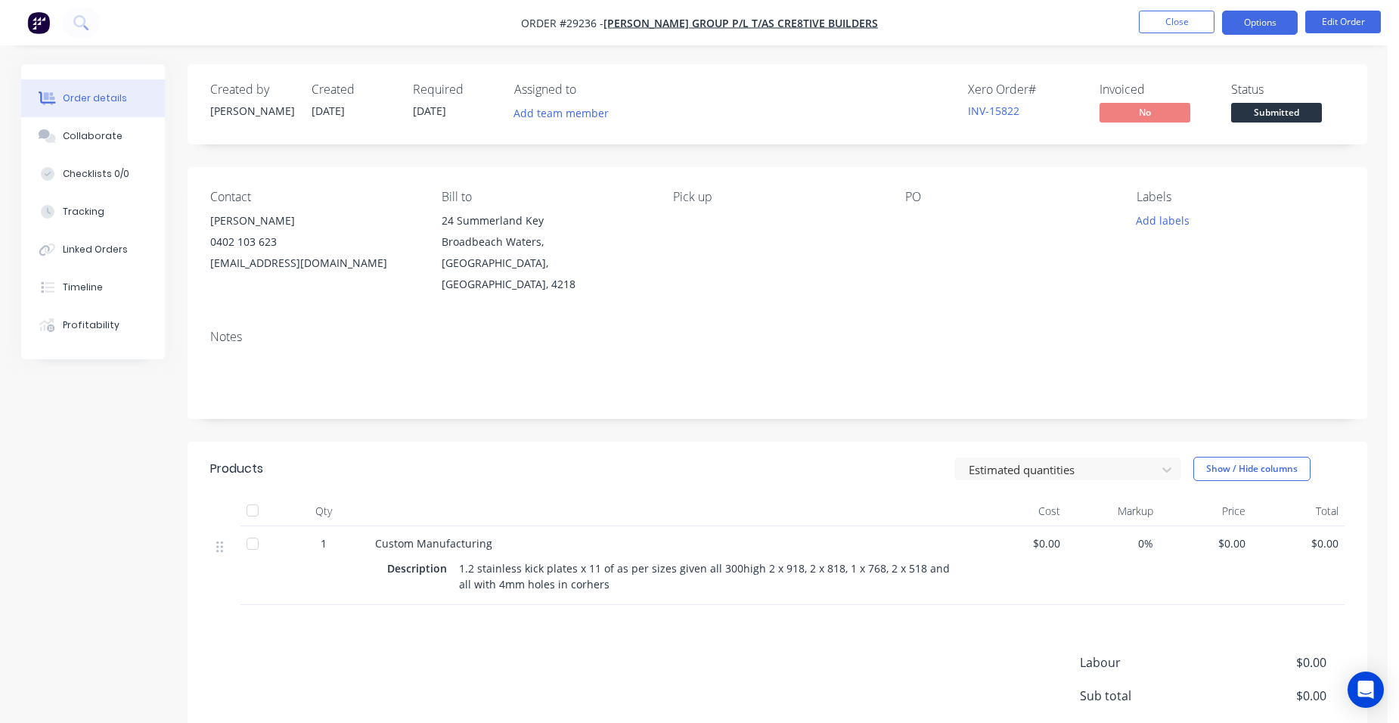
click at [1252, 23] on button "Options" at bounding box center [1260, 23] width 76 height 24
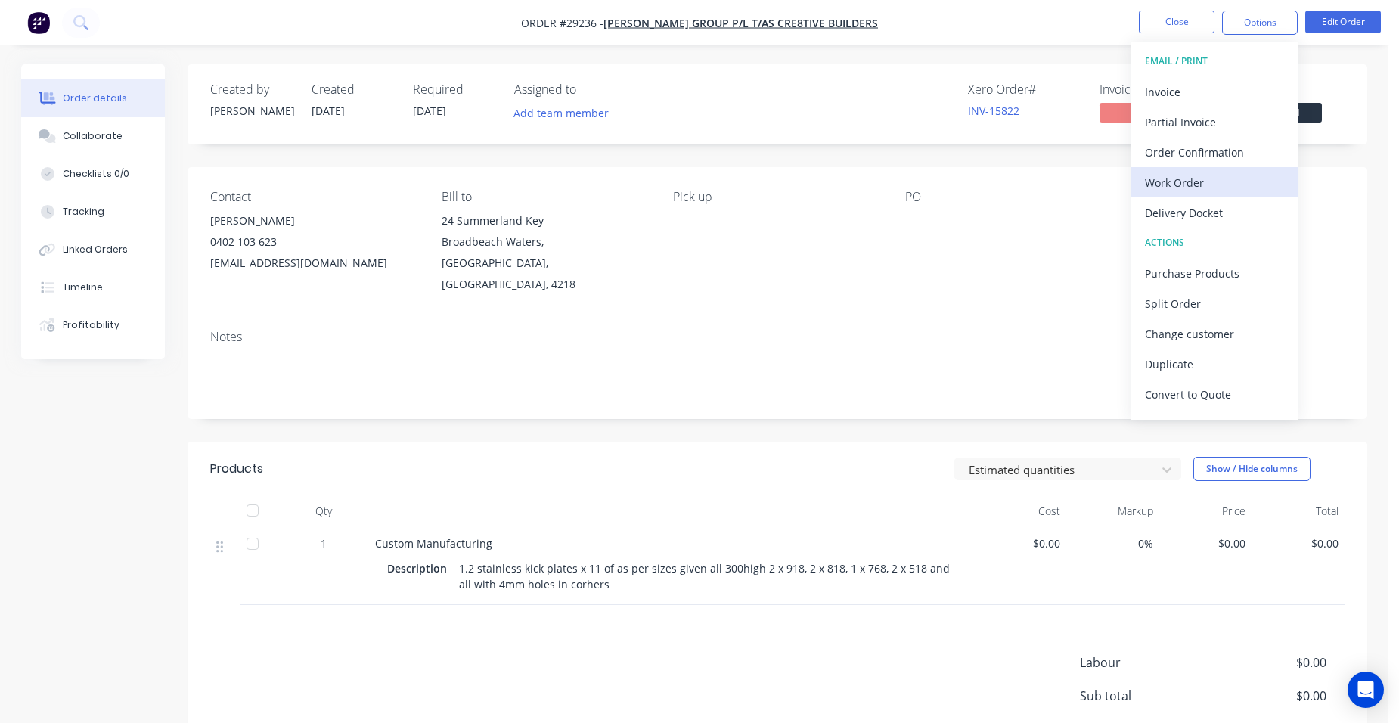
click at [1237, 169] on button "Work Order" at bounding box center [1215, 182] width 166 height 30
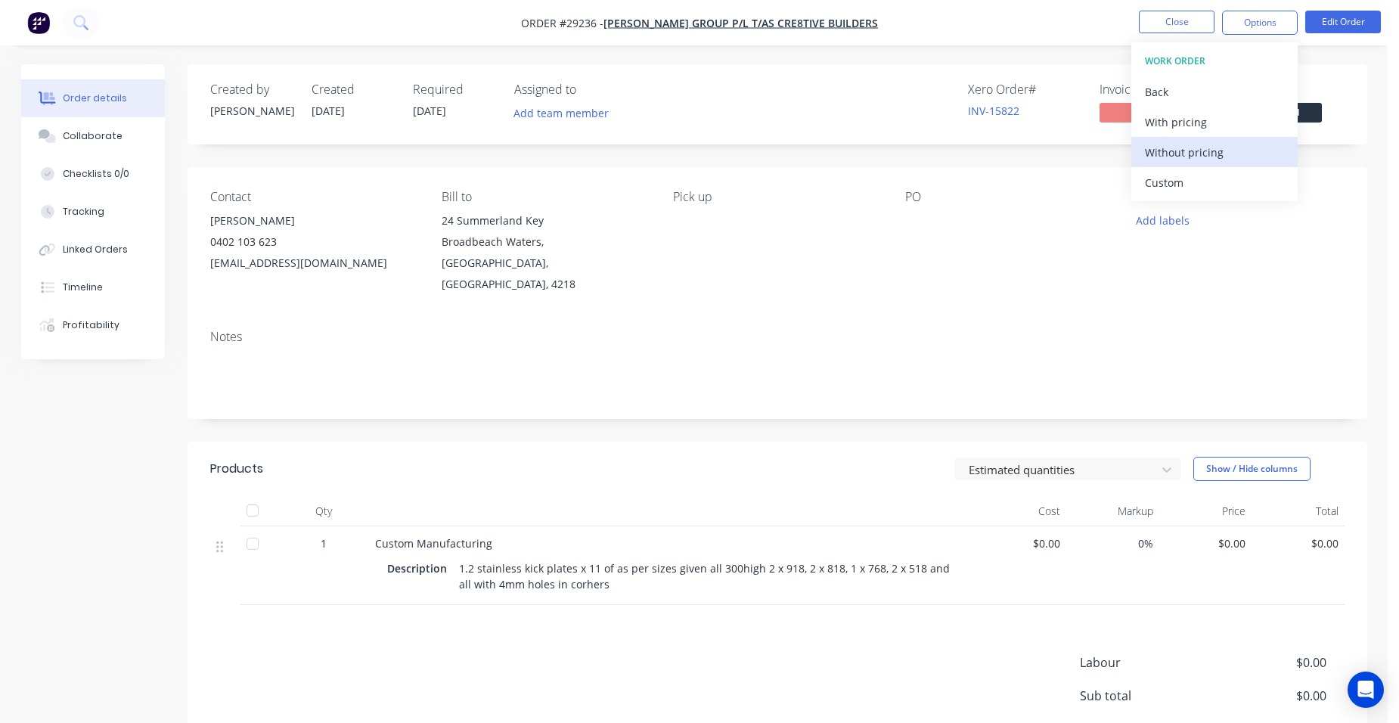
click at [1237, 151] on div "Without pricing" at bounding box center [1214, 152] width 139 height 22
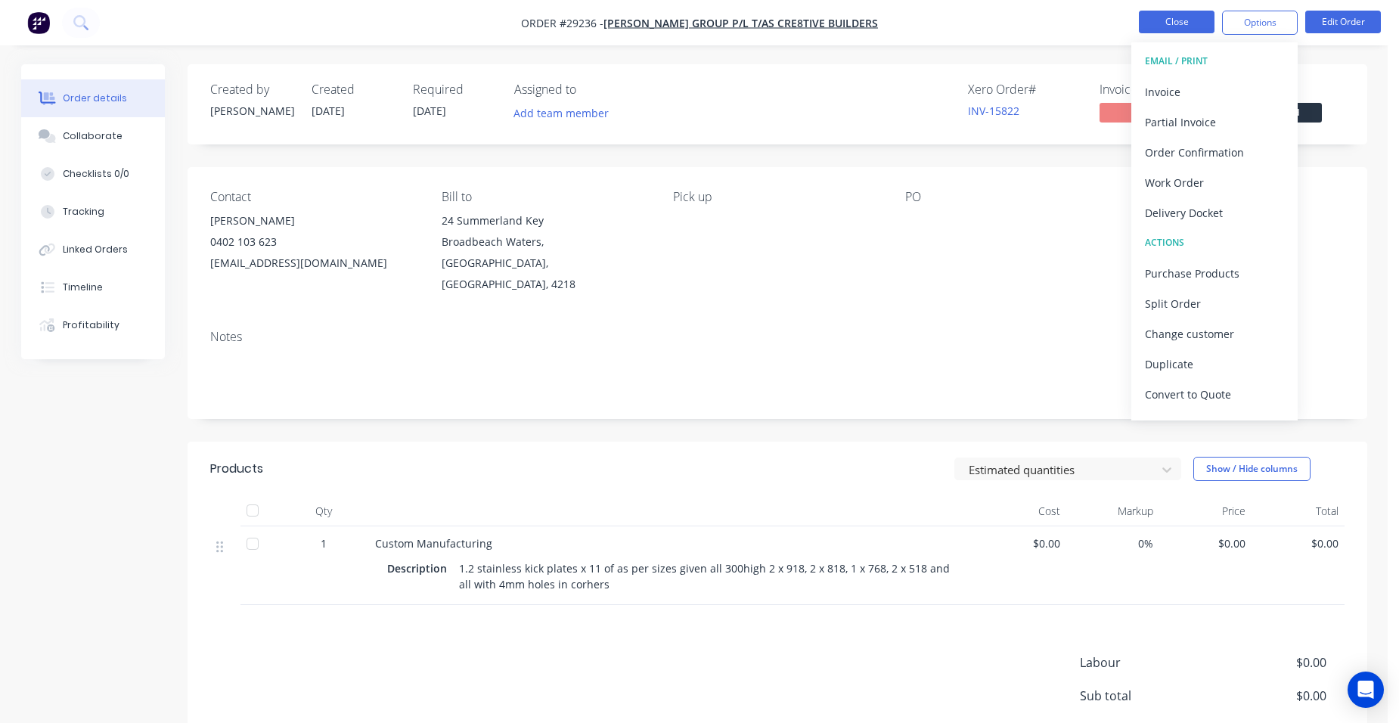
click at [1195, 29] on button "Close" at bounding box center [1177, 22] width 76 height 23
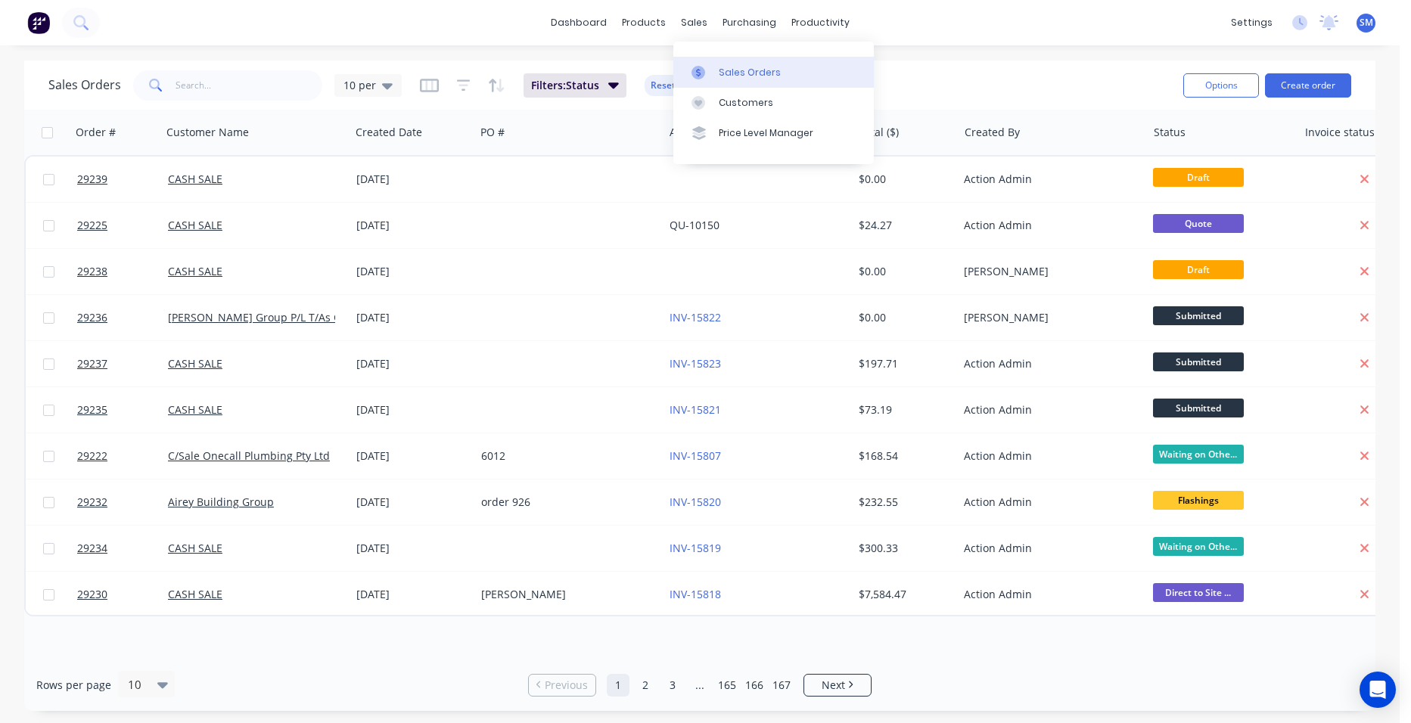
click at [739, 70] on div "Sales Orders" at bounding box center [750, 73] width 62 height 14
drag, startPoint x: 287, startPoint y: 82, endPoint x: 241, endPoint y: 88, distance: 46.5
click at [287, 82] on input "text" at bounding box center [248, 85] width 147 height 30
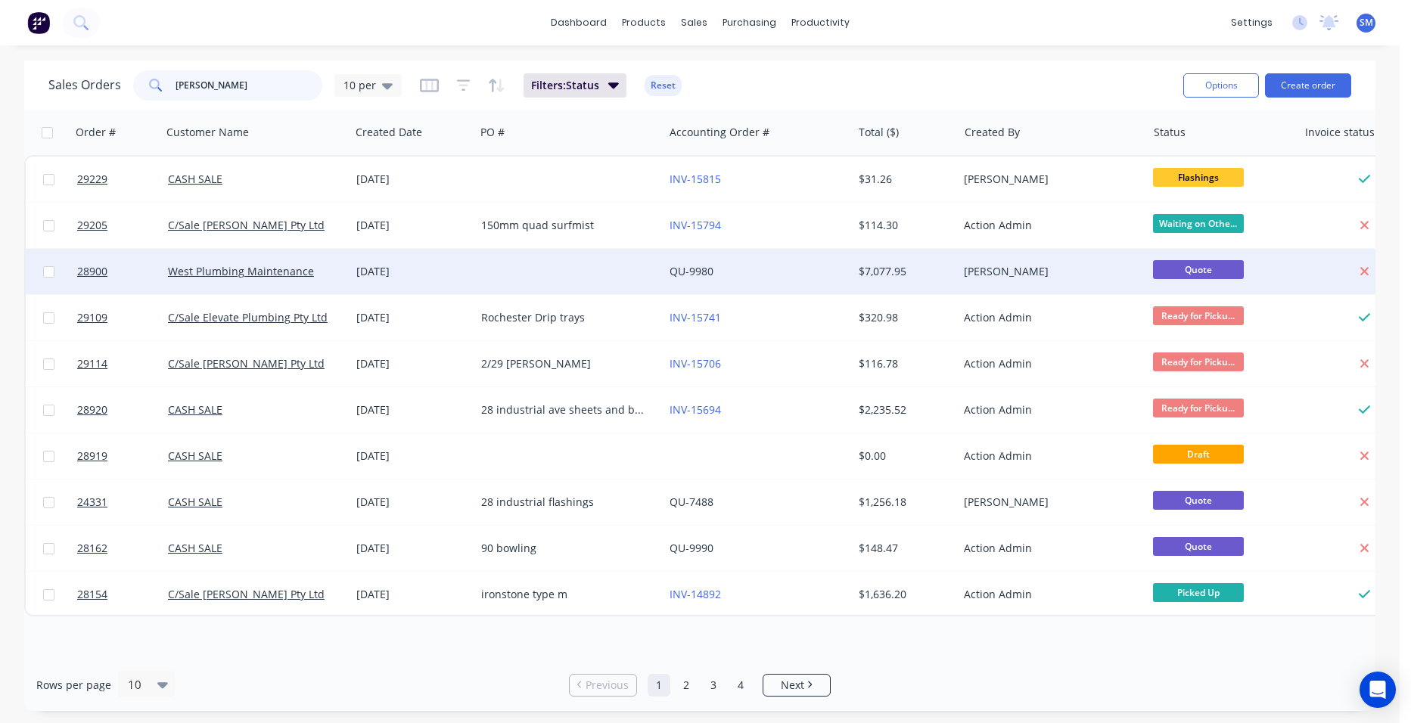
type input "[PERSON_NAME]"
click at [466, 267] on div "[DATE]" at bounding box center [412, 271] width 113 height 15
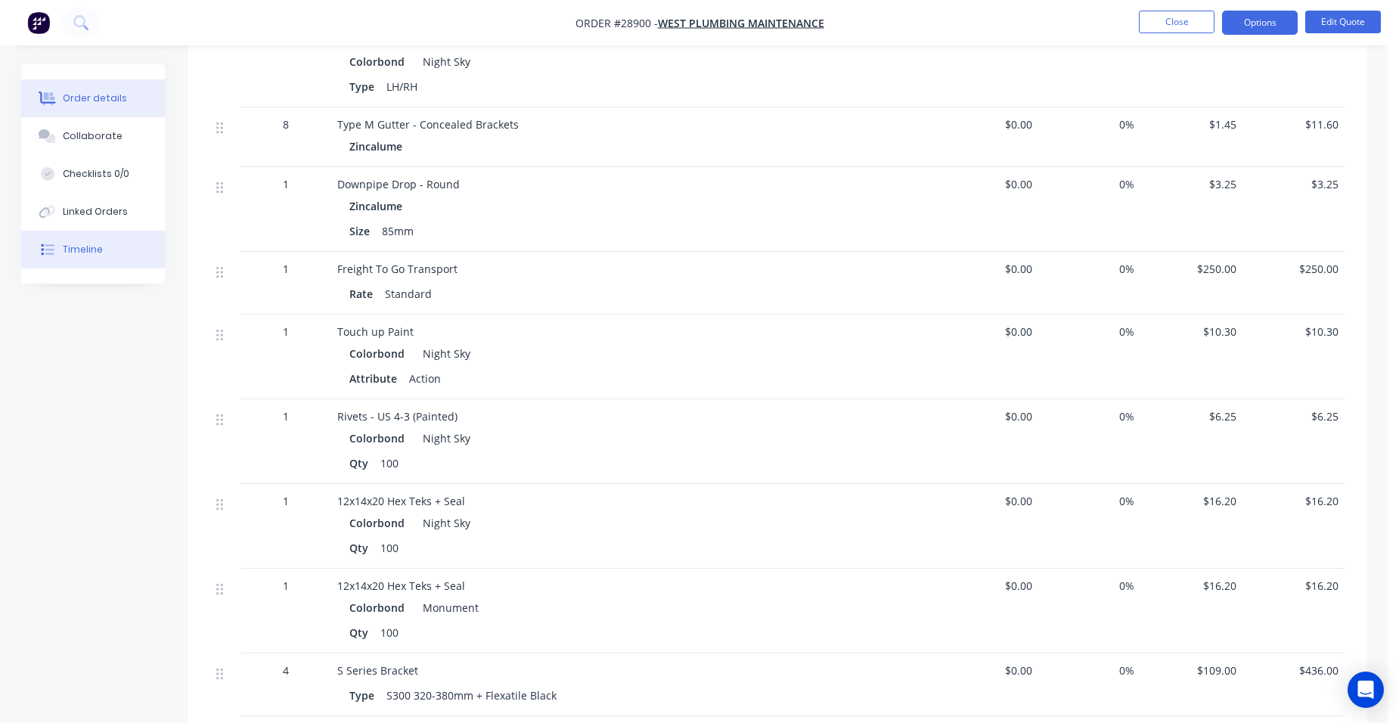
scroll to position [1740, 0]
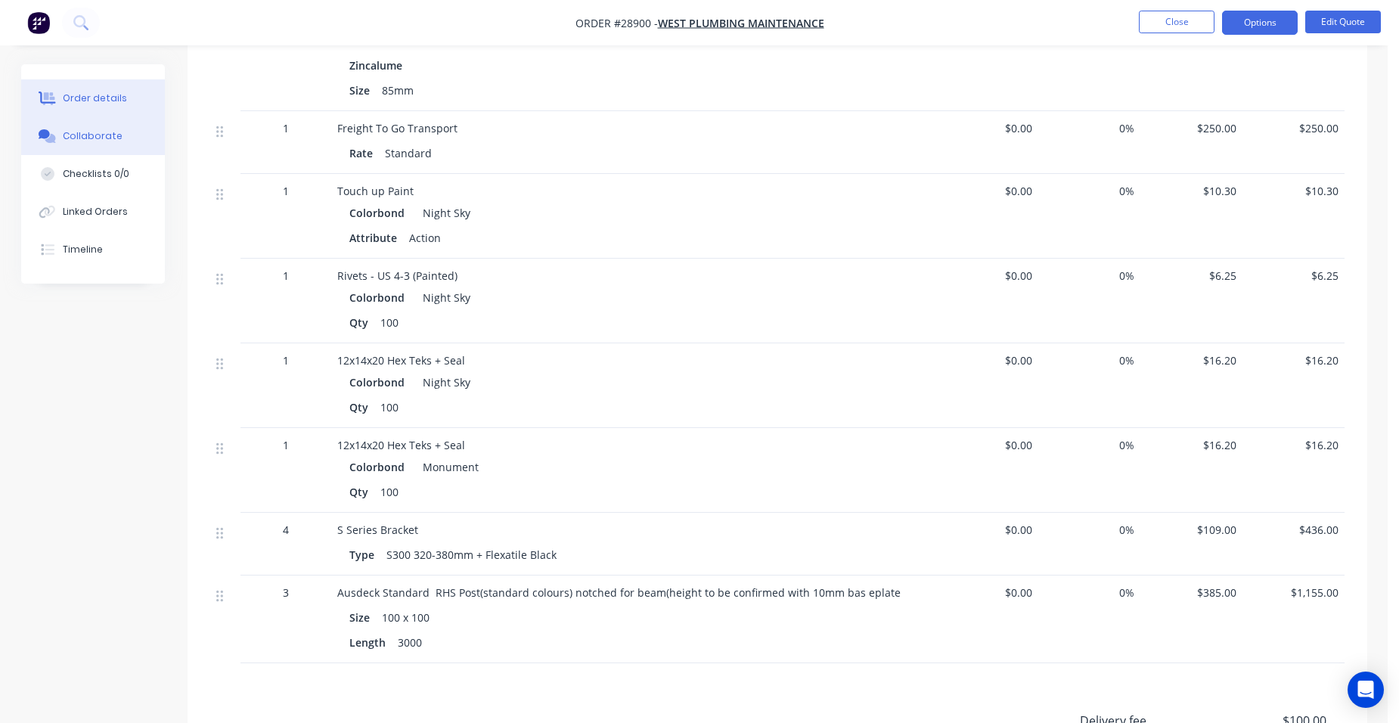
click at [77, 128] on button "Collaborate" at bounding box center [93, 136] width 144 height 38
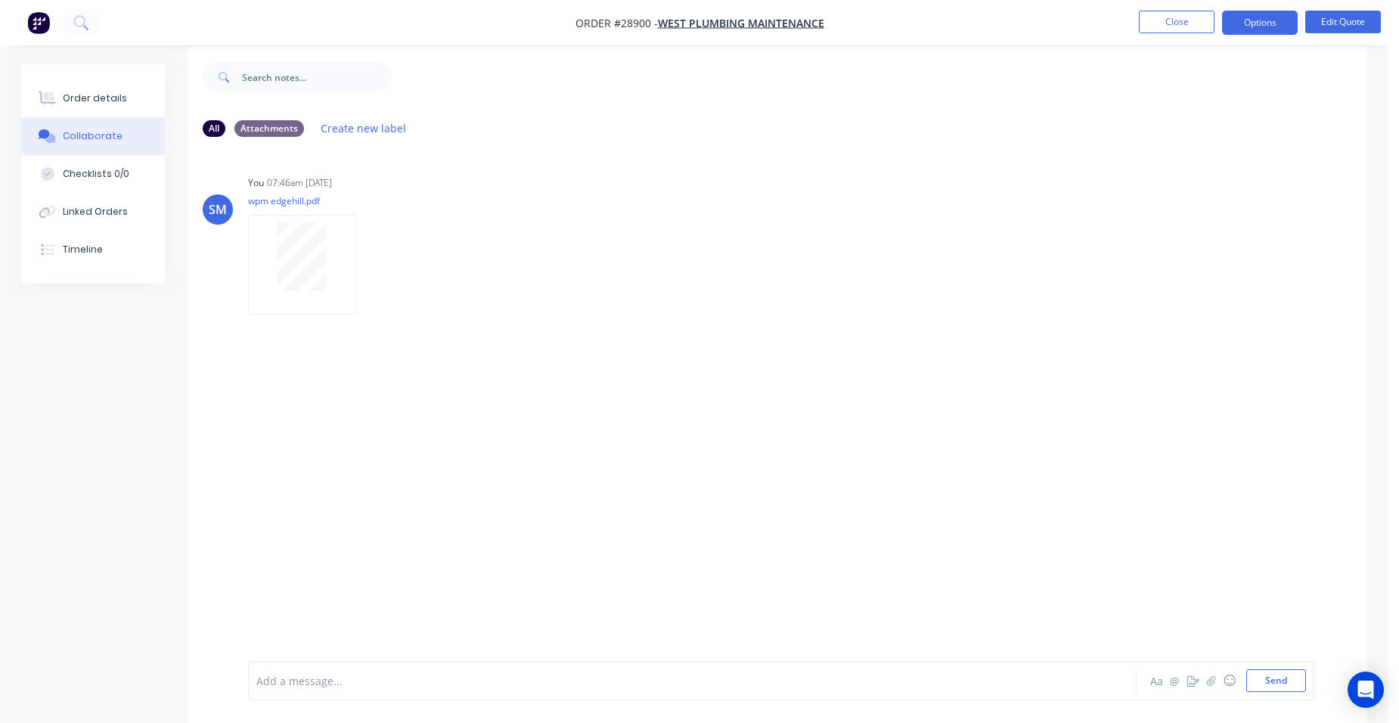
scroll to position [23, 0]
click at [1156, 26] on button "Close" at bounding box center [1177, 22] width 76 height 23
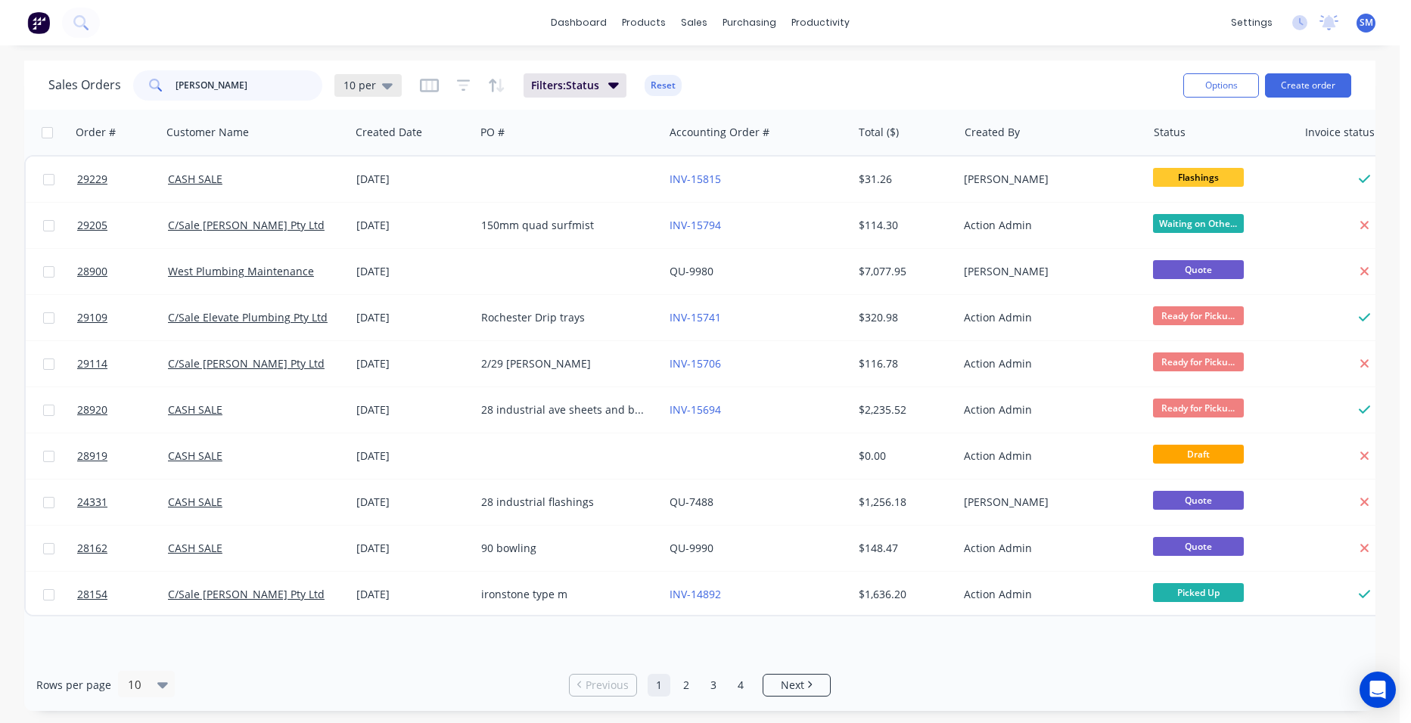
drag, startPoint x: 206, startPoint y: 79, endPoint x: 346, endPoint y: 92, distance: 140.5
click at [110, 75] on div "Sales Orders [PERSON_NAME] 10 per" at bounding box center [224, 85] width 353 height 30
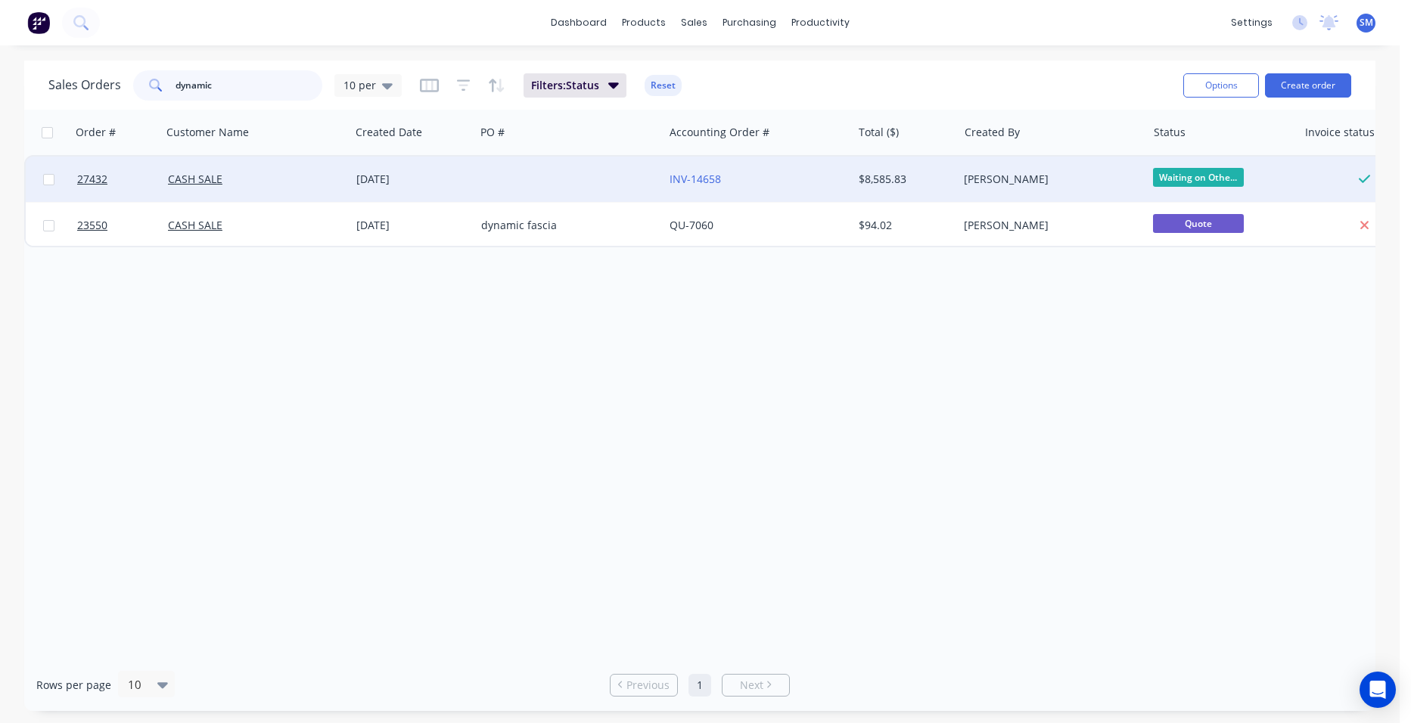
type input "dynamic"
click at [445, 163] on div "[DATE]" at bounding box center [412, 179] width 125 height 45
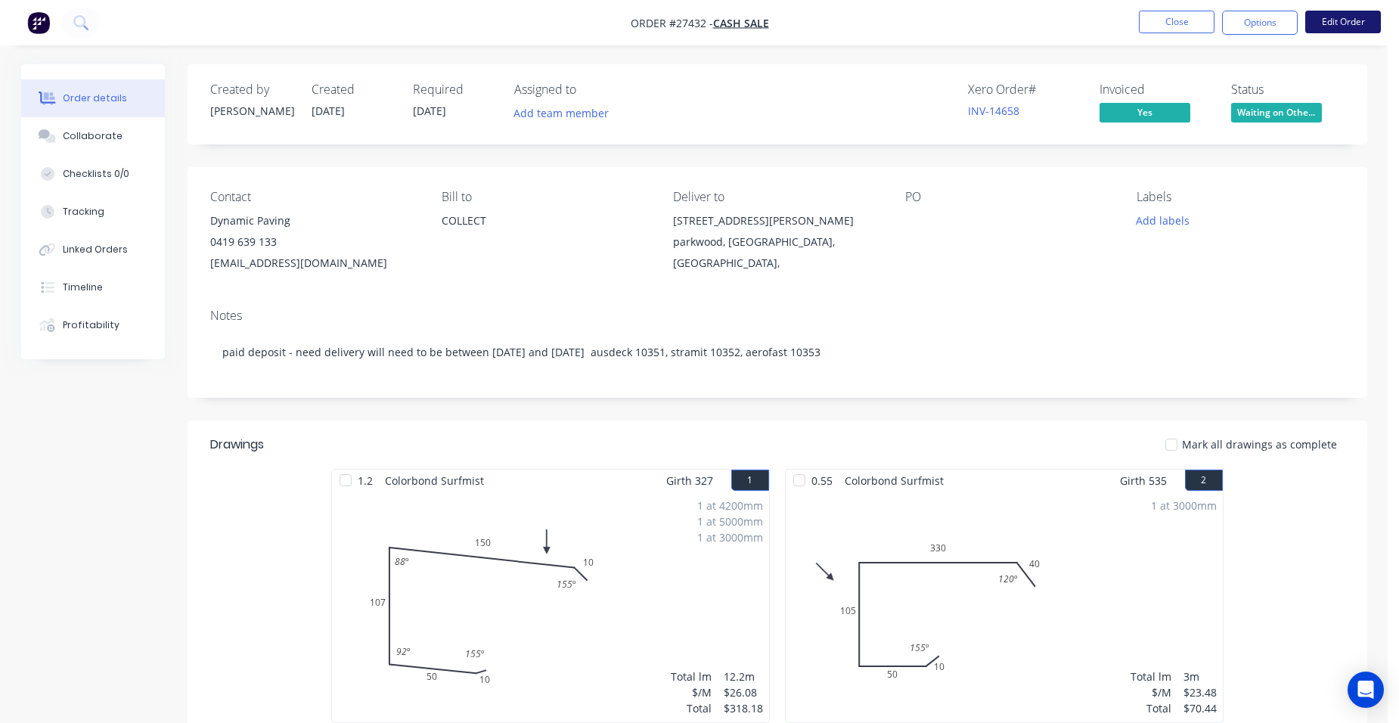
click at [1334, 17] on button "Edit Order" at bounding box center [1344, 22] width 76 height 23
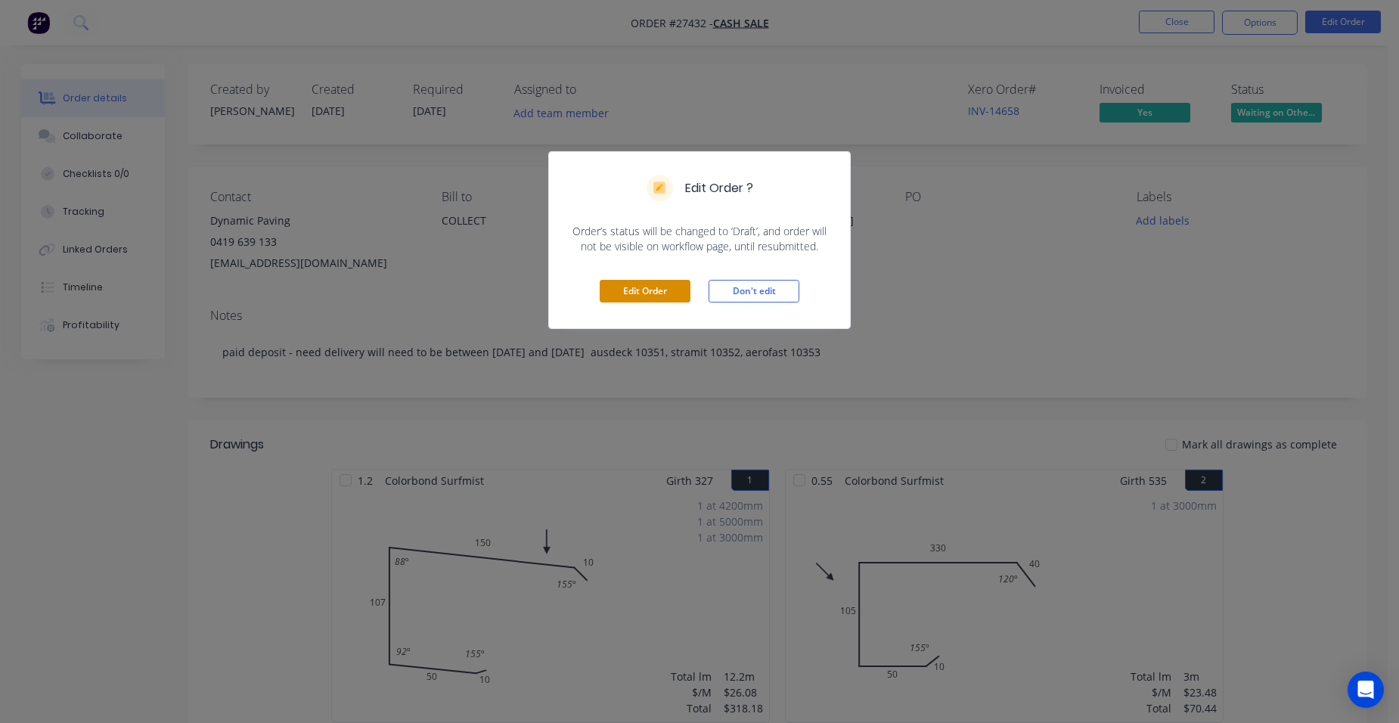
click at [659, 285] on button "Edit Order" at bounding box center [645, 291] width 91 height 23
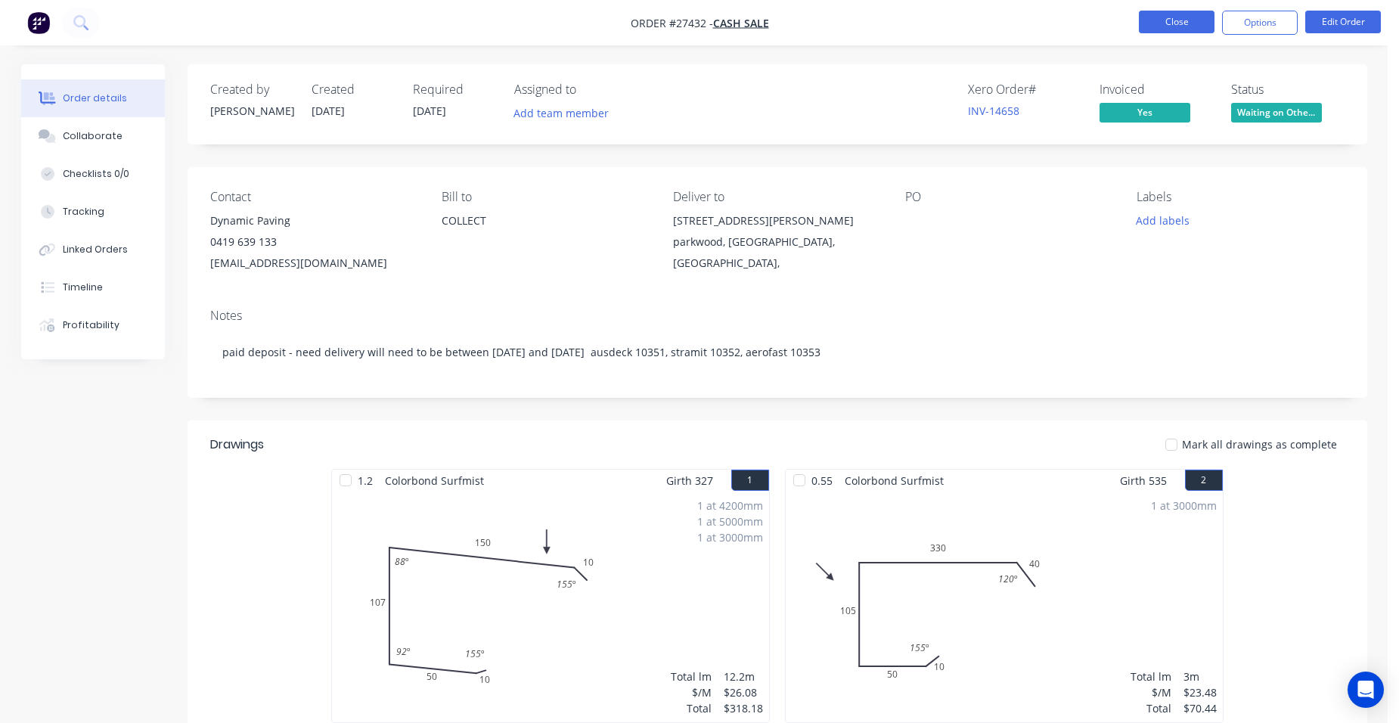
click at [1168, 26] on button "Close" at bounding box center [1177, 22] width 76 height 23
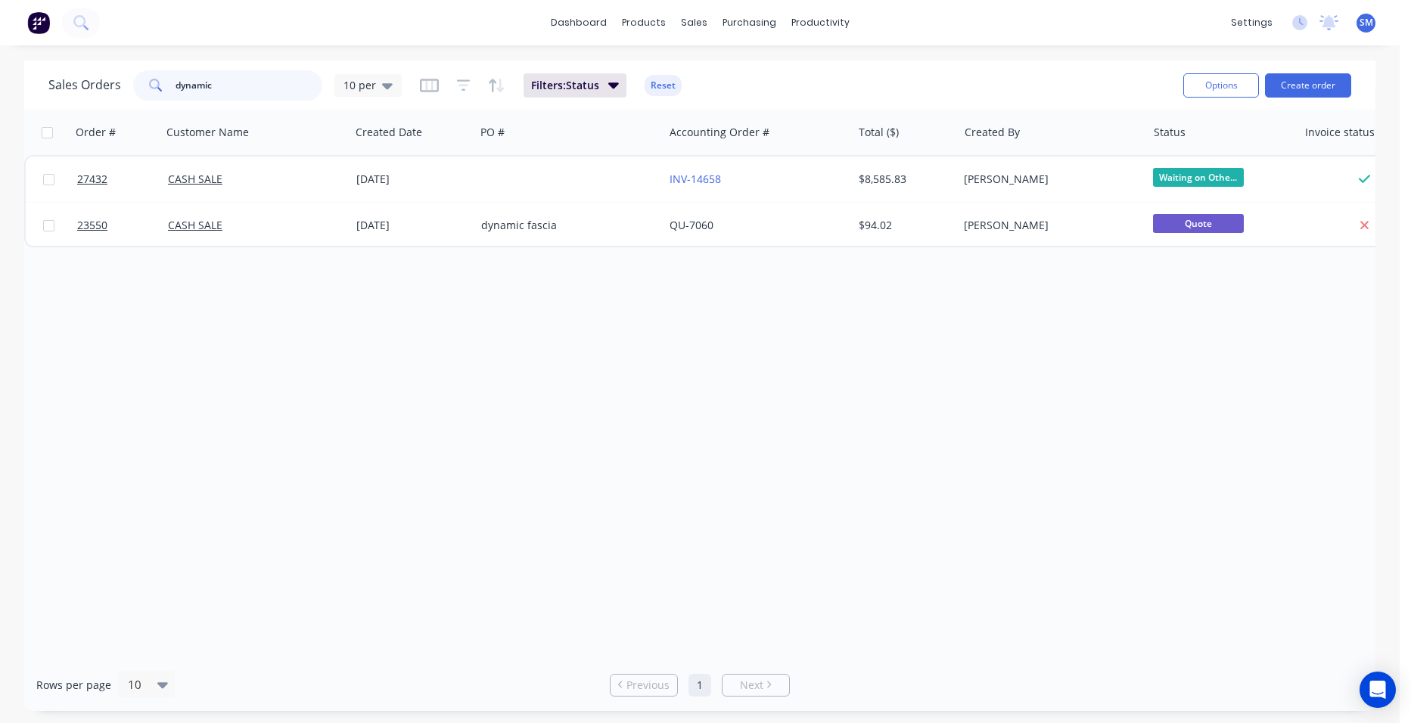
drag, startPoint x: 227, startPoint y: 94, endPoint x: 104, endPoint y: 75, distance: 124.0
click at [105, 75] on div "Sales Orders dynamic 10 per" at bounding box center [224, 85] width 353 height 30
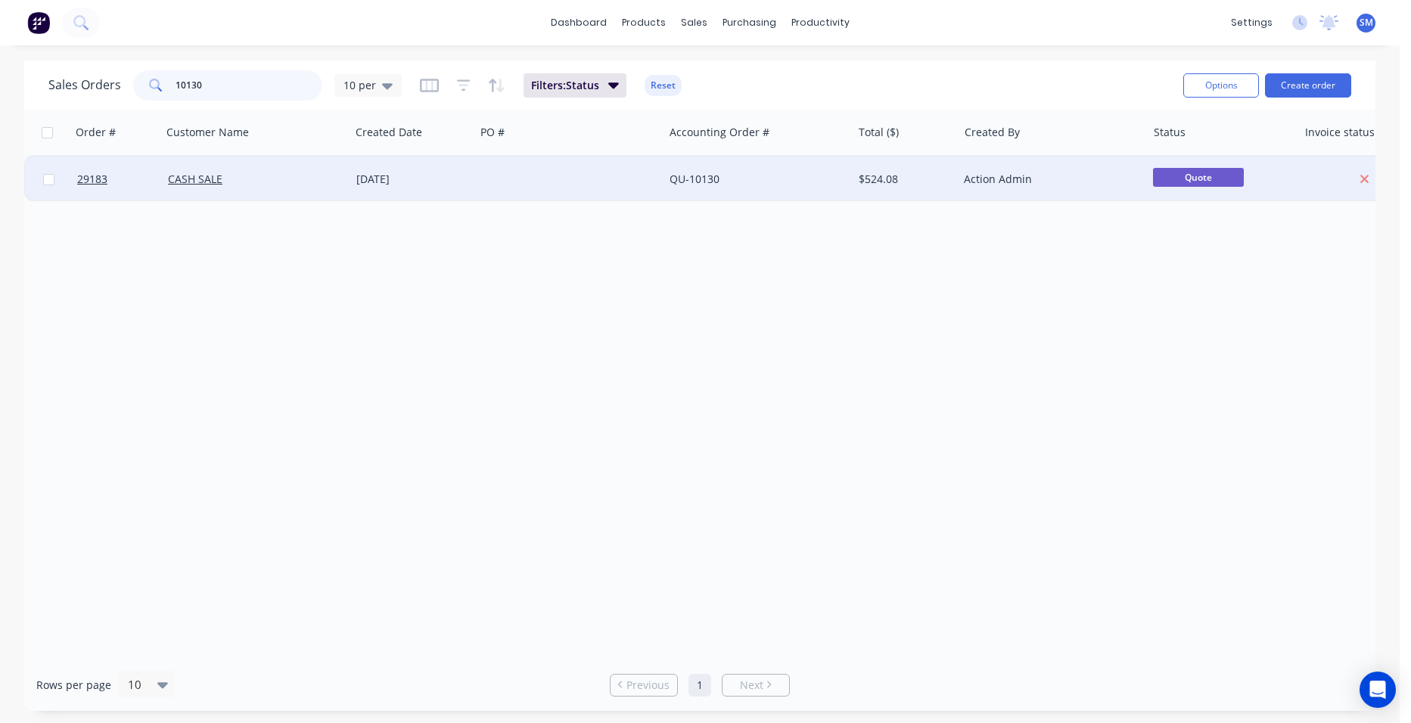
type input "10130"
click at [547, 181] on div at bounding box center [569, 179] width 188 height 45
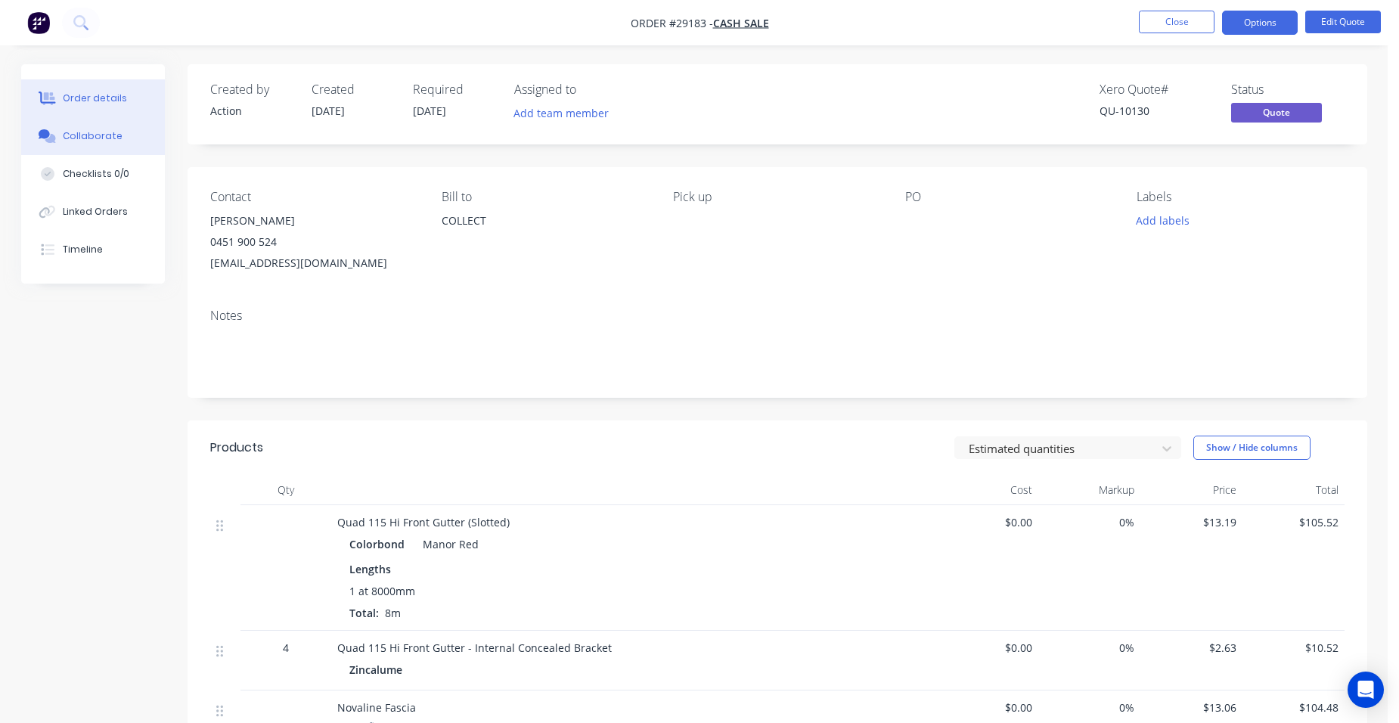
click at [56, 140] on div at bounding box center [47, 136] width 23 height 14
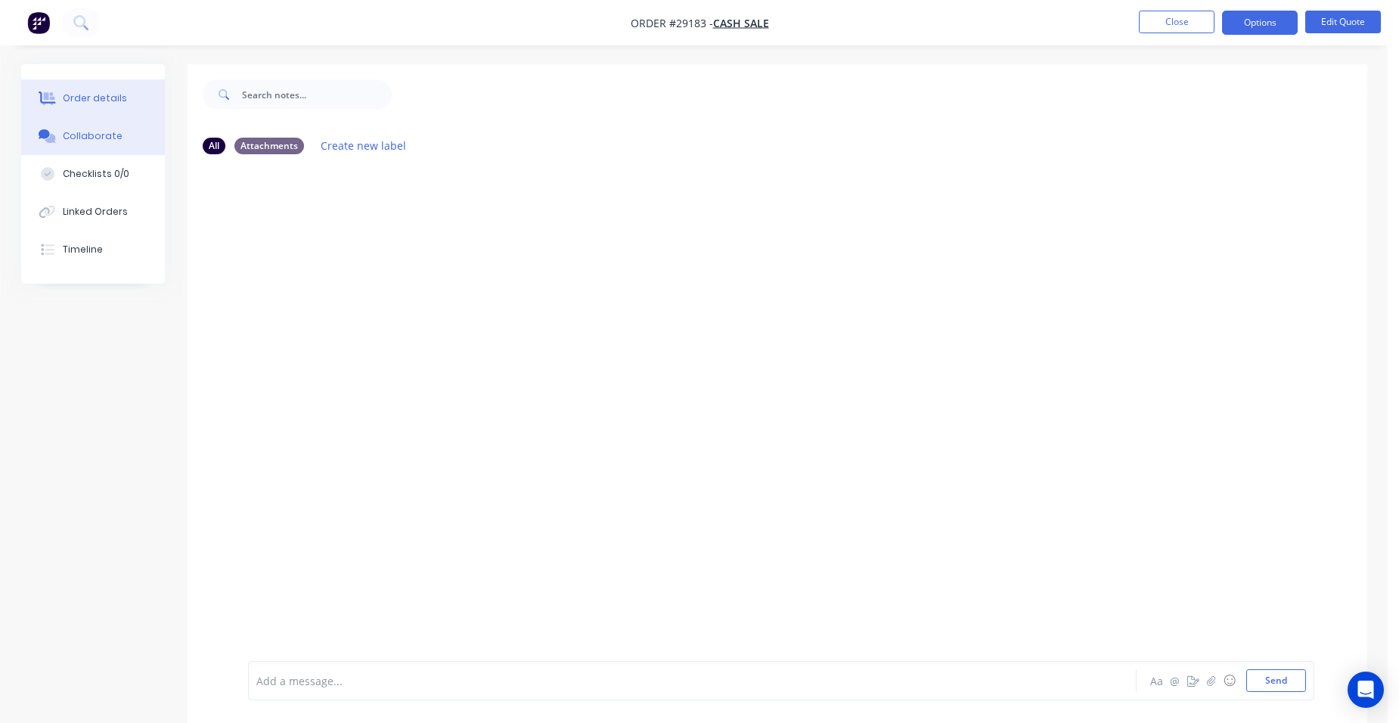
click at [76, 107] on button "Order details" at bounding box center [93, 98] width 144 height 38
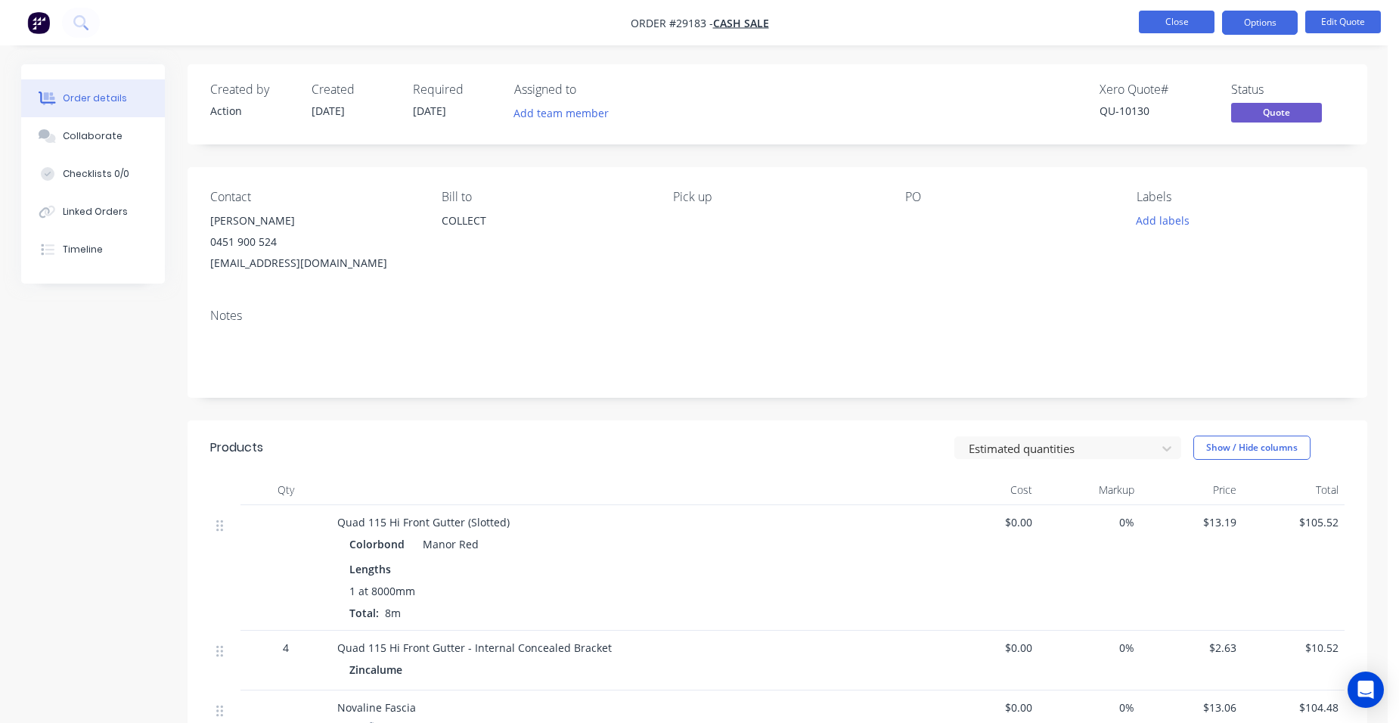
click at [1194, 11] on button "Close" at bounding box center [1177, 22] width 76 height 23
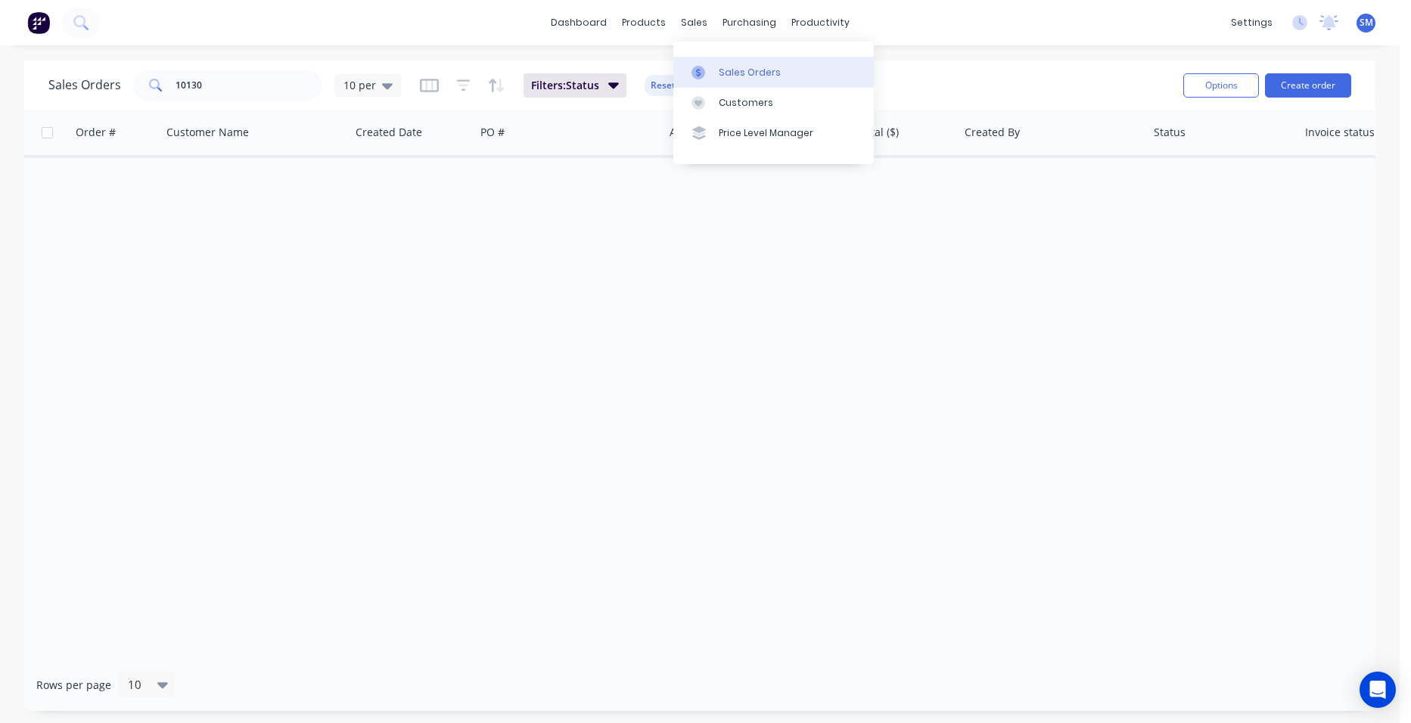
click at [713, 64] on link "Sales Orders" at bounding box center [773, 72] width 200 height 30
drag, startPoint x: 204, startPoint y: 84, endPoint x: 83, endPoint y: 57, distance: 123.9
click at [72, 85] on div "Sales Orders 10130 10 per" at bounding box center [224, 85] width 353 height 30
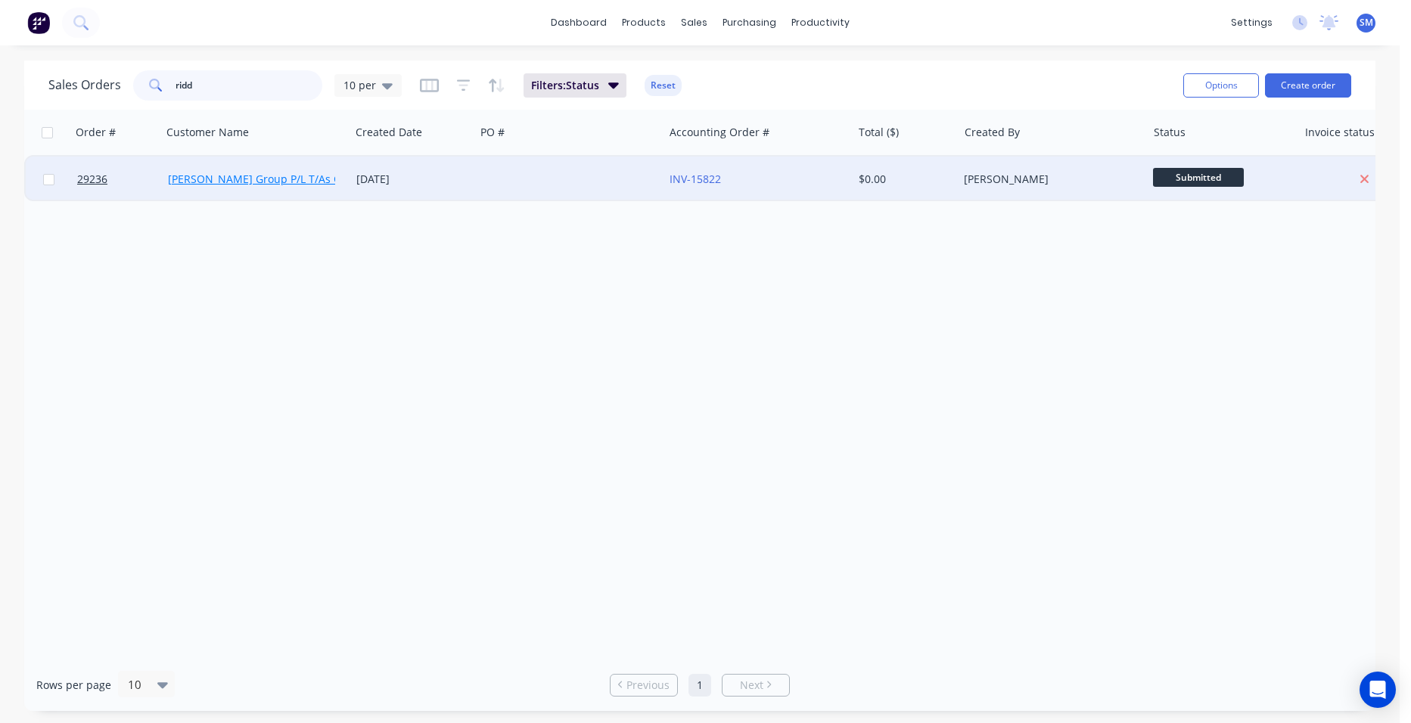
type input "ridd"
click at [265, 182] on link "[PERSON_NAME] Group P/L T/As Cre8tive Builders" at bounding box center [294, 179] width 253 height 14
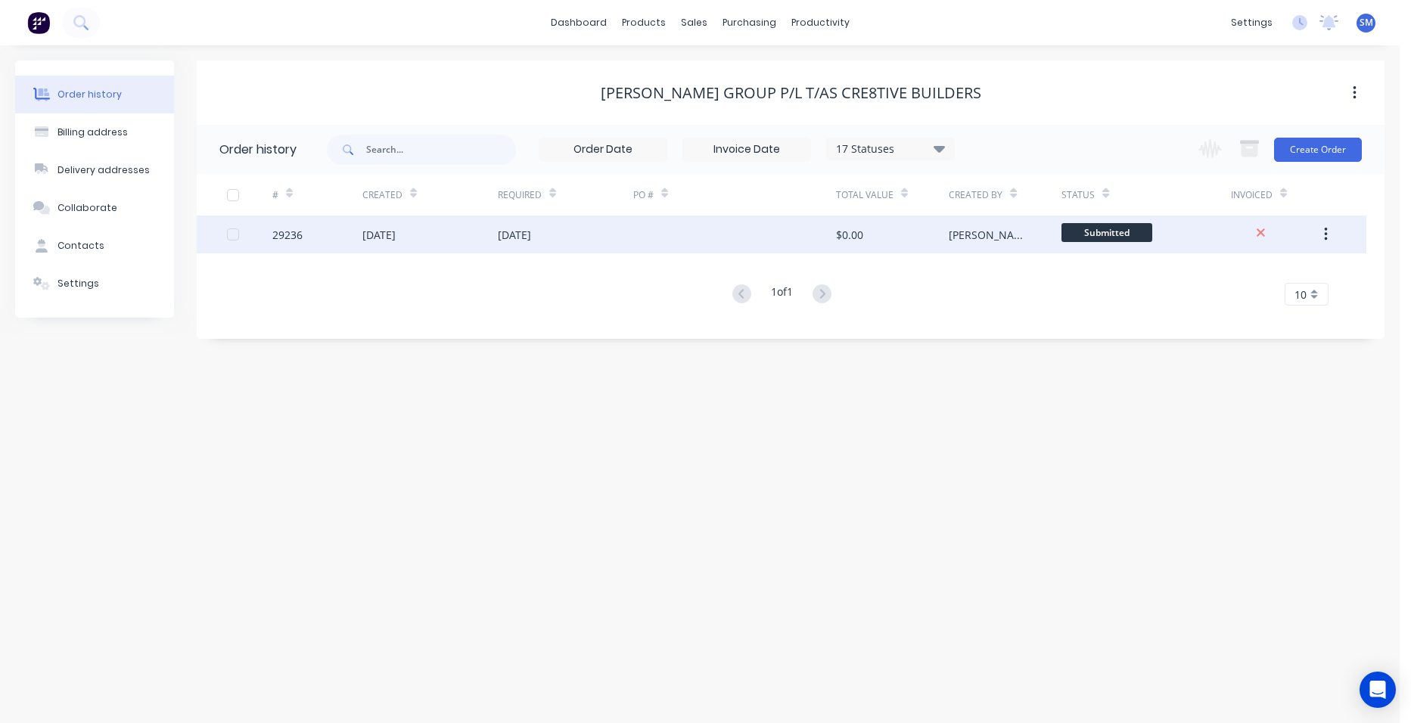
click at [608, 234] on div "[DATE]" at bounding box center [565, 235] width 135 height 38
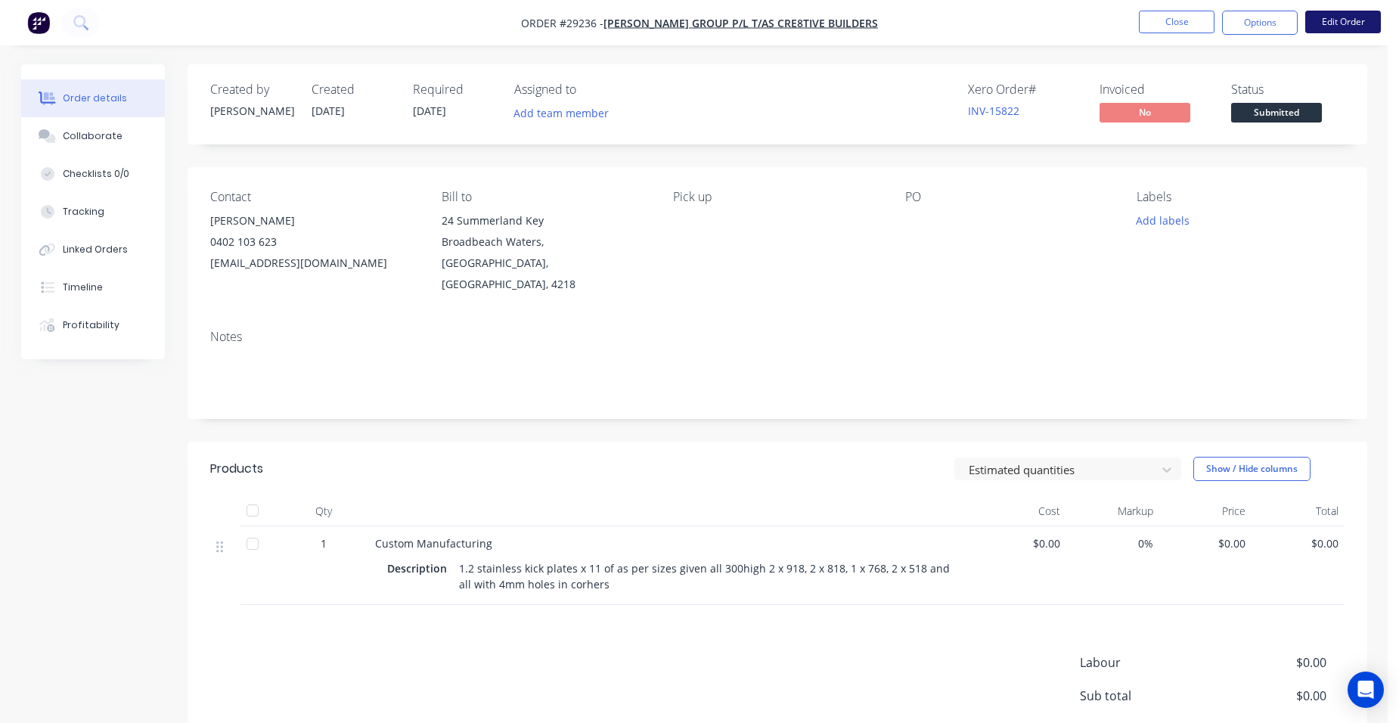
click at [1355, 21] on button "Edit Order" at bounding box center [1344, 22] width 76 height 23
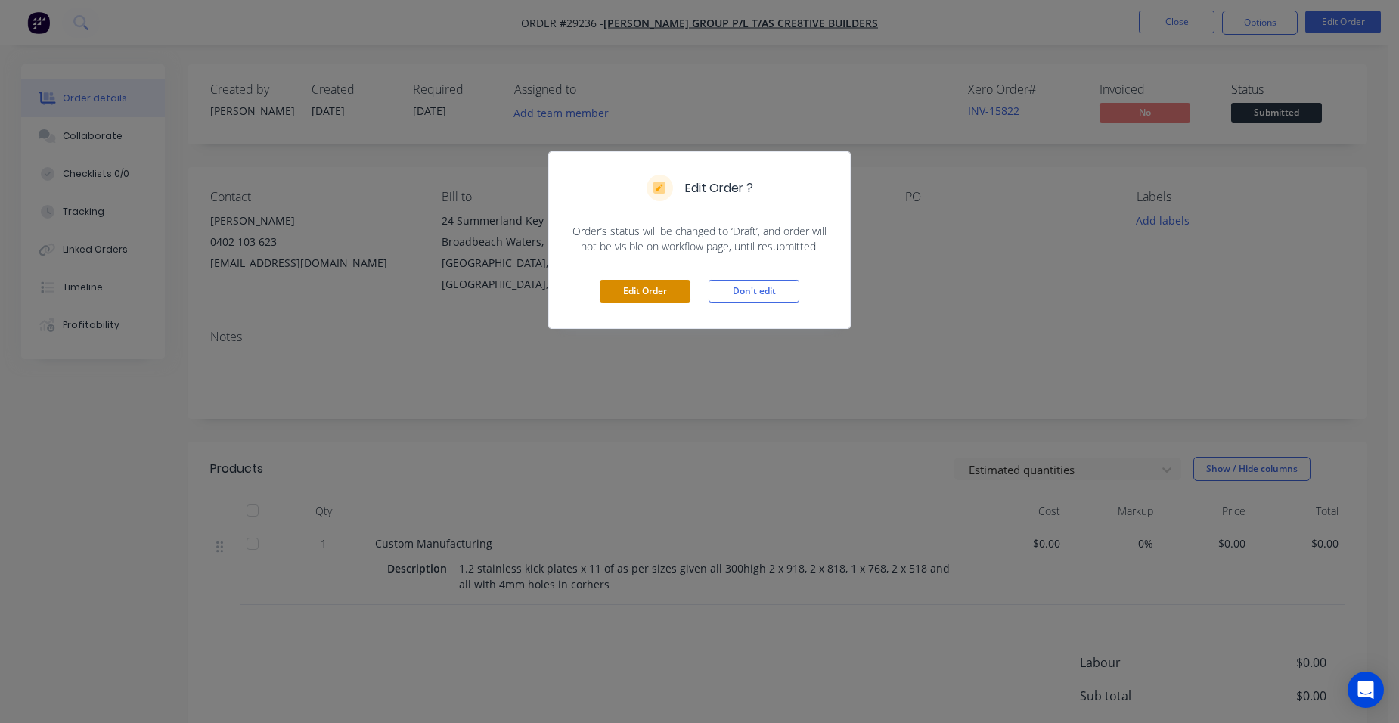
click at [629, 290] on button "Edit Order" at bounding box center [645, 291] width 91 height 23
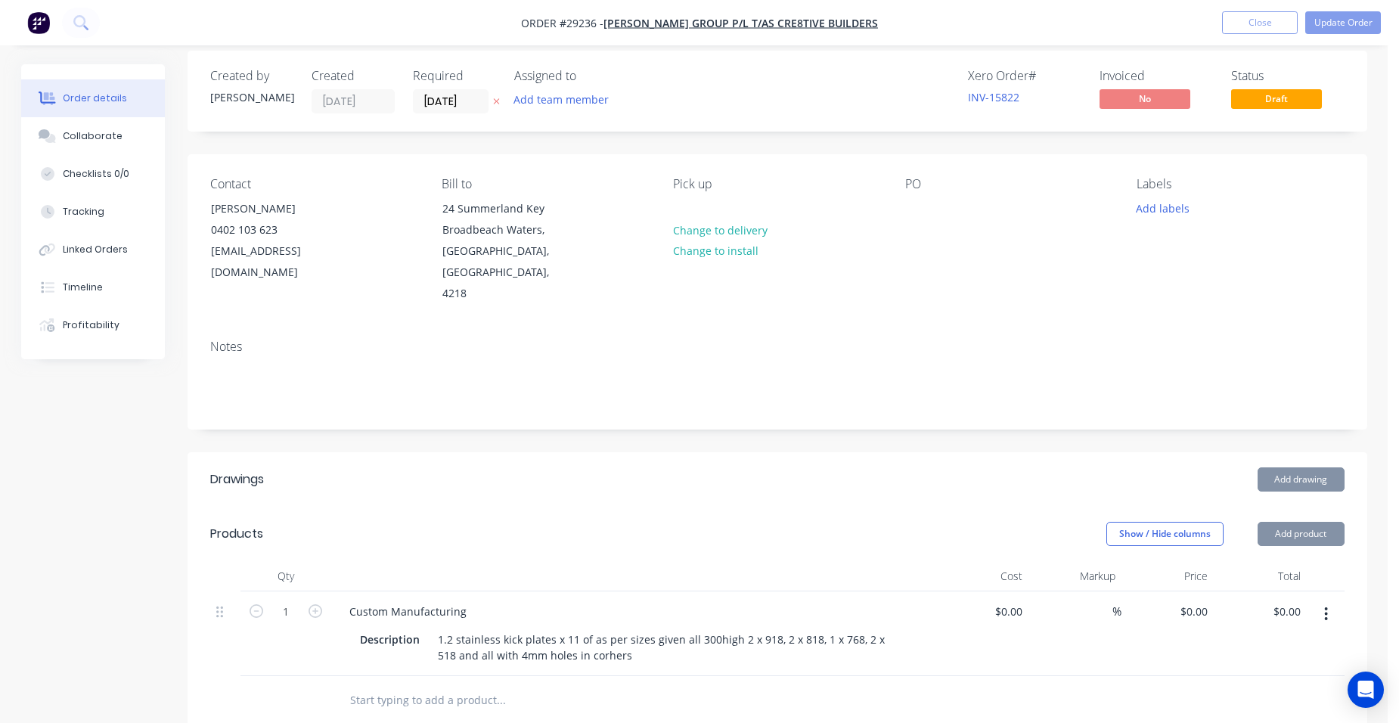
scroll to position [303, 0]
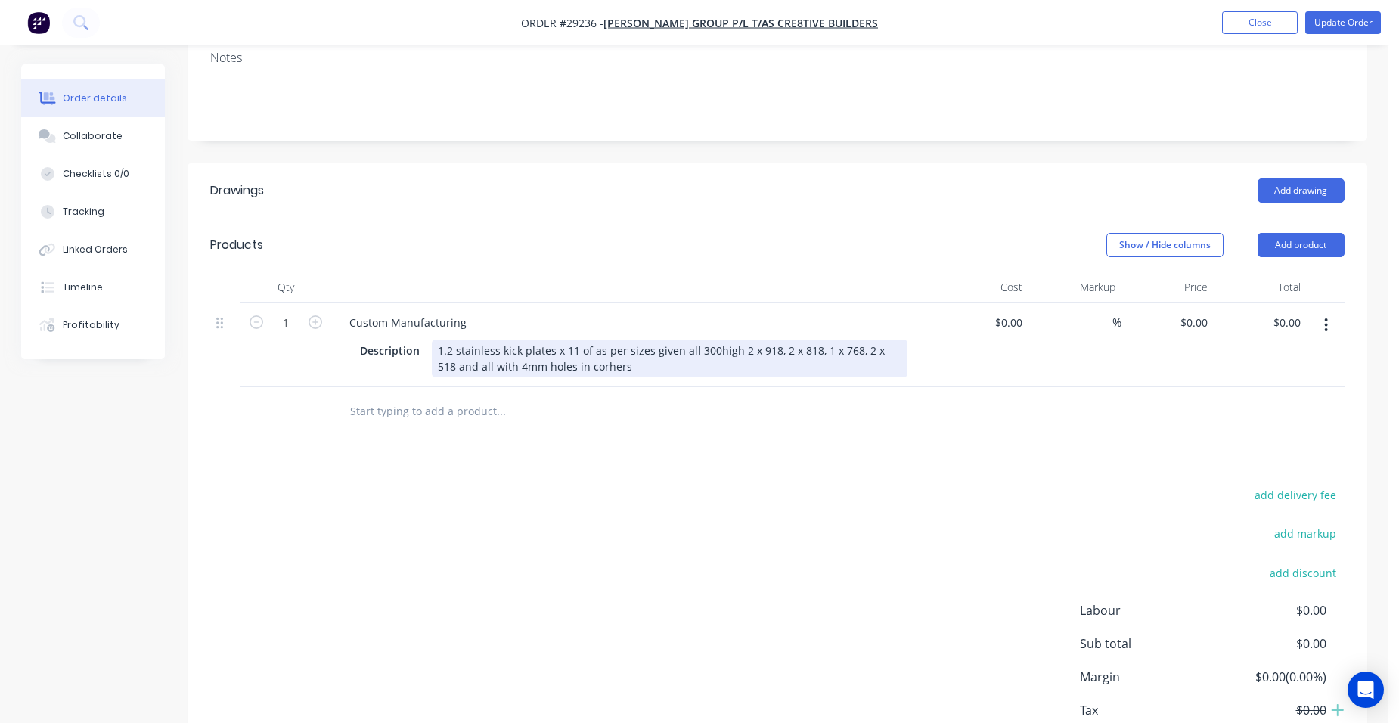
drag, startPoint x: 744, startPoint y: 333, endPoint x: 756, endPoint y: 349, distance: 20.4
click at [753, 344] on div "1.2 stainless kick plates x 11 of as per sizes given all 300high 2 x 918, 2 x 8…" at bounding box center [670, 359] width 476 height 38
drag, startPoint x: 737, startPoint y: 326, endPoint x: 739, endPoint y: 334, distance: 8.6
click at [737, 340] on div "1.2 stainless kick plates x 11 of as per sizes given all 300high 2 x 918, 2 x 8…" at bounding box center [670, 359] width 476 height 38
